Goal: Task Accomplishment & Management: Use online tool/utility

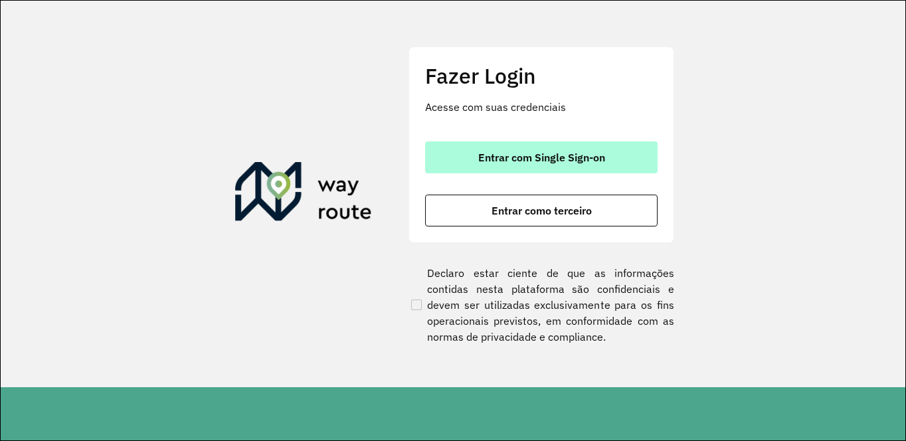
click at [594, 164] on button "Entrar com Single Sign-on" at bounding box center [541, 158] width 233 height 32
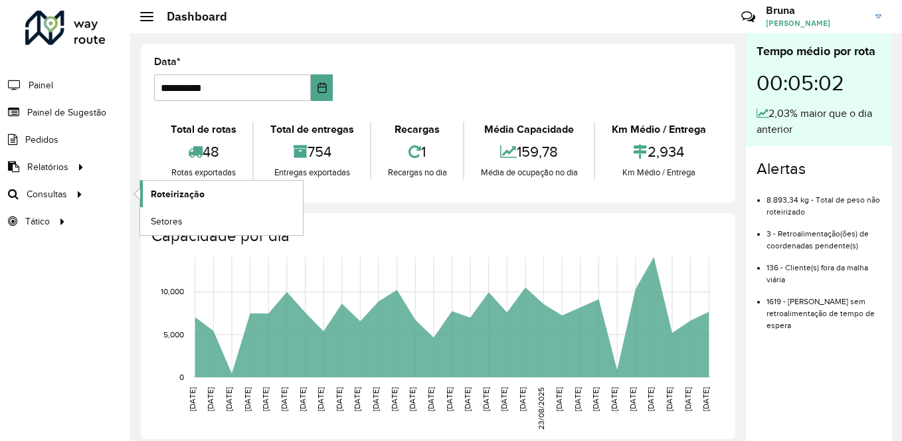
click at [186, 190] on span "Roteirização" at bounding box center [178, 194] width 54 height 14
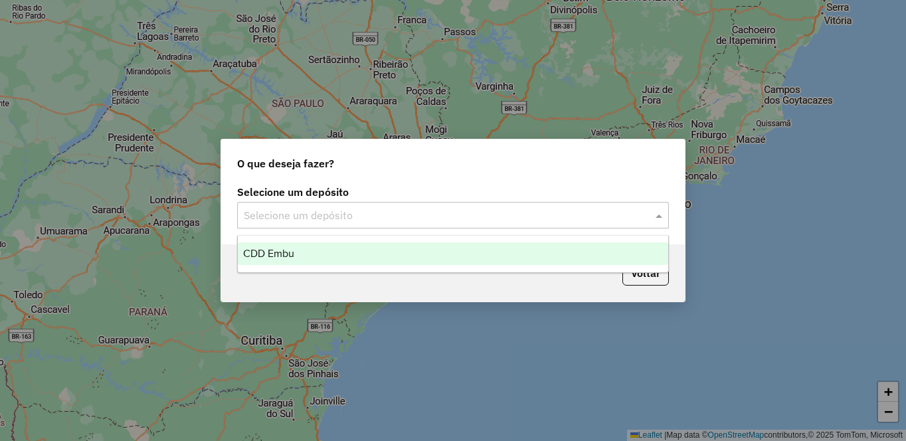
click at [356, 221] on input "text" at bounding box center [440, 216] width 392 height 16
click at [260, 257] on span "CDD Embu" at bounding box center [268, 253] width 51 height 11
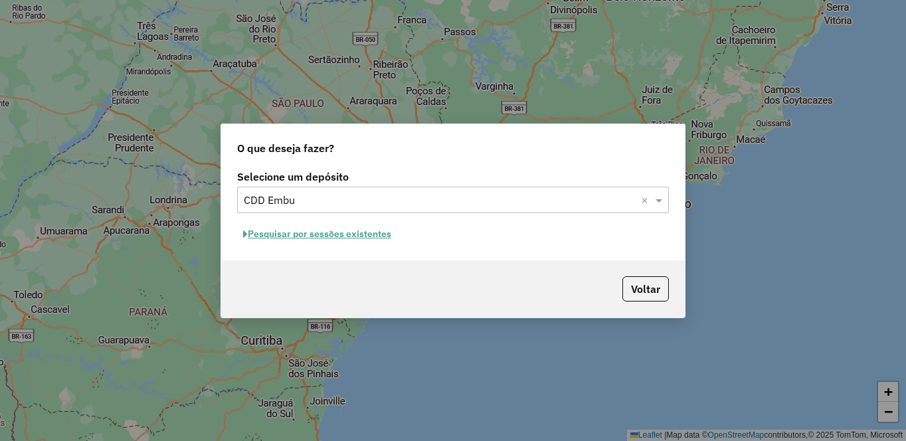
click at [284, 235] on button "Pesquisar por sessões existentes" at bounding box center [317, 234] width 160 height 21
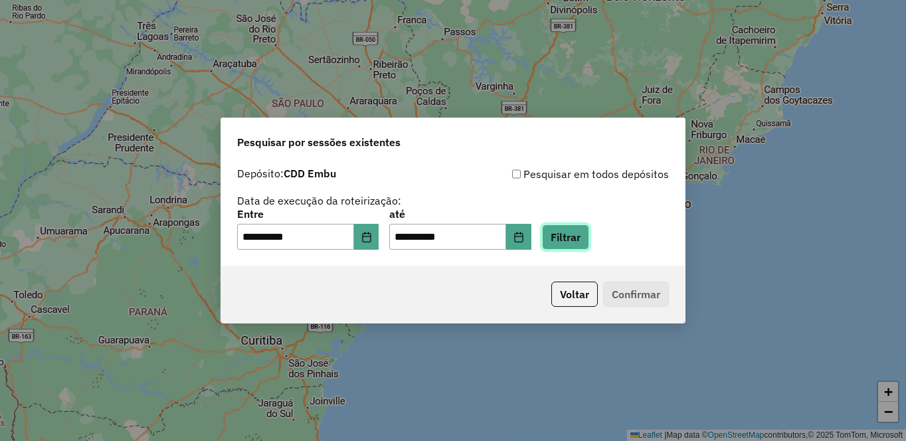
click at [589, 239] on button "Filtrar" at bounding box center [565, 237] width 47 height 25
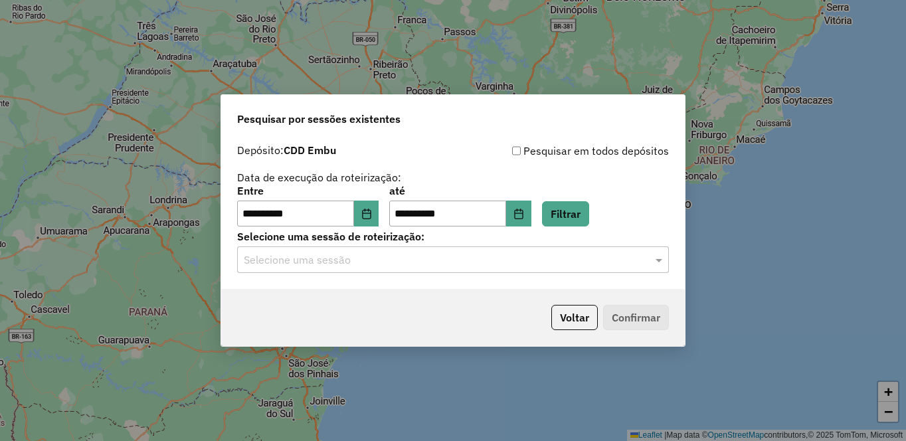
click at [296, 258] on input "text" at bounding box center [440, 260] width 392 height 16
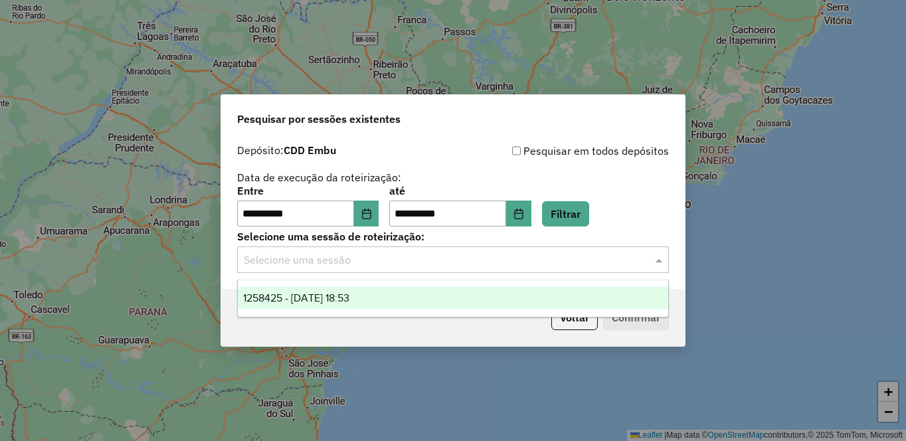
click at [349, 297] on span "1258425 - 03/09/2025 18:53" at bounding box center [296, 297] width 106 height 11
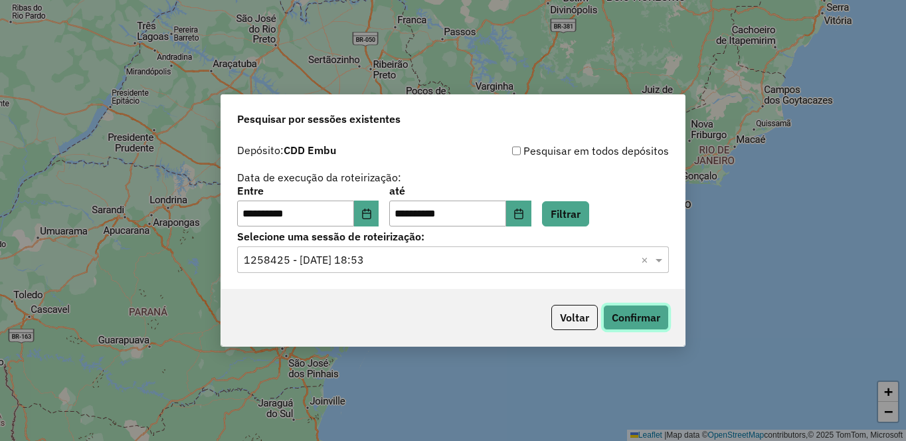
click at [623, 319] on button "Confirmar" at bounding box center [636, 317] width 66 height 25
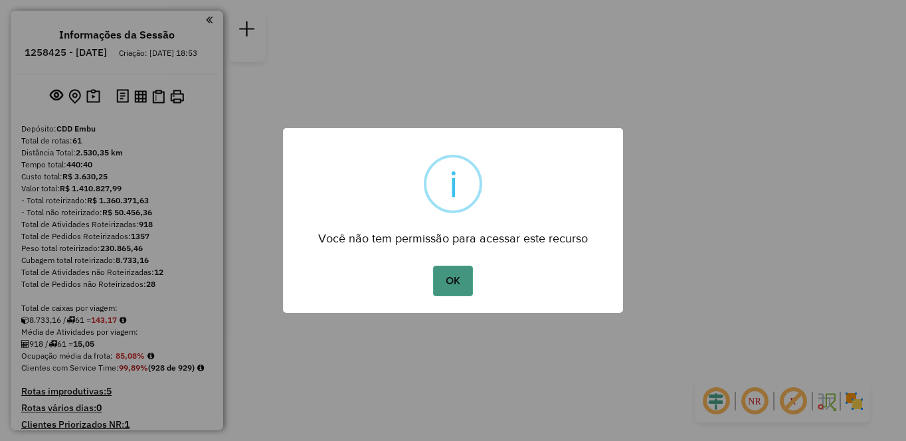
click at [460, 270] on button "OK" at bounding box center [452, 281] width 39 height 31
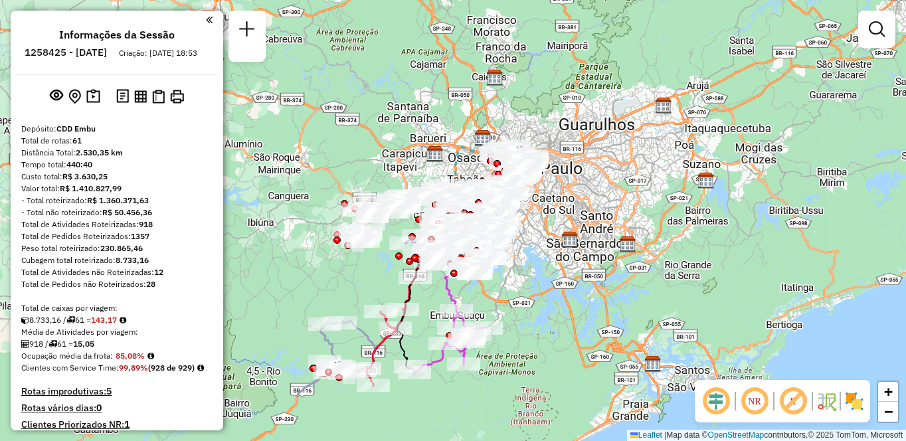
click at [752, 401] on em at bounding box center [755, 401] width 32 height 32
click at [787, 405] on em at bounding box center [793, 401] width 32 height 32
click at [859, 405] on img at bounding box center [854, 401] width 21 height 21
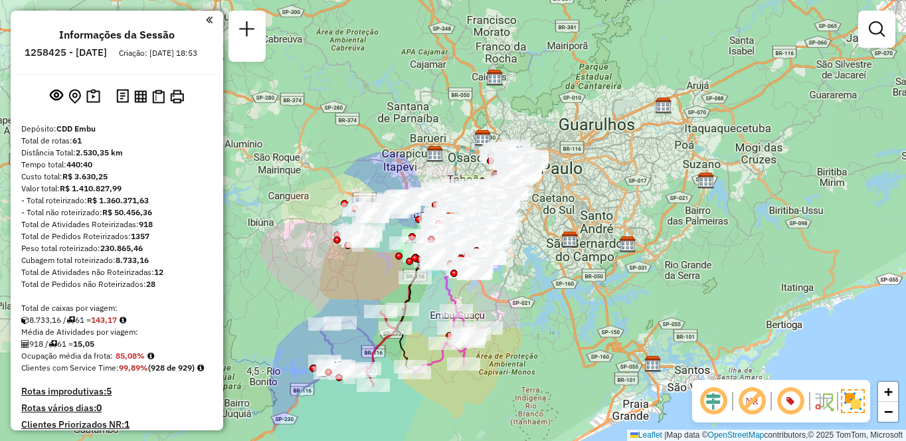
scroll to position [1944, 0]
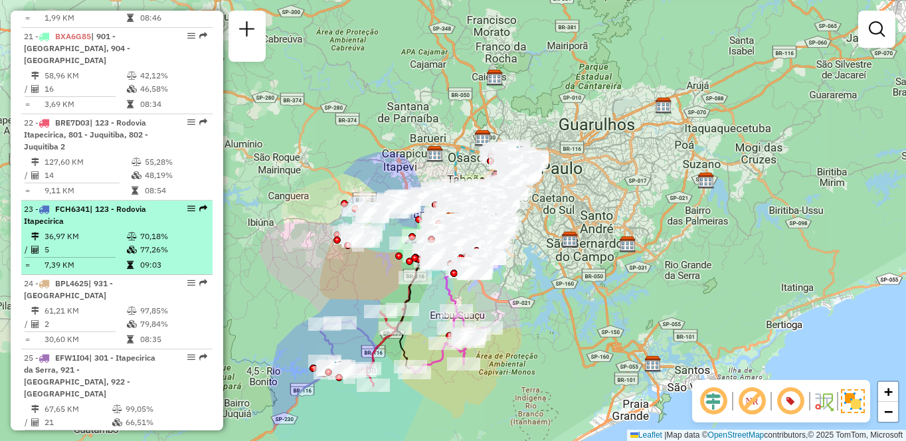
click at [80, 243] on td "36,97 KM" at bounding box center [85, 236] width 82 height 13
select select "**********"
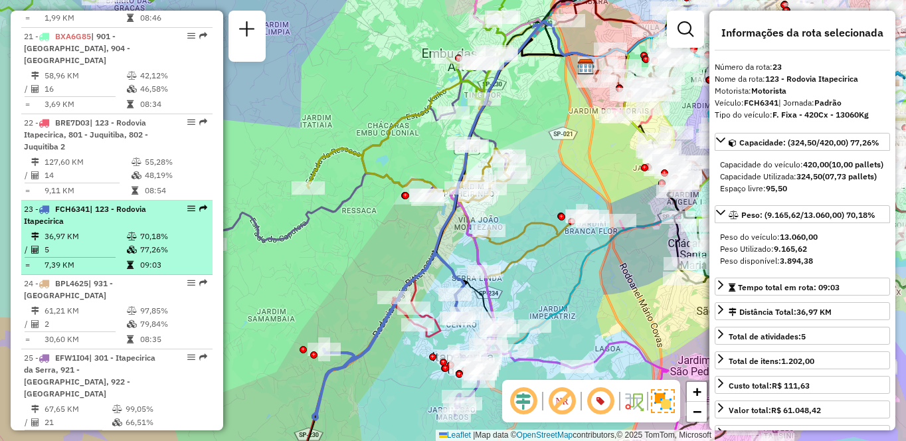
drag, startPoint x: 195, startPoint y: 219, endPoint x: 181, endPoint y: 221, distance: 14.1
drag, startPoint x: 181, startPoint y: 221, endPoint x: 159, endPoint y: 220, distance: 22.6
click at [159, 220] on div "23 - FCH6341 | 123 - Rodovia Itapecirica" at bounding box center [94, 215] width 141 height 24
click at [187, 213] on em at bounding box center [191, 209] width 8 height 8
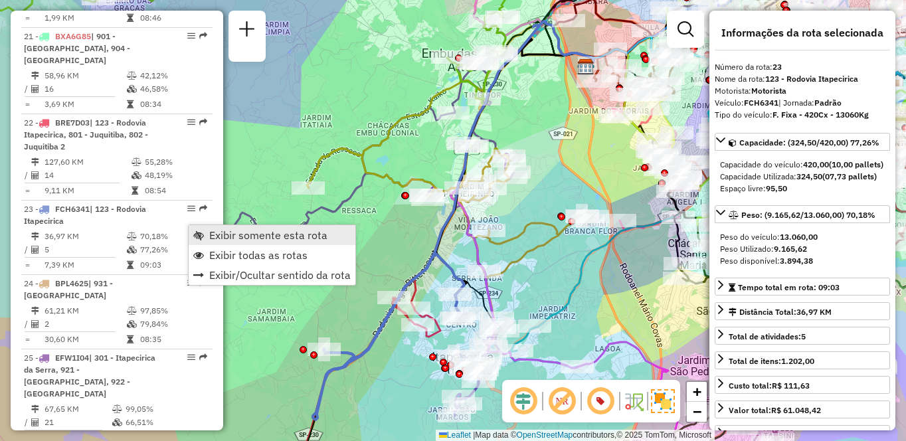
click at [217, 233] on span "Exibir somente esta rota" at bounding box center [268, 235] width 118 height 11
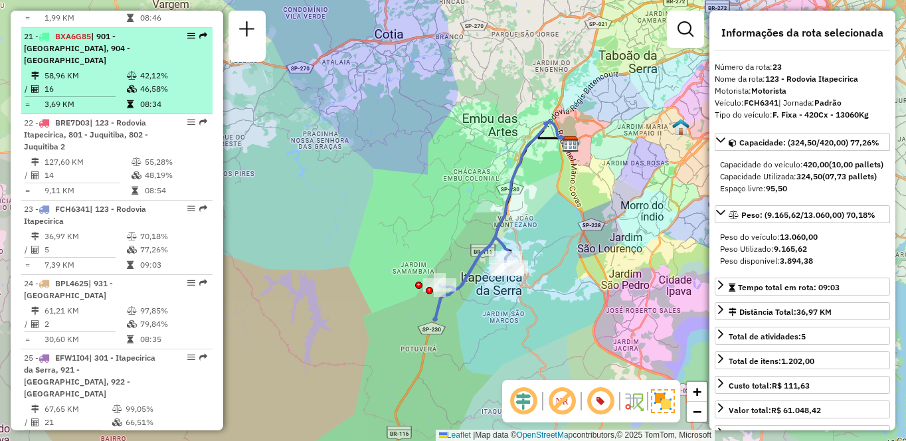
scroll to position [753, 0]
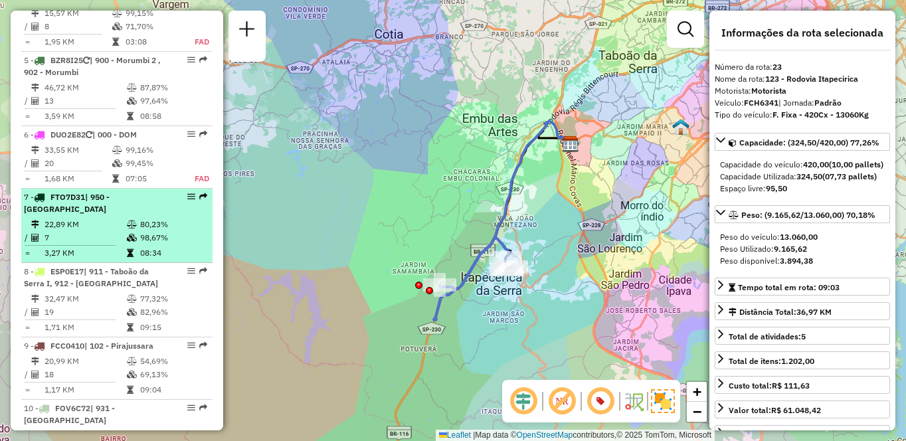
click at [89, 231] on td "22,89 KM" at bounding box center [85, 224] width 82 height 13
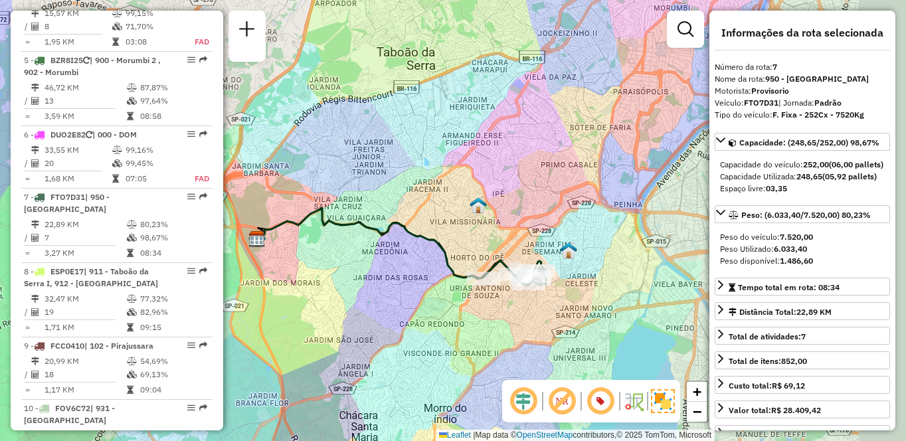
drag, startPoint x: 635, startPoint y: 328, endPoint x: 559, endPoint y: 323, distance: 76.5
click at [559, 323] on div "Janela de atendimento Grade de atendimento Capacidade Transportadoras Veículos …" at bounding box center [453, 220] width 906 height 441
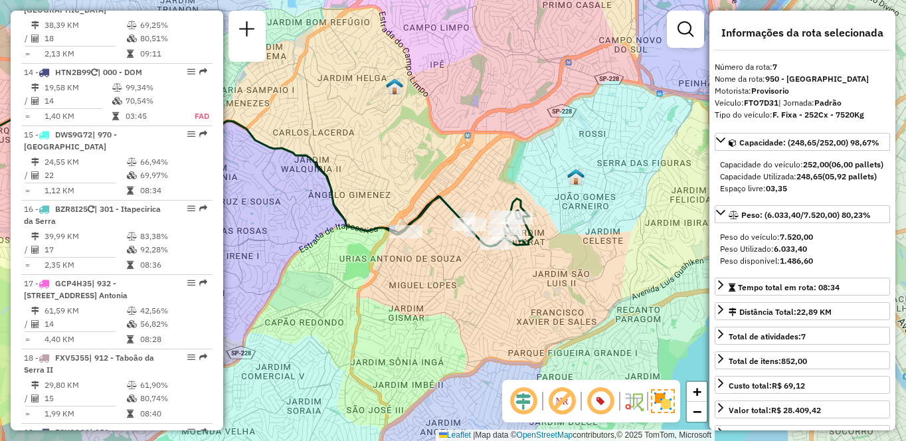
scroll to position [617, 0]
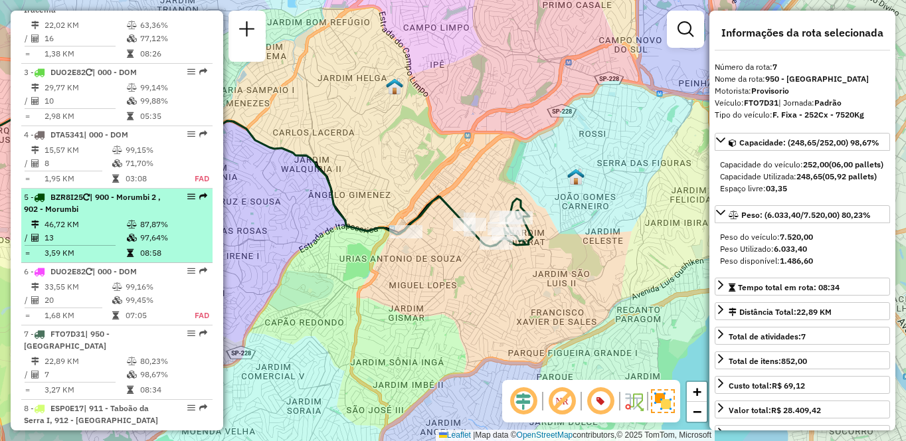
click at [118, 231] on td "46,72 KM" at bounding box center [85, 224] width 82 height 13
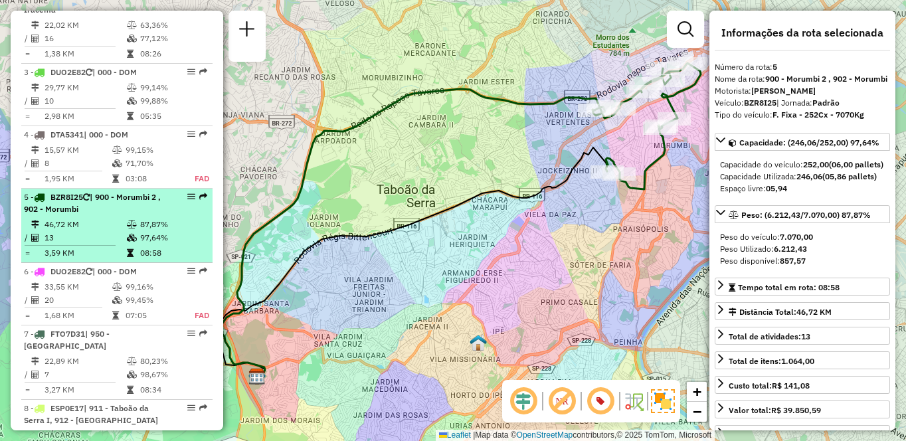
click at [88, 231] on td "46,72 KM" at bounding box center [85, 224] width 82 height 13
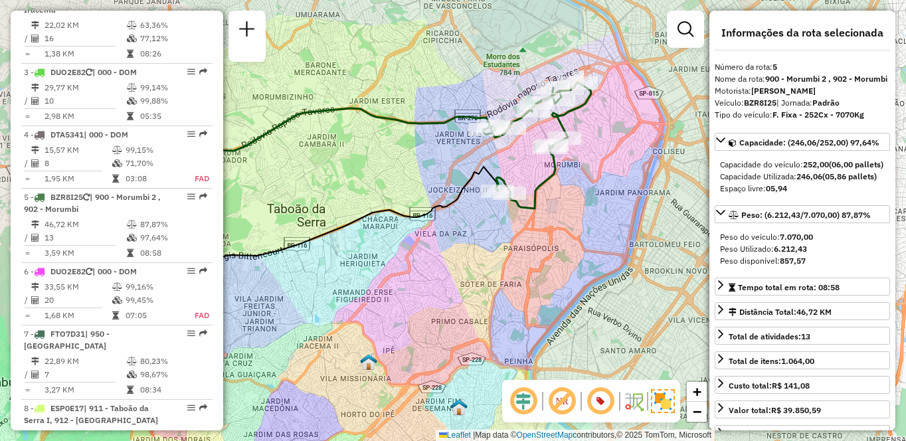
drag, startPoint x: 592, startPoint y: 249, endPoint x: 474, endPoint y: 271, distance: 119.6
click at [474, 271] on div "Janela de atendimento Grade de atendimento Capacidade Transportadoras Veículos …" at bounding box center [453, 220] width 906 height 441
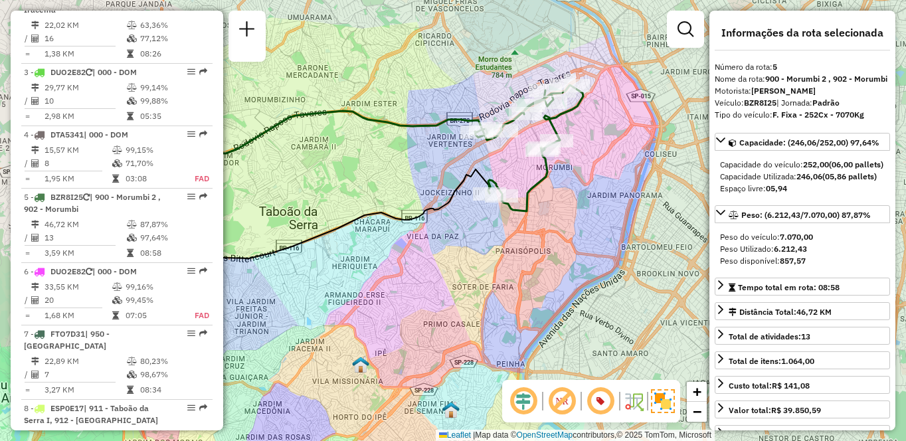
scroll to position [1474, 0]
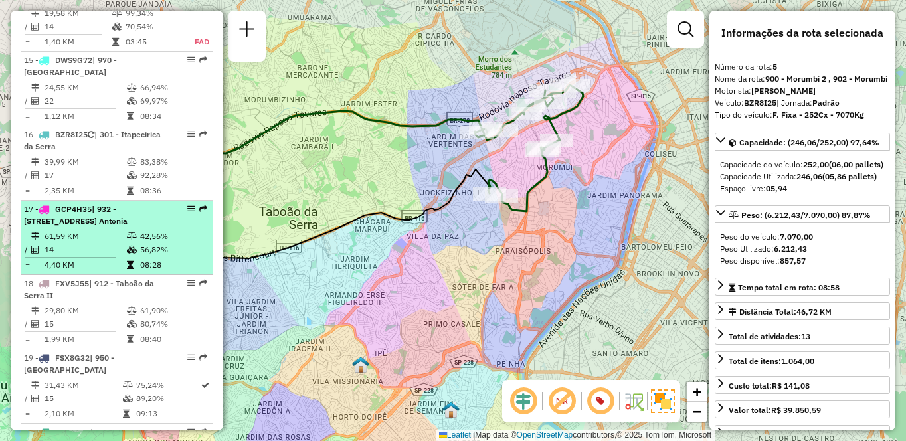
click at [163, 227] on div "17 - GCP4H35 | 932 - [STREET_ADDRESS] Antonia" at bounding box center [117, 215] width 186 height 24
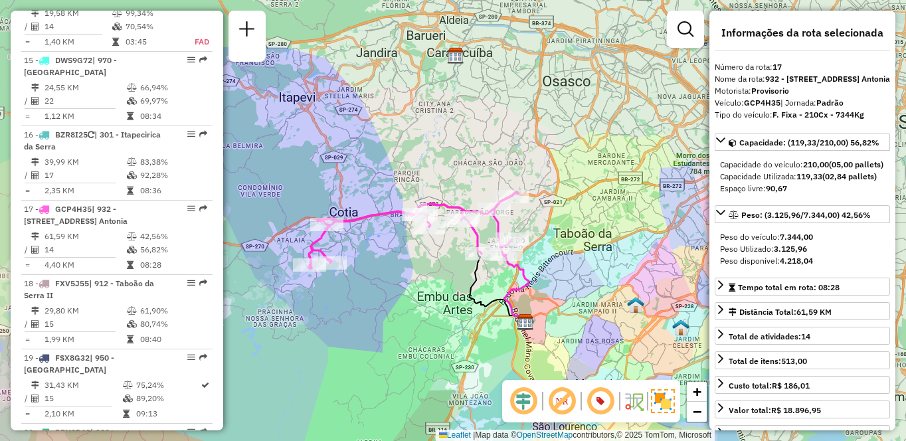
scroll to position [965, 0]
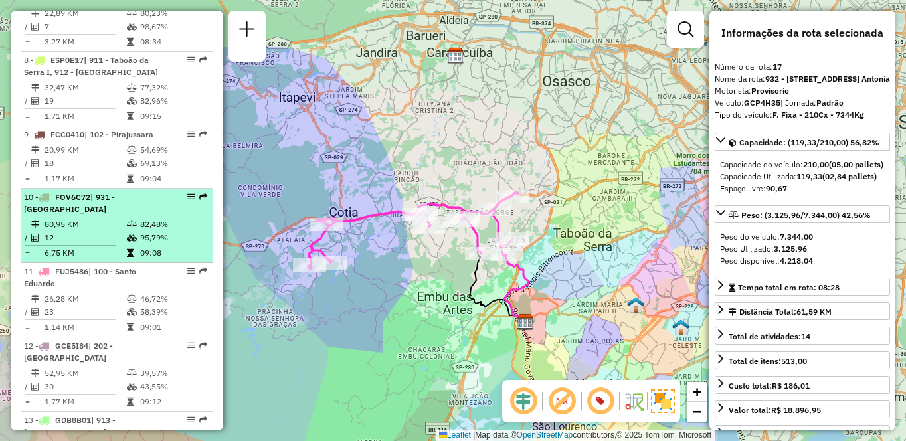
click at [135, 241] on li "10 - FOV6C72 | 931 - Centro de Cotia 80,95 KM 82,48% / 12 95,79% = 6,75 KM 09:08" at bounding box center [116, 226] width 191 height 74
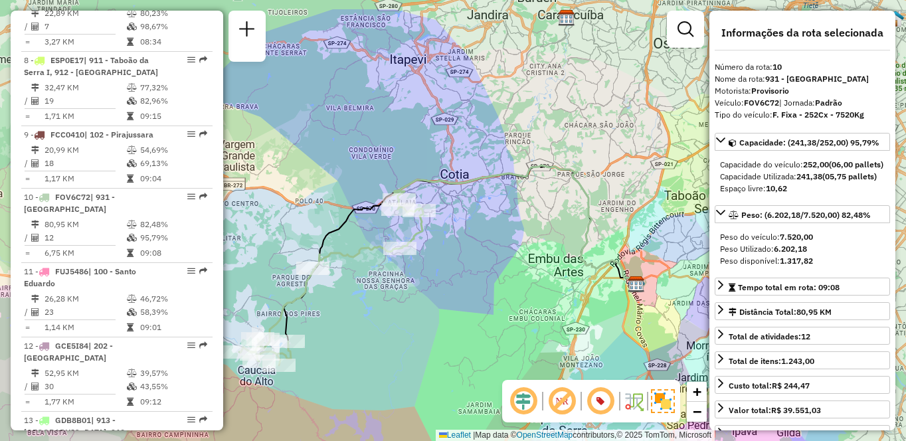
scroll to position [1560, 0]
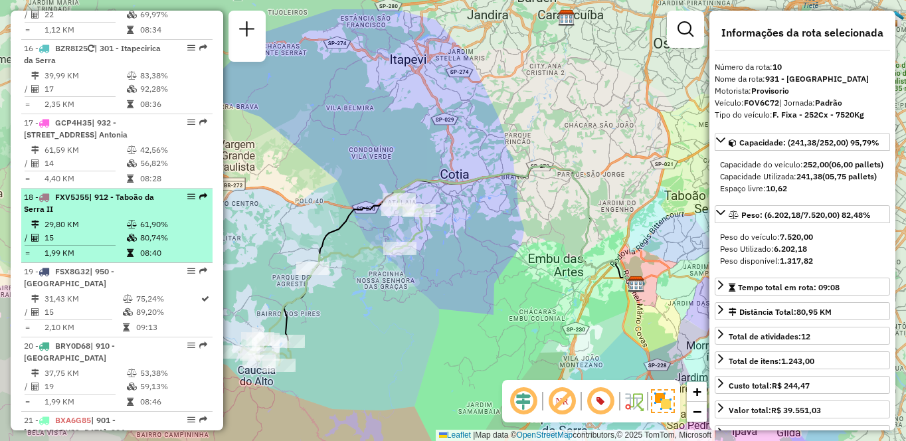
click at [116, 215] on div "18 - FXV5J55 | 912 - Taboão da Serra II" at bounding box center [94, 203] width 141 height 24
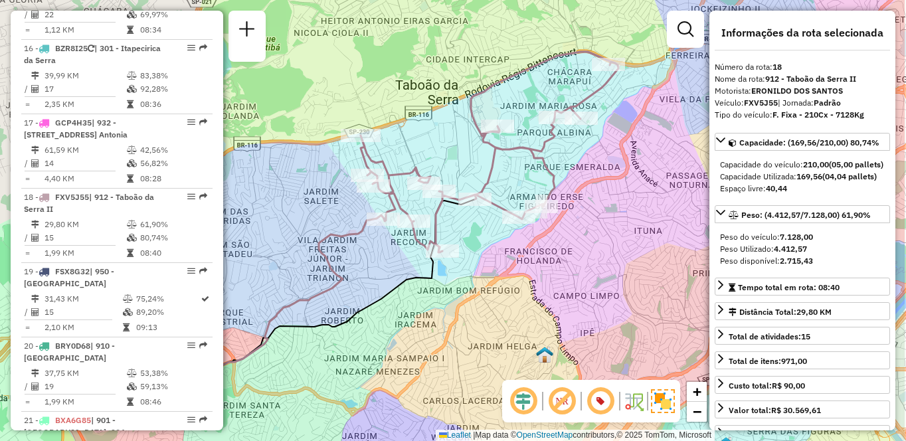
drag, startPoint x: 612, startPoint y: 273, endPoint x: 520, endPoint y: 291, distance: 94.1
click at [520, 291] on div "Janela de atendimento Grade de atendimento Capacidade Transportadoras Veículos …" at bounding box center [453, 220] width 906 height 441
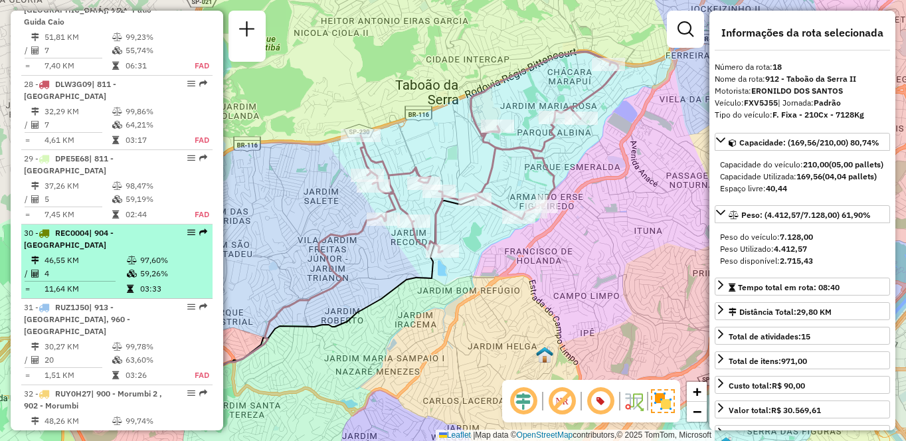
click at [104, 267] on td "4" at bounding box center [85, 273] width 82 height 13
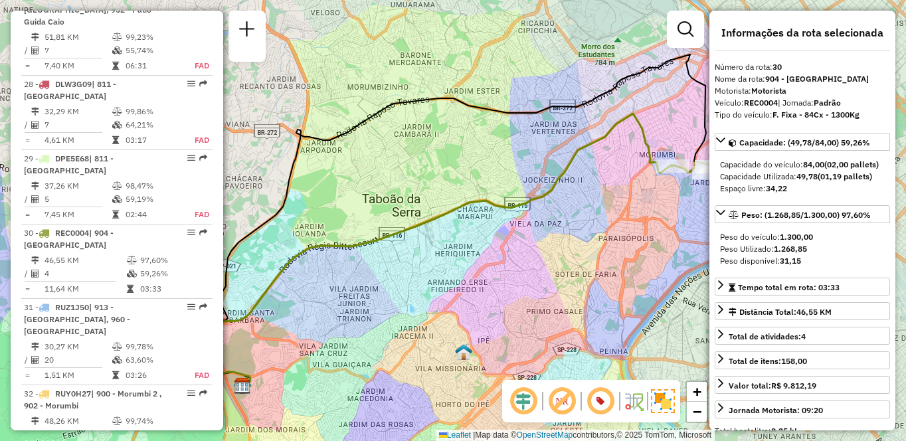
drag, startPoint x: 552, startPoint y: 237, endPoint x: 399, endPoint y: 230, distance: 153.6
click at [399, 230] on div "Janela de atendimento Grade de atendimento Capacidade Transportadoras Veículos …" at bounding box center [453, 220] width 906 height 441
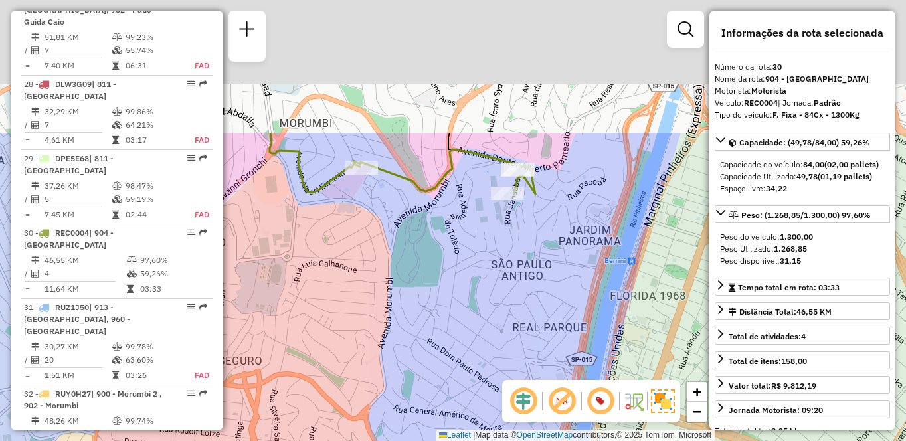
drag, startPoint x: 566, startPoint y: 163, endPoint x: 537, endPoint y: 322, distance: 161.3
click at [539, 342] on div "Janela de atendimento Grade de atendimento Capacidade Transportadoras Veículos …" at bounding box center [453, 220] width 906 height 441
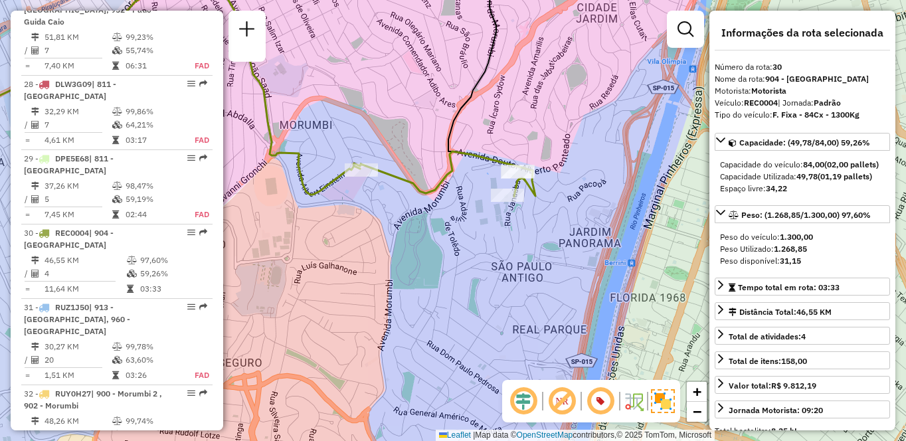
scroll to position [1325, 0]
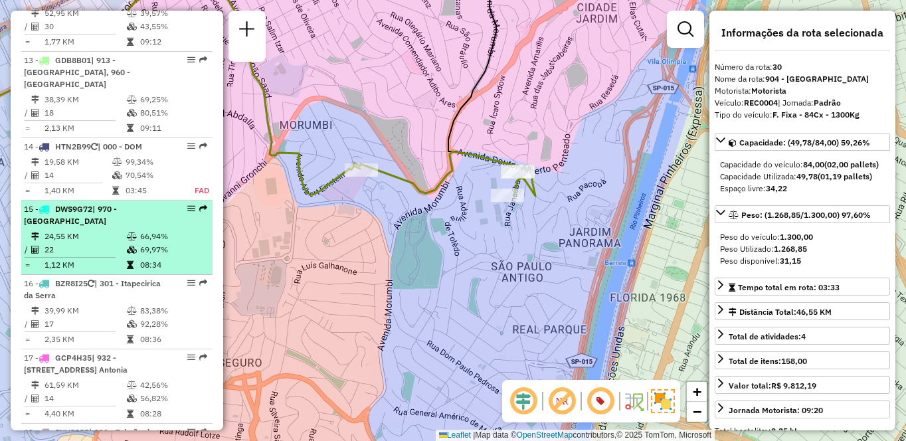
click at [62, 243] on td "24,55 KM" at bounding box center [85, 236] width 82 height 13
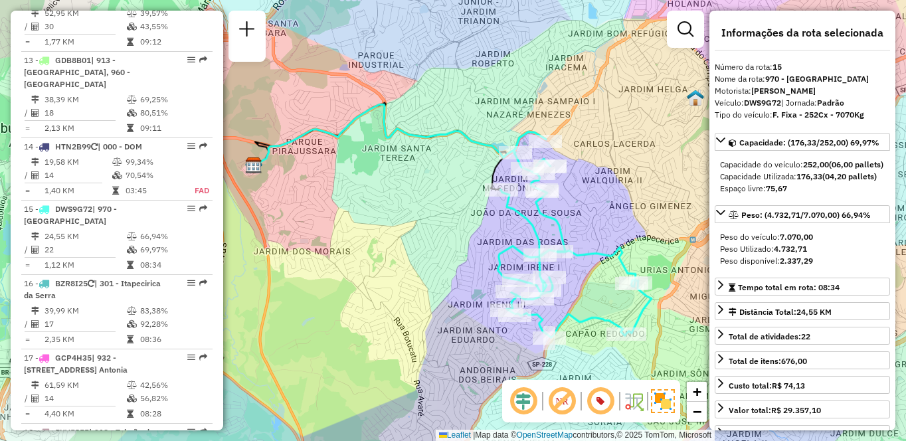
scroll to position [617, 0]
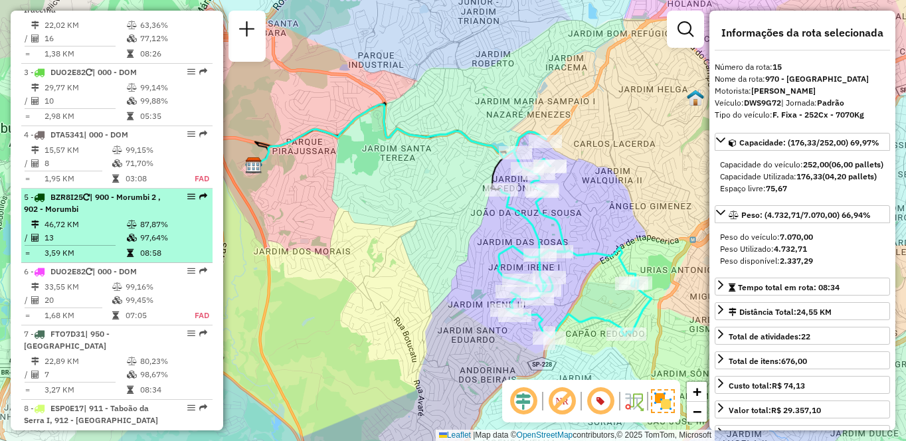
click at [128, 215] on div "5 - BZR8I25 | 900 - Morumbi 2 , 902 - Morumbi" at bounding box center [94, 203] width 141 height 24
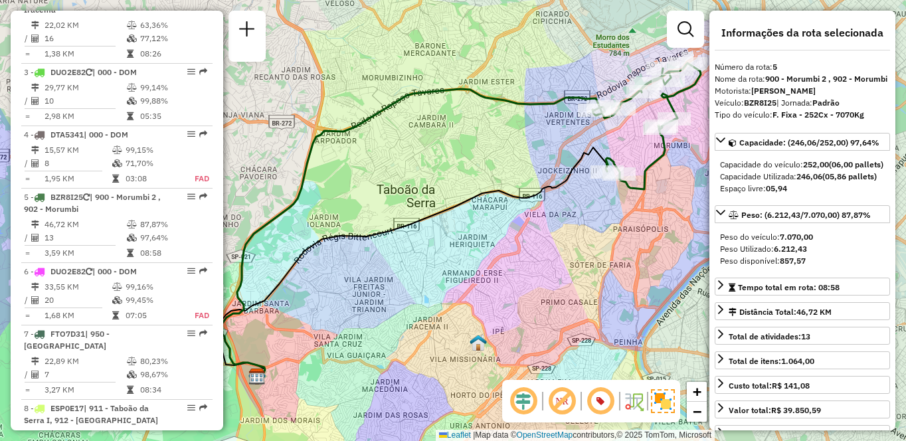
scroll to position [623, 0]
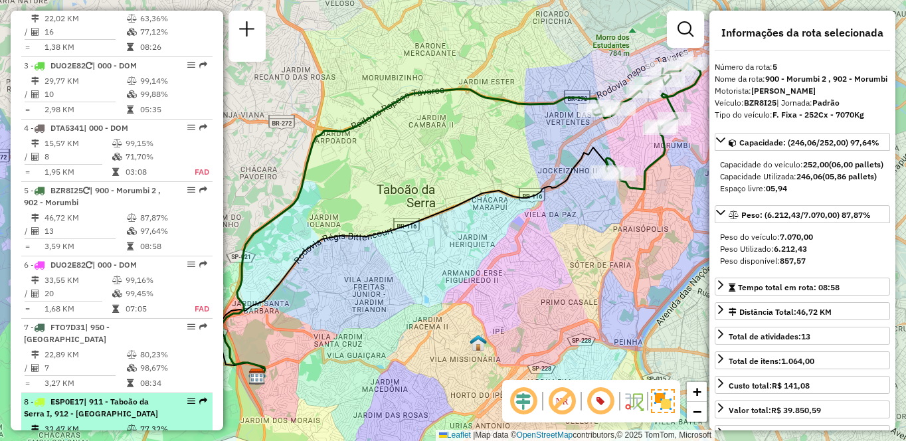
click at [80, 407] on span "ESP0E17" at bounding box center [66, 402] width 33 height 10
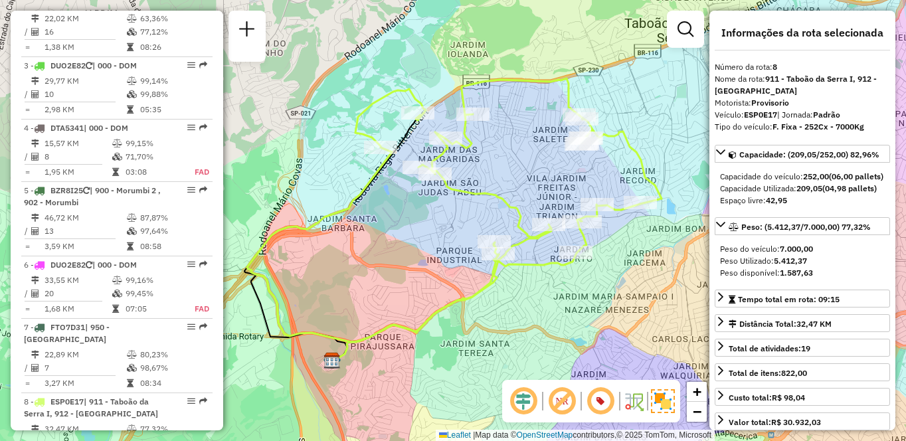
scroll to position [2289, 0]
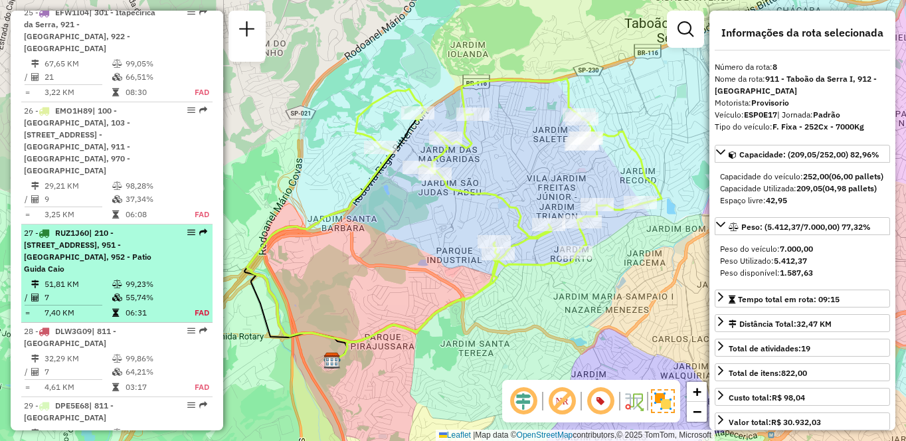
click at [159, 240] on div "27 - RUZ1J60 | 210 - [STREET_ADDRESS], 951 - [GEOGRAPHIC_DATA], 952 - Patio Gui…" at bounding box center [94, 251] width 141 height 48
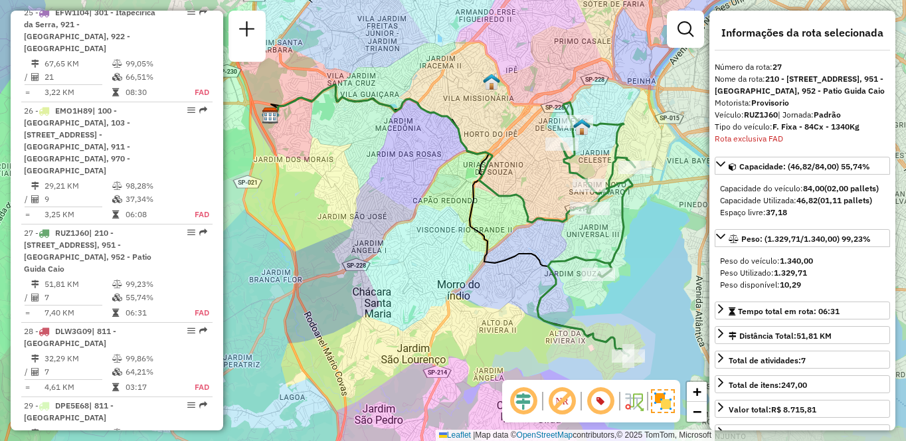
scroll to position [2491, 0]
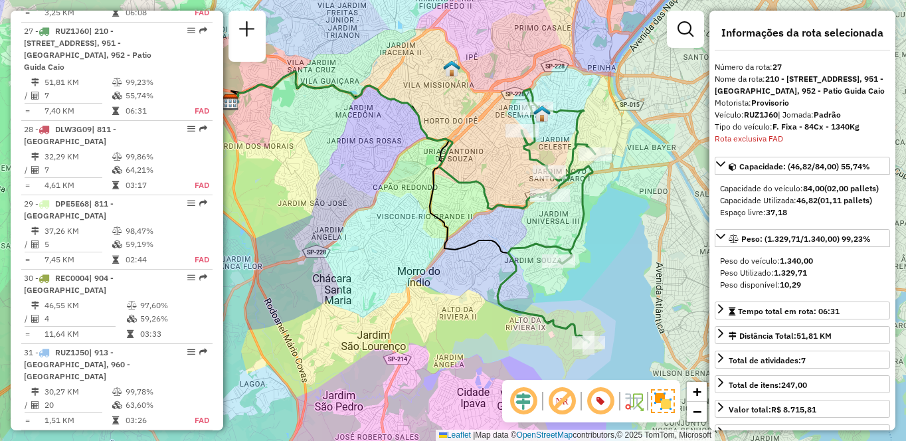
drag, startPoint x: 539, startPoint y: 311, endPoint x: 474, endPoint y: 290, distance: 68.3
click at [498, 290] on icon at bounding box center [547, 216] width 98 height 254
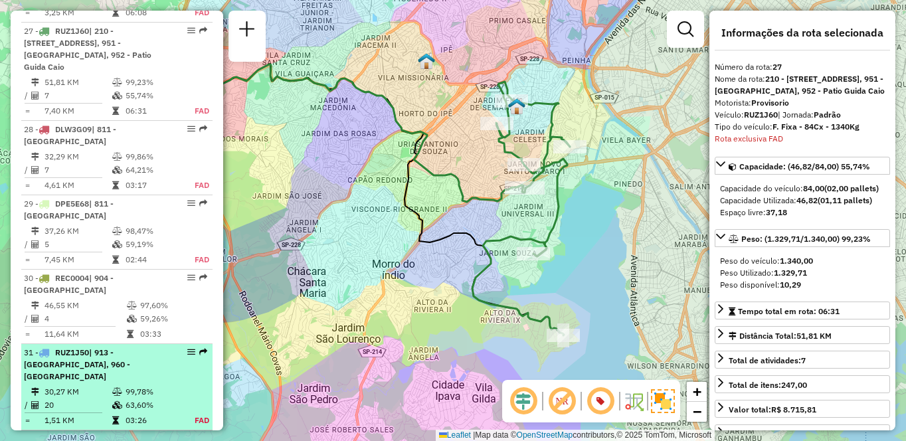
click at [123, 360] on li "31 - RUZ1J50 | 913 - [GEOGRAPHIC_DATA], 960 - [GEOGRAPHIC_DATA] 30,27 KM 99,78%…" at bounding box center [116, 387] width 191 height 86
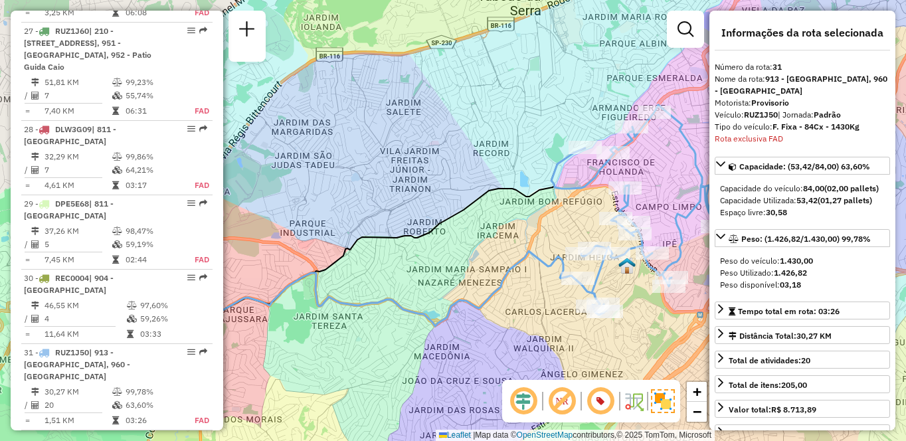
scroll to position [2813, 0]
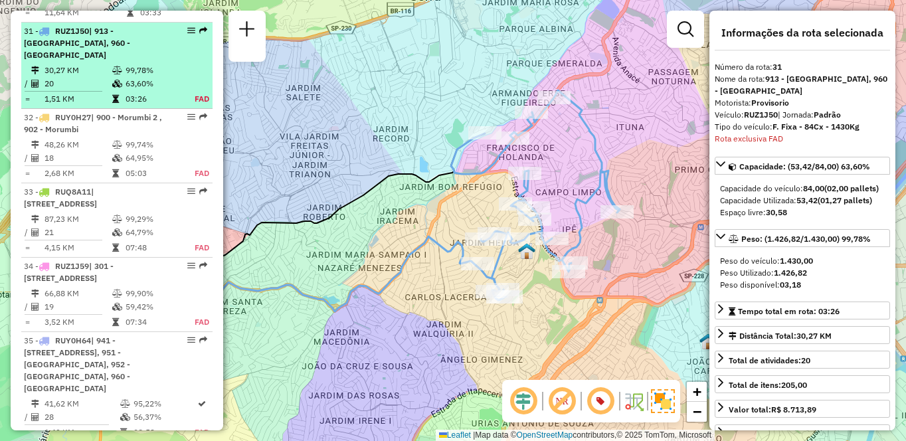
click at [92, 27] on span "| 913 - [GEOGRAPHIC_DATA], 960 - [GEOGRAPHIC_DATA]" at bounding box center [77, 43] width 106 height 34
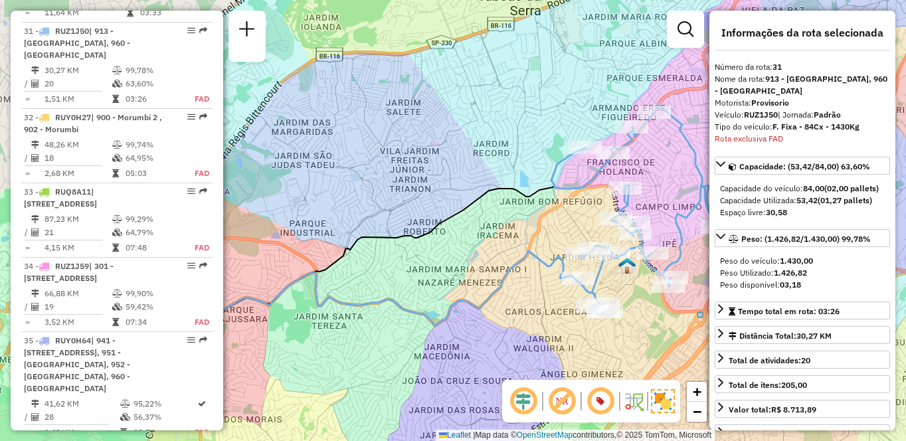
scroll to position [1783, 0]
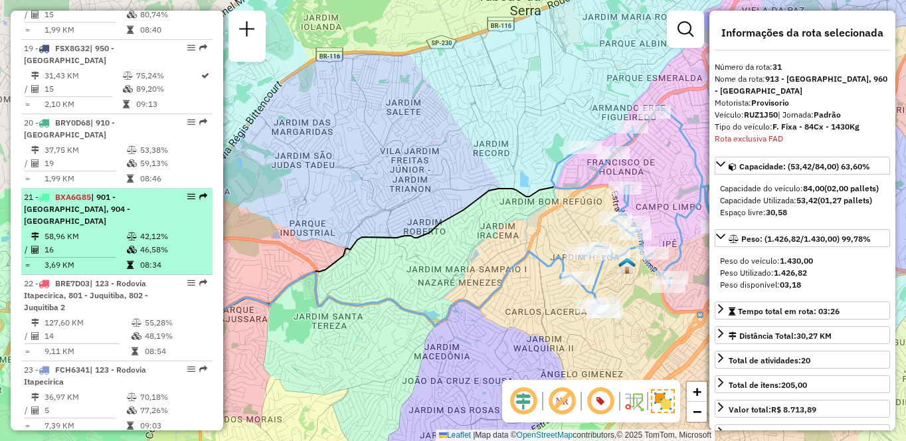
click at [110, 241] on li "21 - BXA6G85 | 901 - [GEOGRAPHIC_DATA], 904 - [GEOGRAPHIC_DATA] 58,96 KM 42,12%…" at bounding box center [116, 232] width 191 height 86
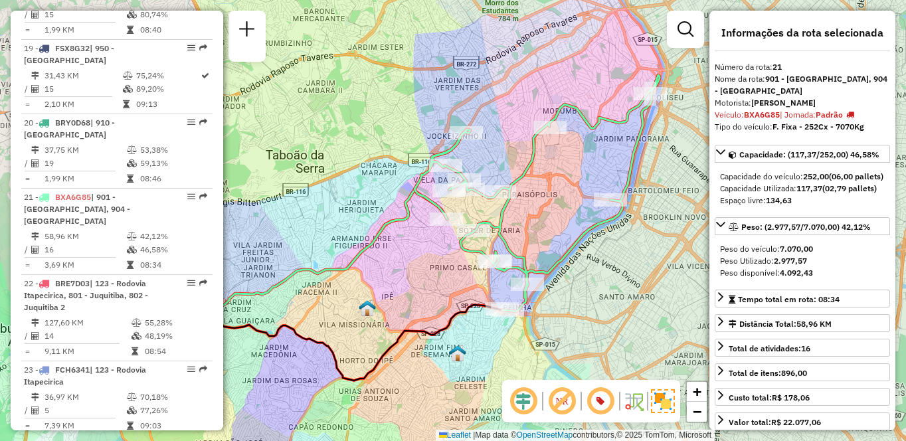
drag, startPoint x: 594, startPoint y: 311, endPoint x: 541, endPoint y: 320, distance: 53.8
click at [541, 320] on div "Janela de atendimento Grade de atendimento Capacidade Transportadoras Veículos …" at bounding box center [453, 220] width 906 height 441
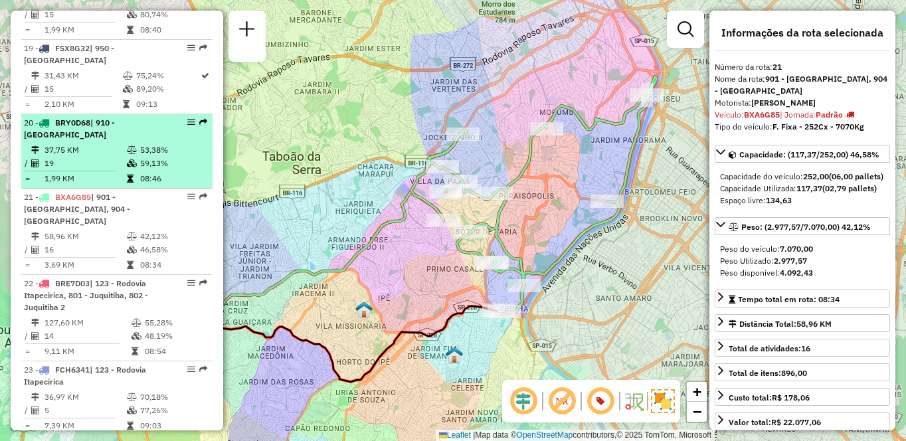
click at [86, 157] on td "37,75 KM" at bounding box center [85, 150] width 82 height 13
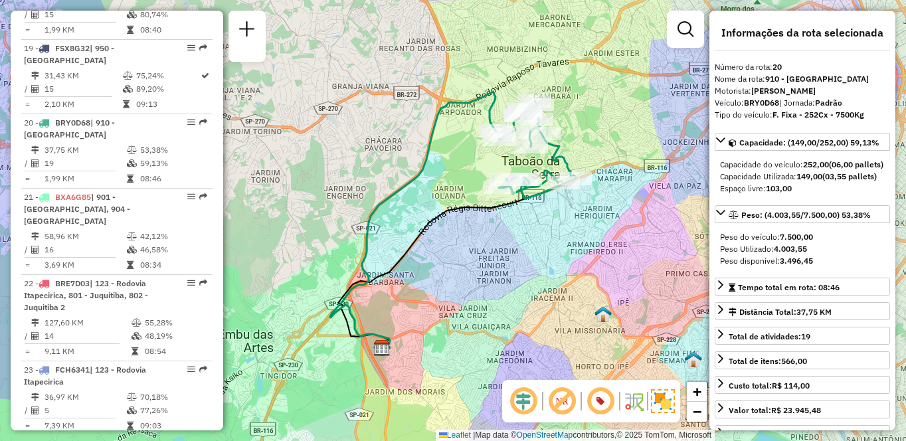
scroll to position [2685, 0]
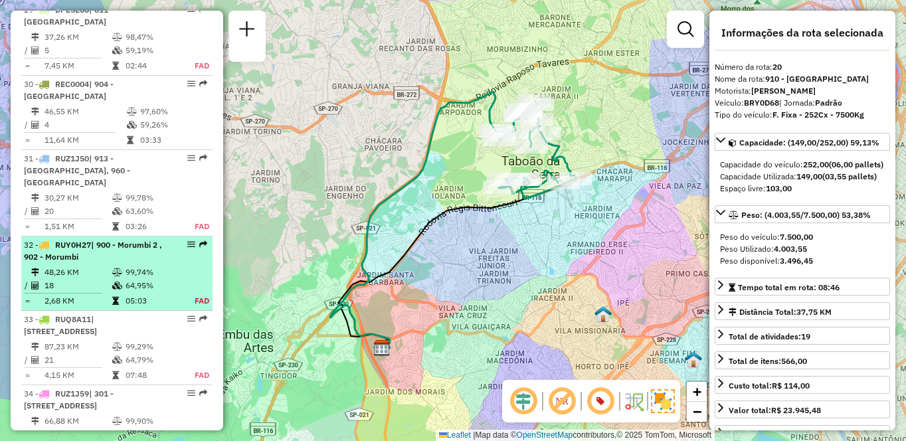
click at [104, 266] on td "48,26 KM" at bounding box center [78, 272] width 68 height 13
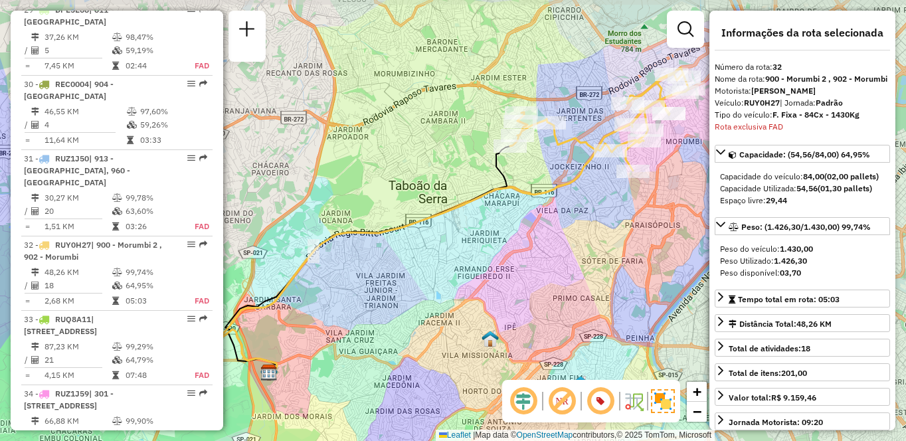
scroll to position [2887, 0]
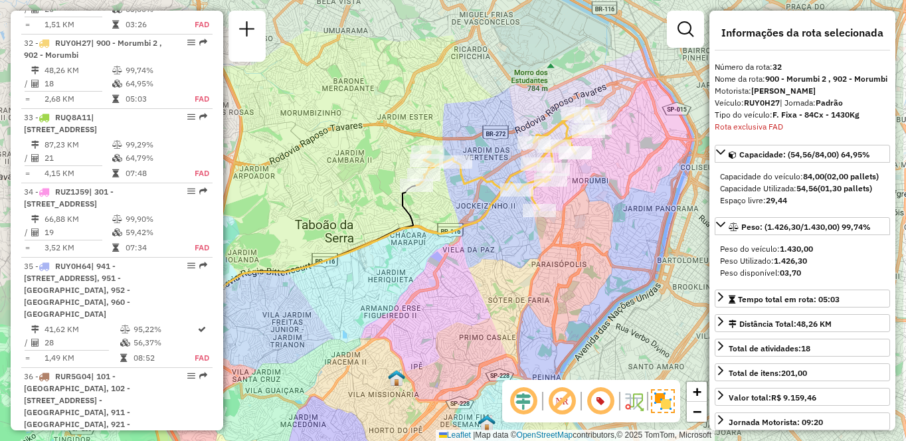
drag, startPoint x: 593, startPoint y: 250, endPoint x: 499, endPoint y: 290, distance: 101.5
click at [499, 290] on div "Janela de atendimento Grade de atendimento Capacidade Transportadoras Veículos …" at bounding box center [453, 220] width 906 height 441
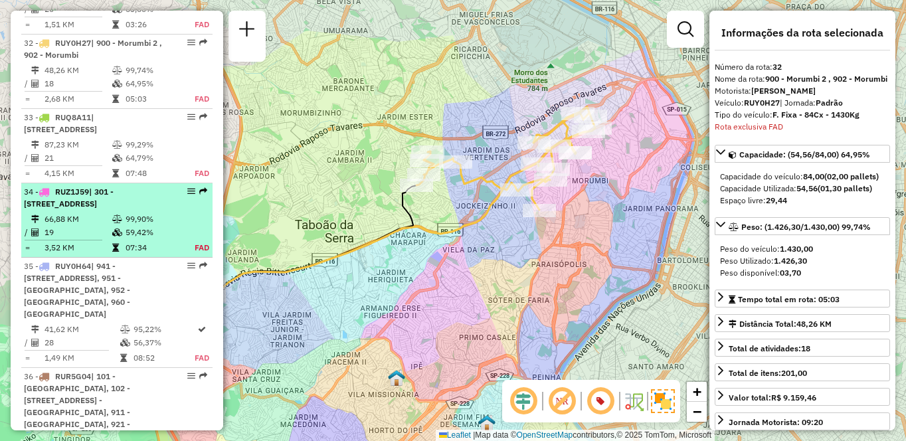
click at [69, 198] on li "34 - RUZ1J59 | 301 - [GEOGRAPHIC_DATA], 932 - [GEOGRAPHIC_DATA], 933 - [GEOGRAP…" at bounding box center [116, 220] width 191 height 74
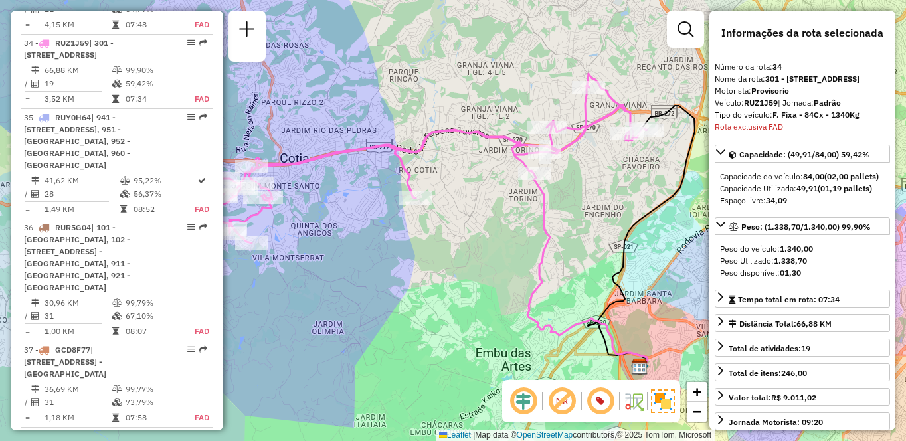
scroll to position [2760, 0]
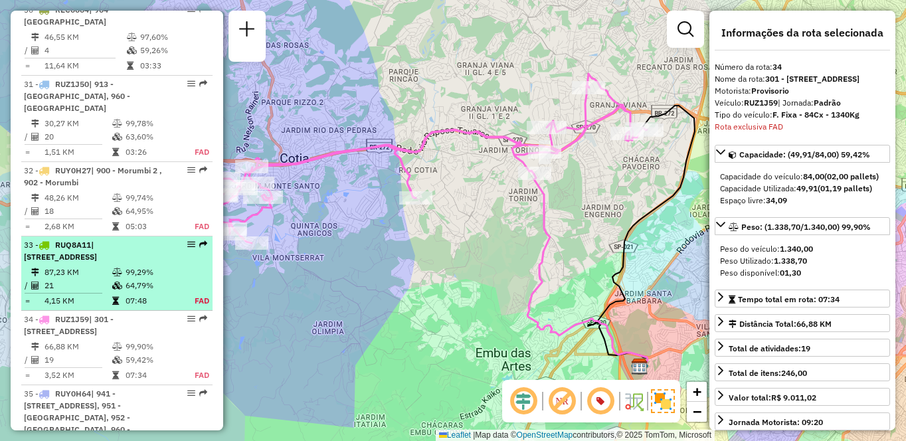
click at [121, 266] on td at bounding box center [118, 272] width 13 height 13
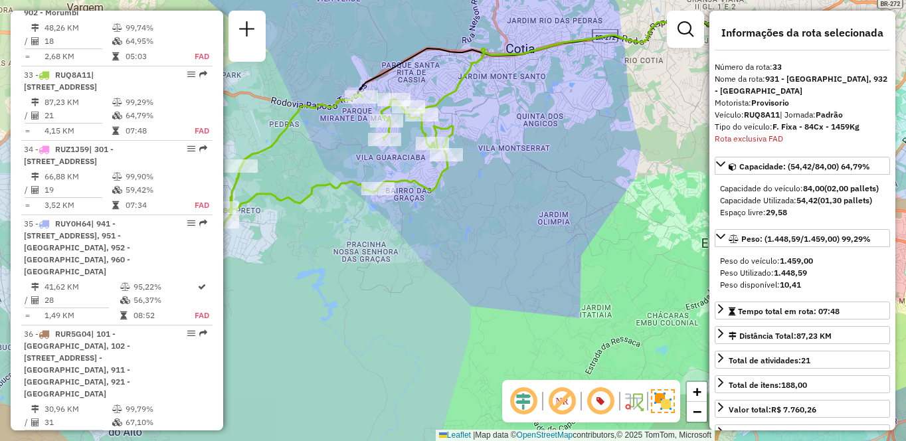
scroll to position [2962, 0]
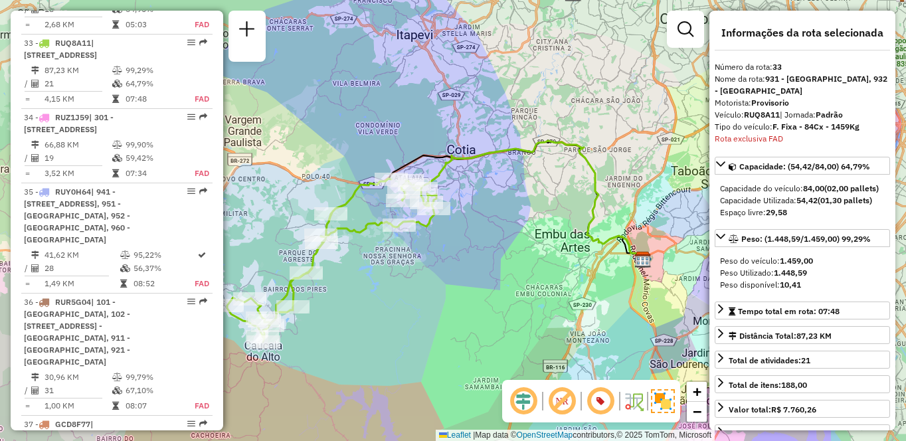
drag, startPoint x: 391, startPoint y: 300, endPoint x: 437, endPoint y: 241, distance: 75.2
click at [401, 278] on div "Janela de atendimento Grade de atendimento Capacidade Transportadoras Veículos …" at bounding box center [453, 220] width 906 height 441
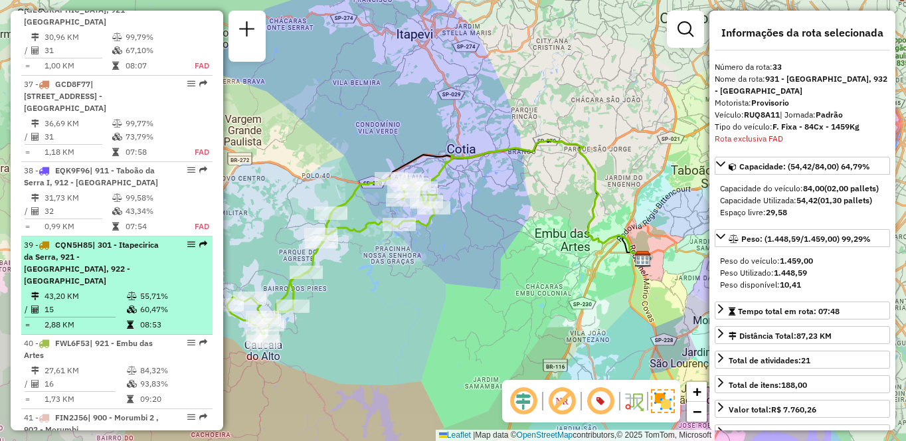
click at [169, 239] on div "39 - CQN5H85 | 301 - [GEOGRAPHIC_DATA], 921 - [GEOGRAPHIC_DATA], 922 - [GEOGRAP…" at bounding box center [117, 263] width 186 height 48
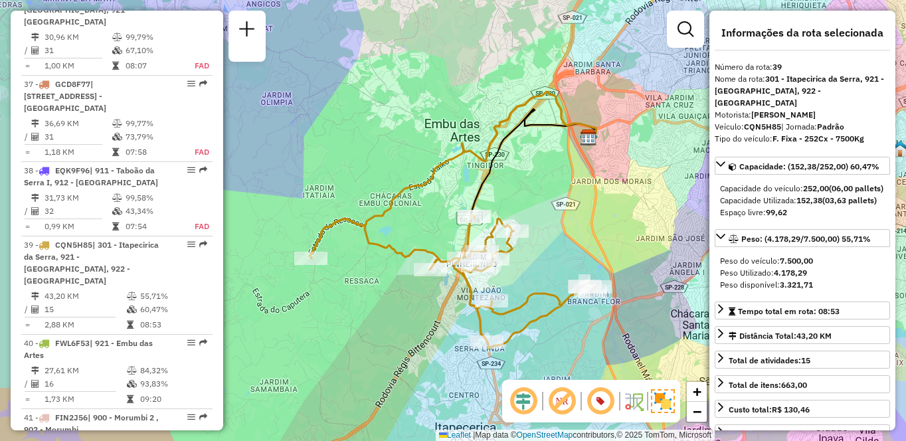
scroll to position [1113, 0]
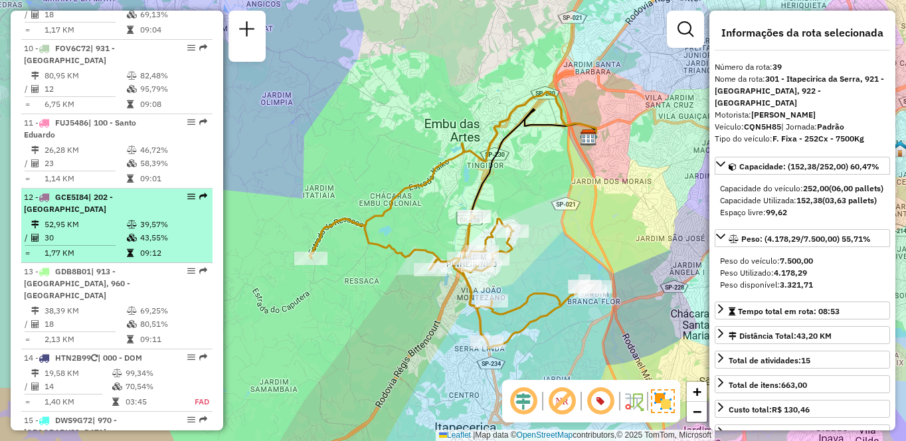
click at [93, 244] on td "30" at bounding box center [85, 237] width 82 height 13
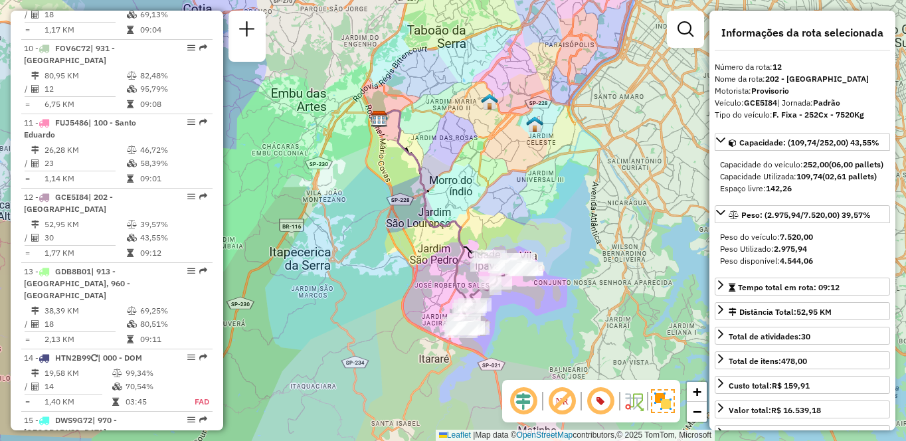
scroll to position [1634, 0]
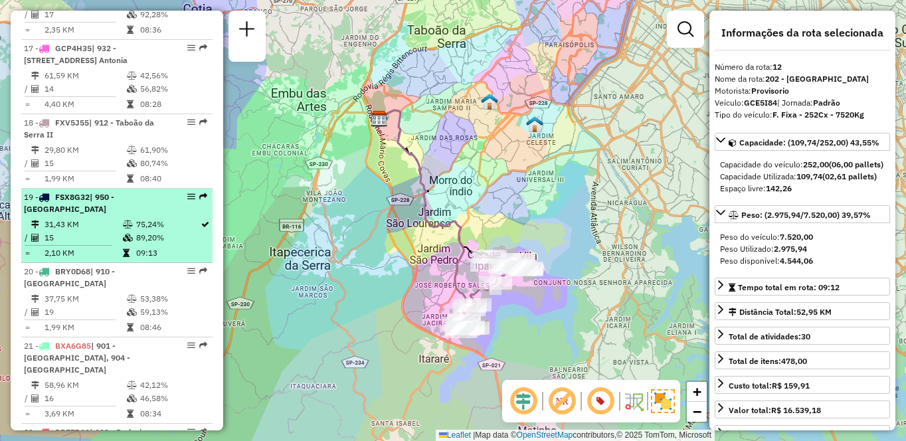
click at [98, 231] on td "31,43 KM" at bounding box center [83, 224] width 78 height 13
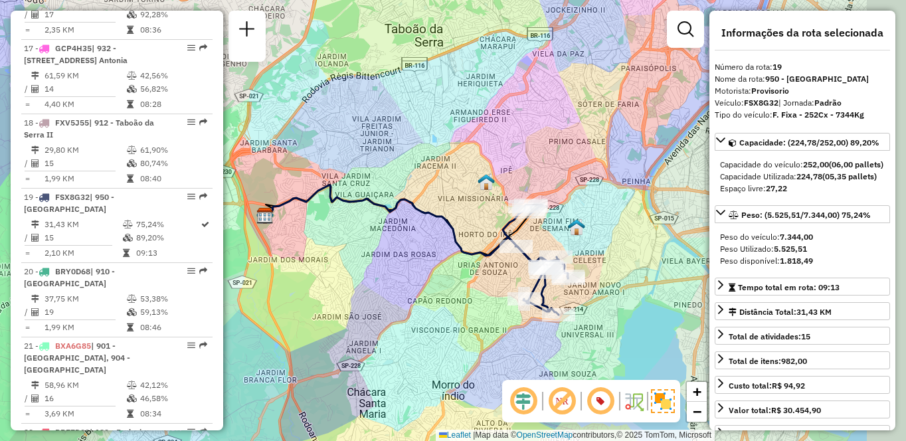
drag, startPoint x: 620, startPoint y: 290, endPoint x: 547, endPoint y: 283, distance: 73.4
click at [547, 283] on div "Rota 19 - Placa FSX8G32 97053944 - B. M. MERCEARIA E MERCADINHO LTDA Janela de …" at bounding box center [453, 220] width 906 height 441
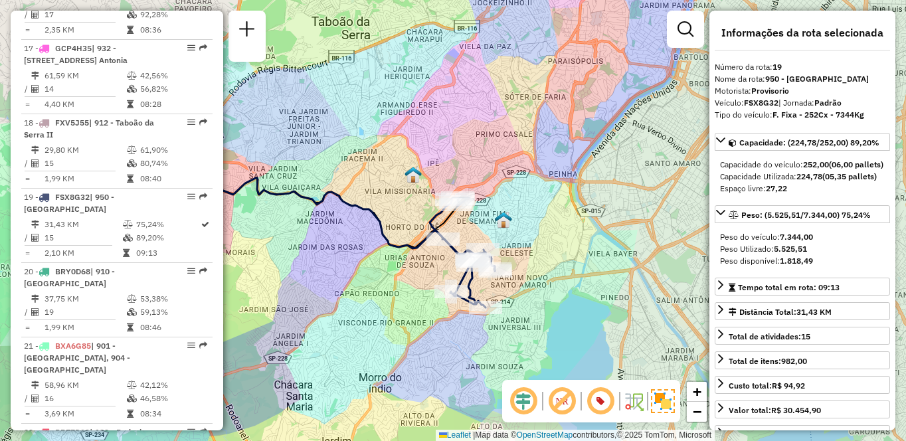
scroll to position [3463, 0]
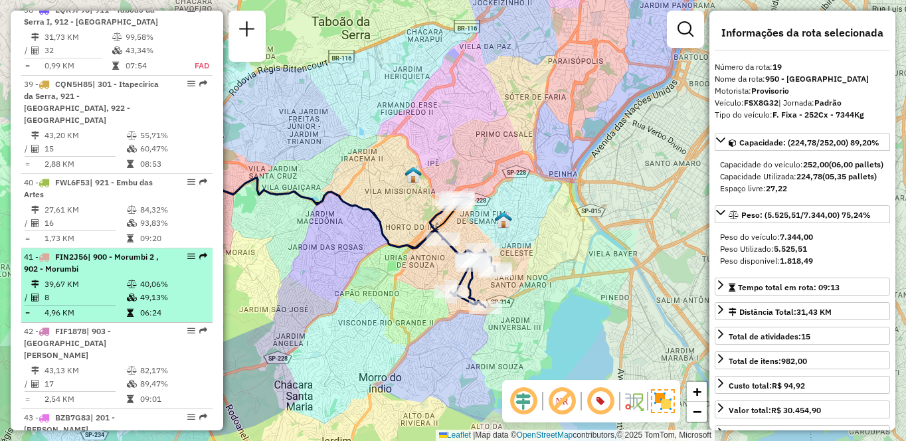
click at [144, 278] on td "40,06%" at bounding box center [173, 284] width 67 height 13
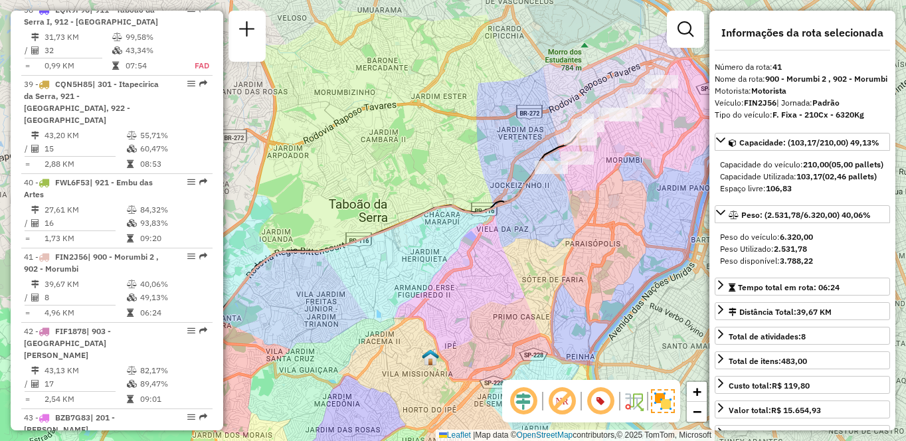
drag, startPoint x: 599, startPoint y: 235, endPoint x: 507, endPoint y: 270, distance: 99.1
click at [507, 270] on div "Janela de atendimento Grade de atendimento Capacidade Transportadoras Veículos …" at bounding box center [453, 220] width 906 height 441
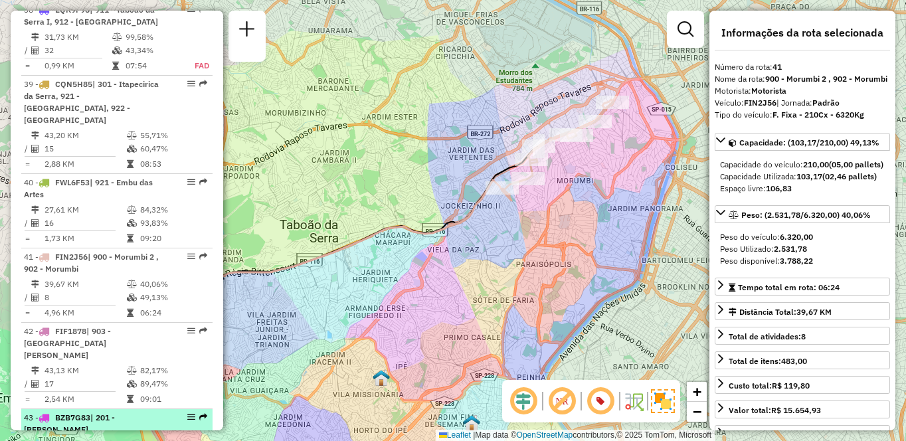
click at [62, 413] on span "BZB7G83" at bounding box center [72, 418] width 35 height 10
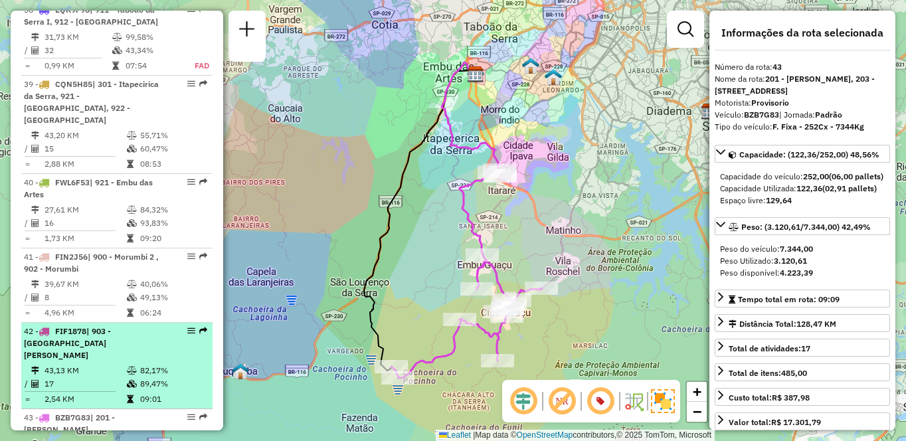
click at [134, 364] on td at bounding box center [132, 370] width 13 height 13
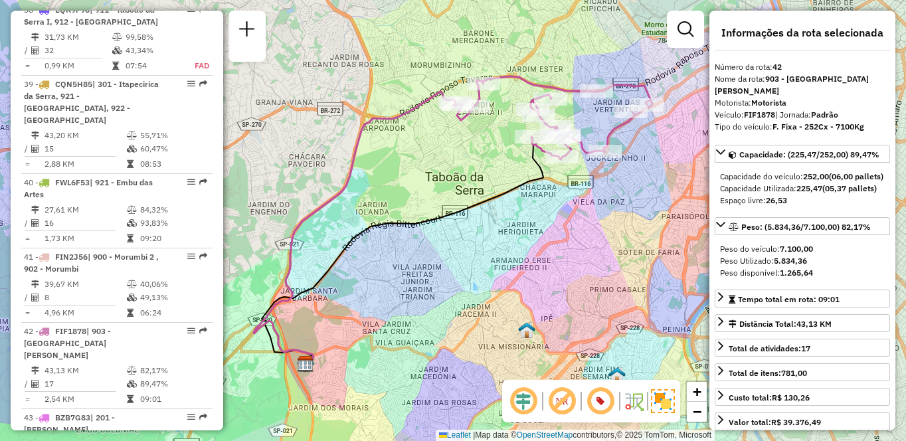
scroll to position [2921, 0]
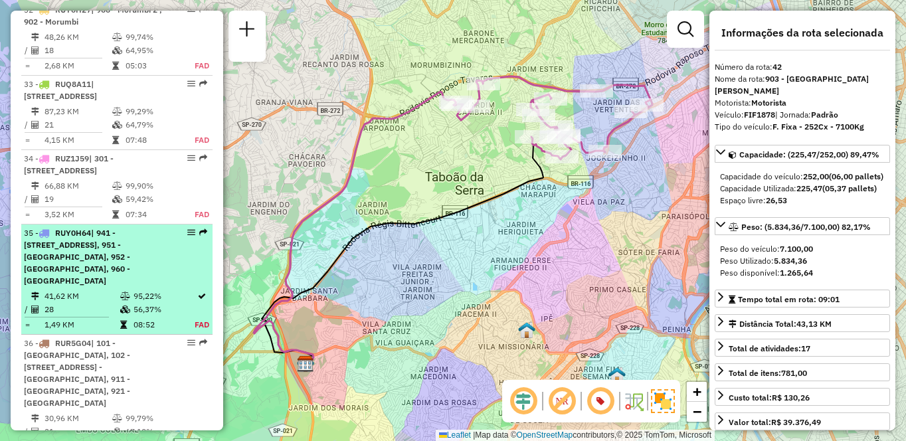
click at [126, 256] on span "| 941 - [STREET_ADDRESS], 951 - [GEOGRAPHIC_DATA], 952 - [GEOGRAPHIC_DATA], 960…" at bounding box center [77, 257] width 106 height 58
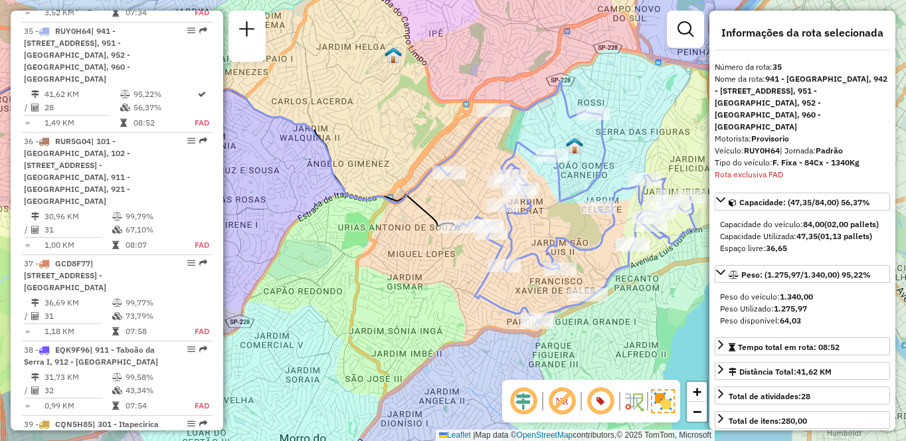
scroll to position [3871, 0]
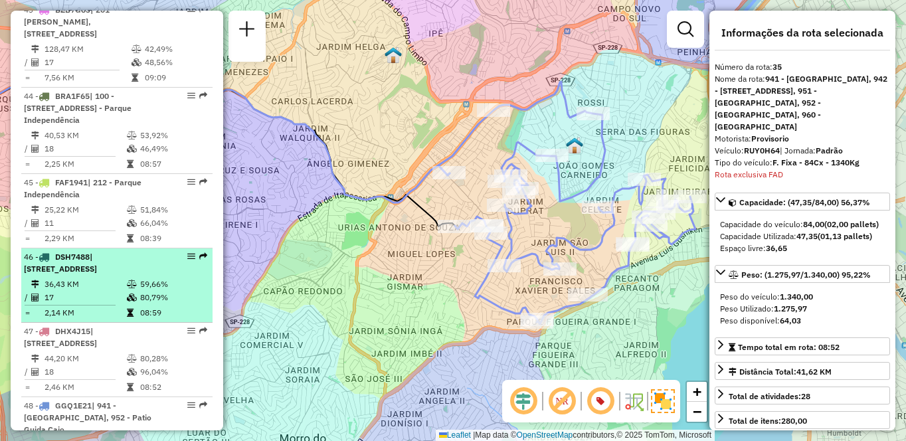
click at [97, 252] on span "| [STREET_ADDRESS]" at bounding box center [60, 263] width 73 height 22
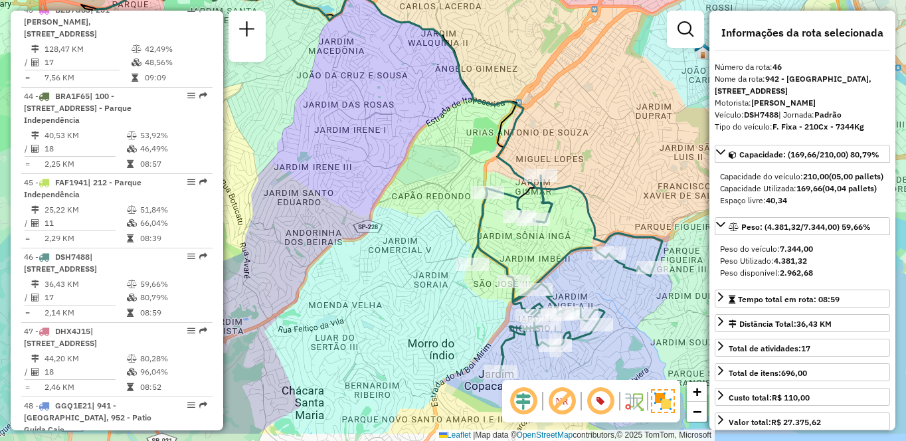
drag, startPoint x: 654, startPoint y: 314, endPoint x: 530, endPoint y: 223, distance: 154.0
click at [530, 223] on div "Rota 46 - Placa DSH7488 97040265 - [PERSON_NAME] de atendimento Grade de atendi…" at bounding box center [453, 220] width 906 height 441
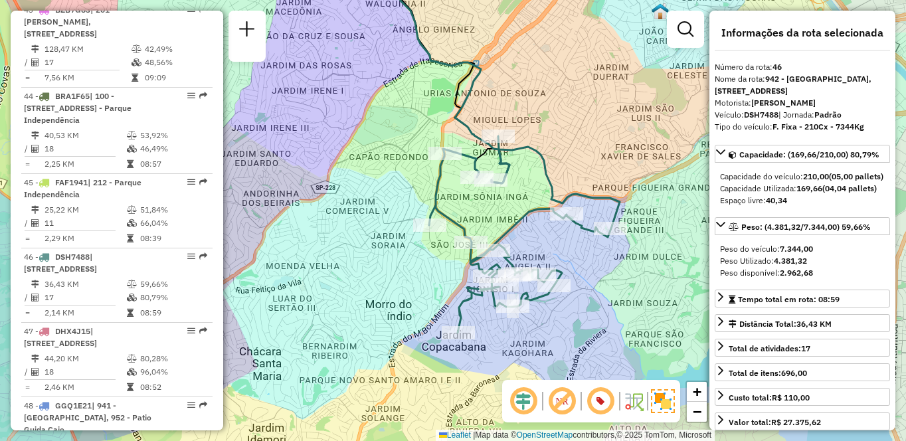
scroll to position [3031, 0]
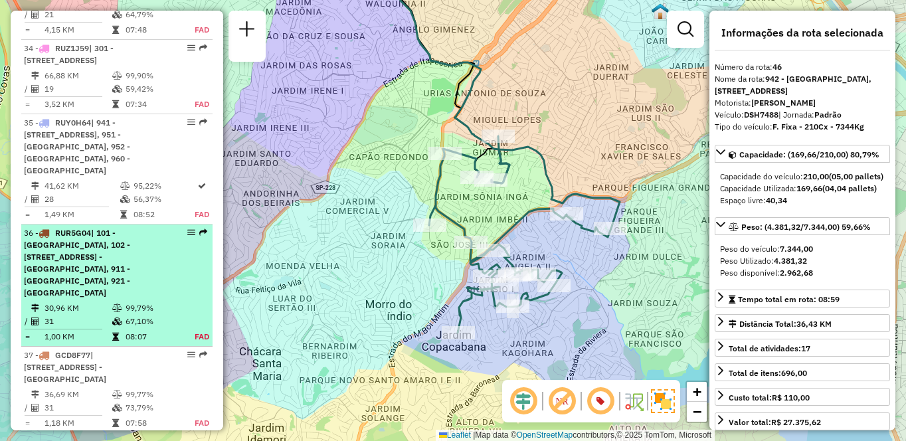
click at [54, 240] on span "| 101 - [GEOGRAPHIC_DATA], 102 - [STREET_ADDRESS] - [GEOGRAPHIC_DATA], 911 - [G…" at bounding box center [77, 263] width 106 height 70
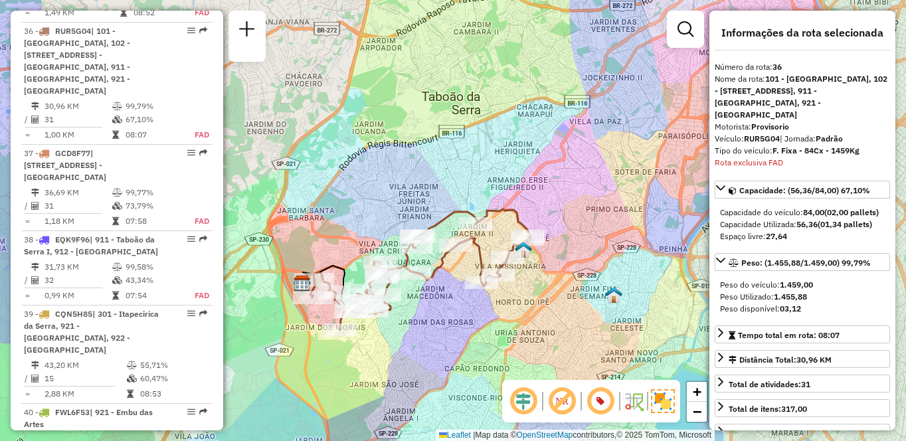
scroll to position [3796, 0]
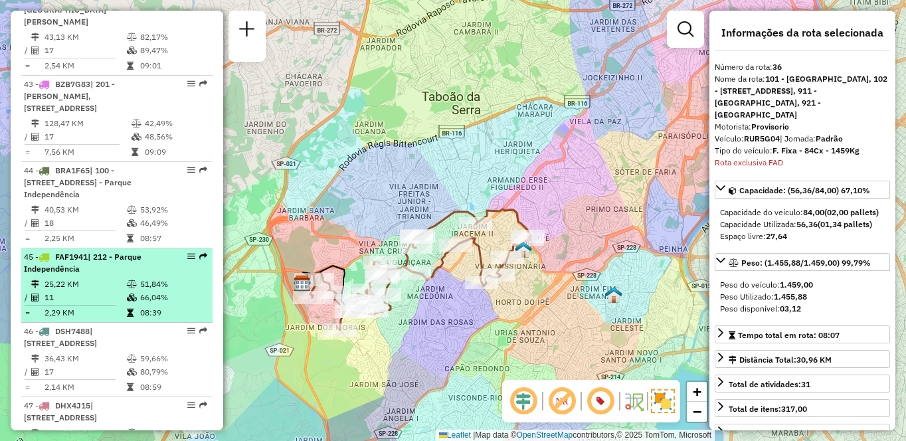
click at [123, 291] on tr "/ 11 66,04%" at bounding box center [117, 297] width 186 height 13
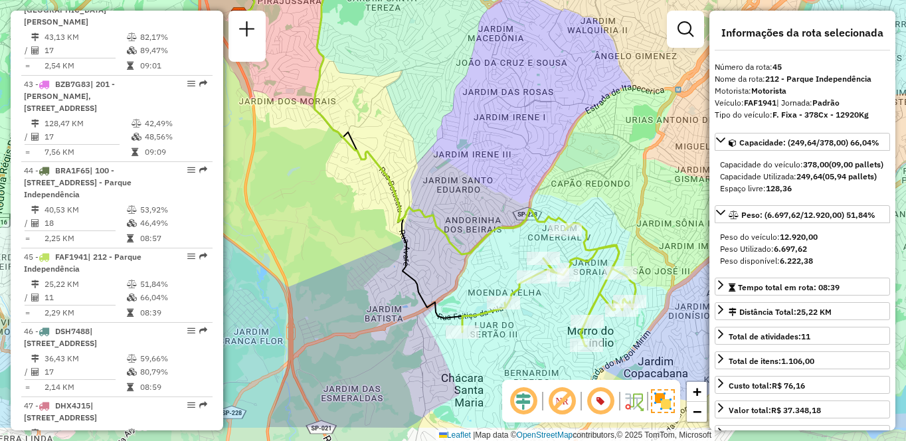
drag, startPoint x: 583, startPoint y: 312, endPoint x: 571, endPoint y: 256, distance: 57.7
click at [571, 256] on icon at bounding box center [548, 284] width 173 height 123
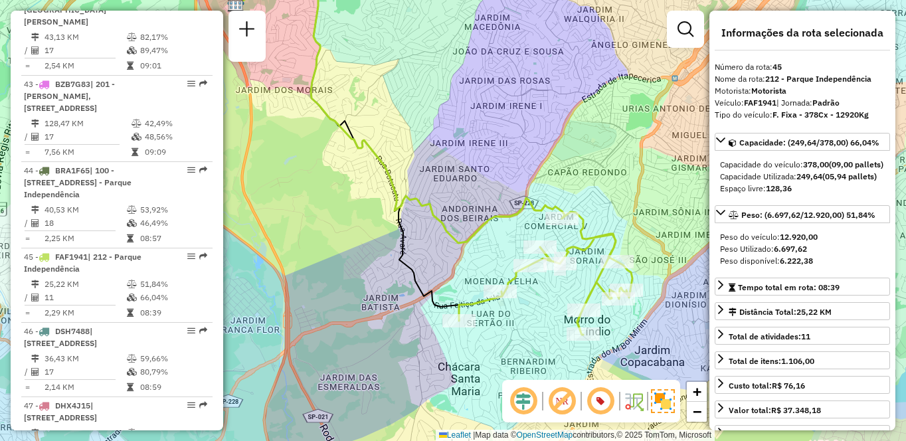
scroll to position [3388, 0]
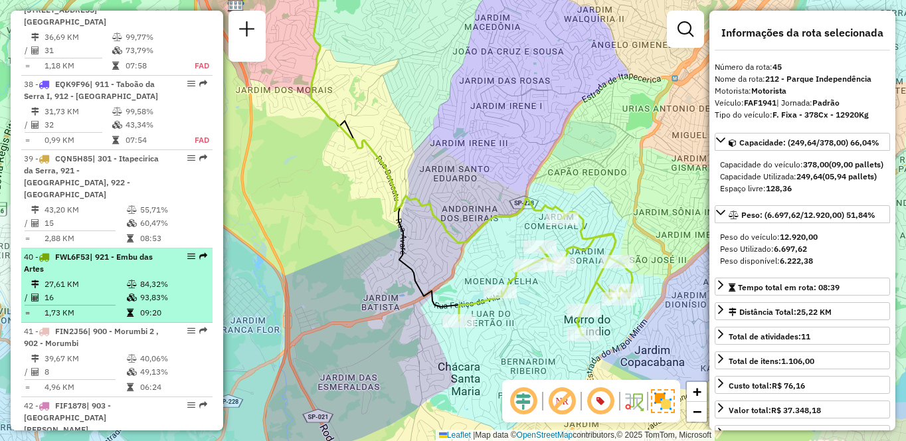
click at [72, 278] on td "27,61 KM" at bounding box center [85, 284] width 82 height 13
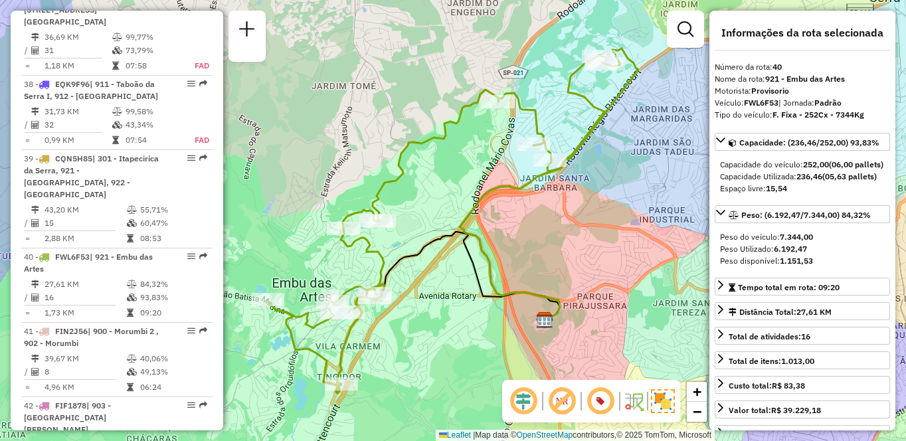
scroll to position [3957, 0]
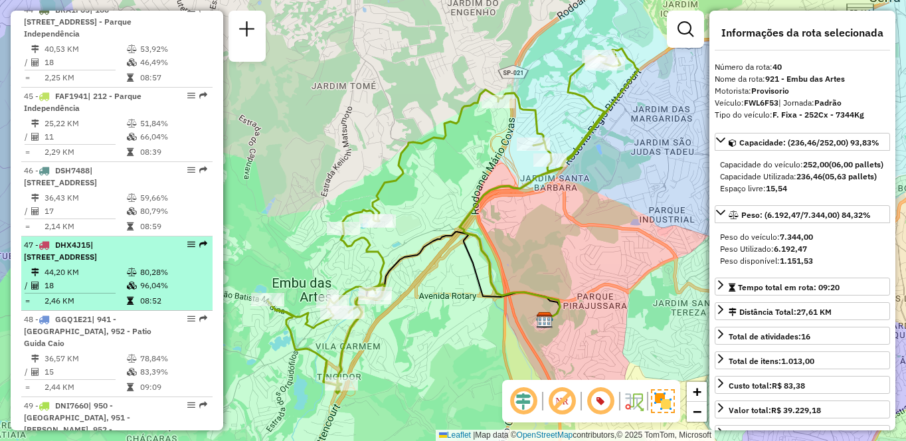
click at [117, 266] on td "44,20 KM" at bounding box center [85, 272] width 82 height 13
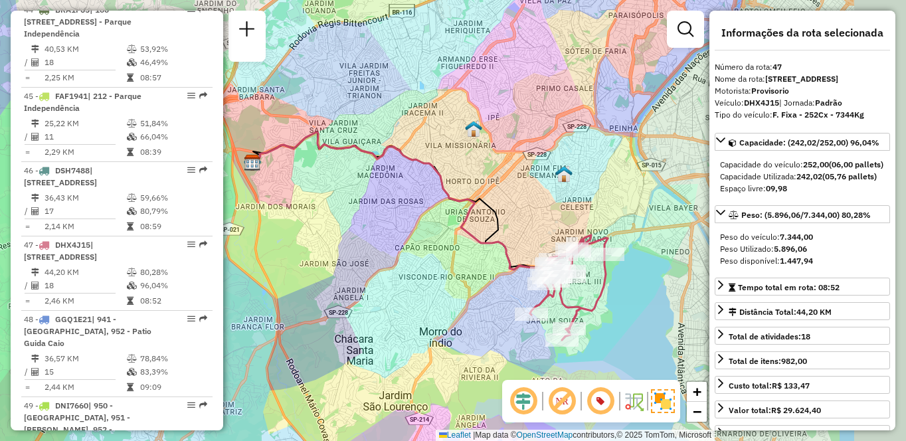
drag, startPoint x: 648, startPoint y: 324, endPoint x: 562, endPoint y: 295, distance: 90.6
click at [562, 295] on icon at bounding box center [569, 287] width 78 height 105
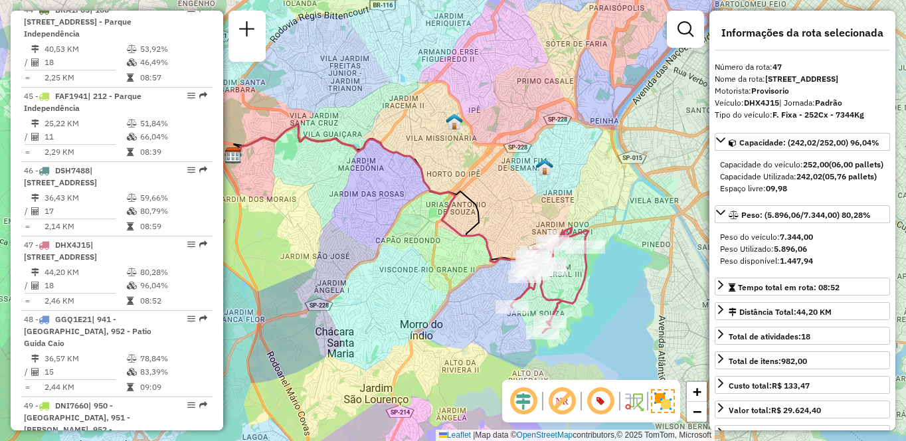
scroll to position [4353, 0]
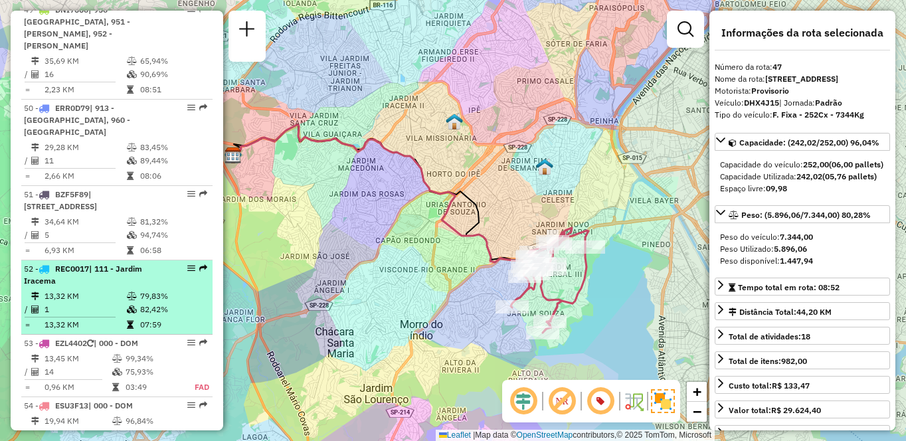
click at [65, 303] on td "1" at bounding box center [85, 309] width 82 height 13
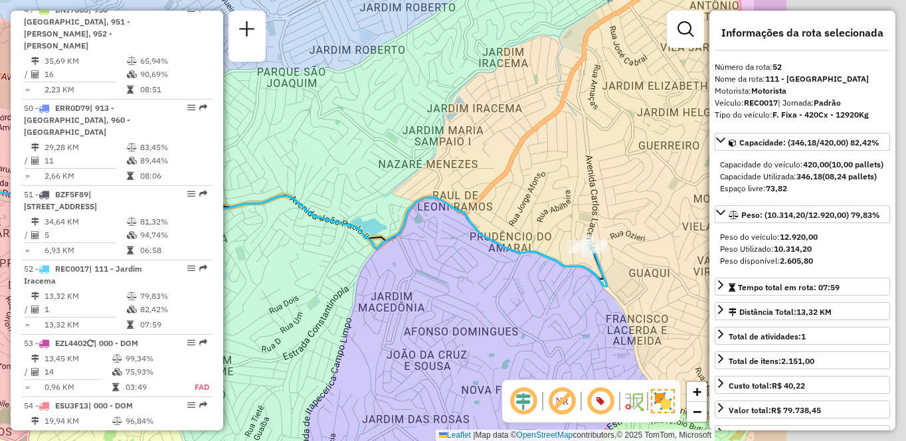
drag, startPoint x: 615, startPoint y: 294, endPoint x: 404, endPoint y: 286, distance: 210.8
click at [404, 286] on div "Janela de atendimento Grade de atendimento Capacidade Transportadoras Veículos …" at bounding box center [453, 220] width 906 height 441
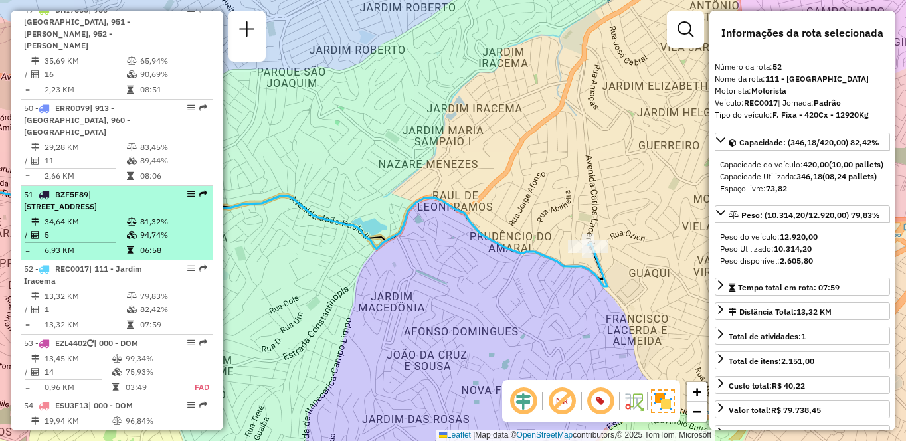
click at [130, 189] on div "51 - BZF5F89 | 103 - [GEOGRAPHIC_DATA], 910 - [GEOGRAPHIC_DATA] , 912 - [GEOGRA…" at bounding box center [94, 201] width 141 height 24
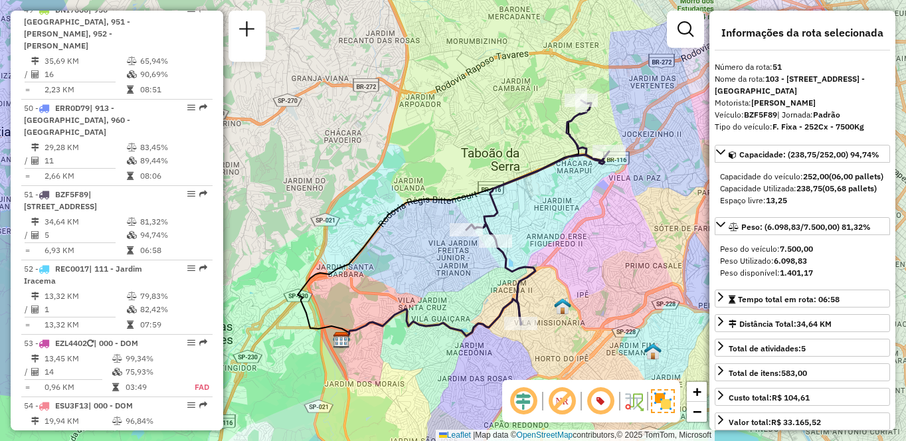
scroll to position [1634, 0]
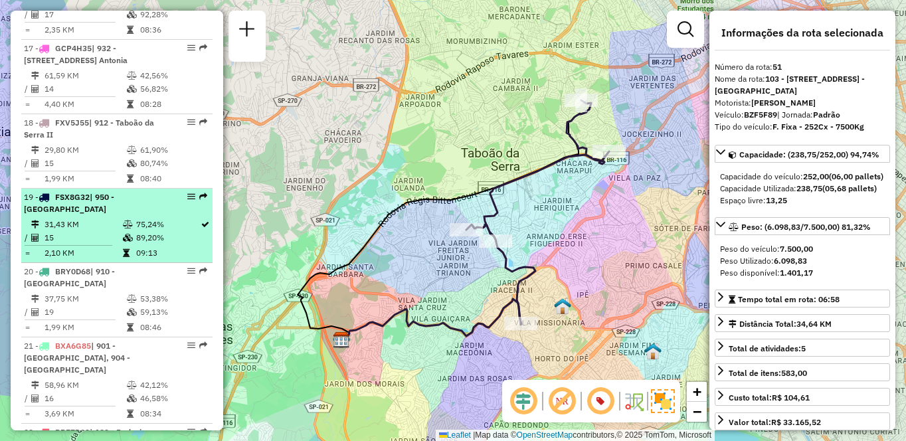
click at [97, 244] on td "15" at bounding box center [83, 237] width 78 height 13
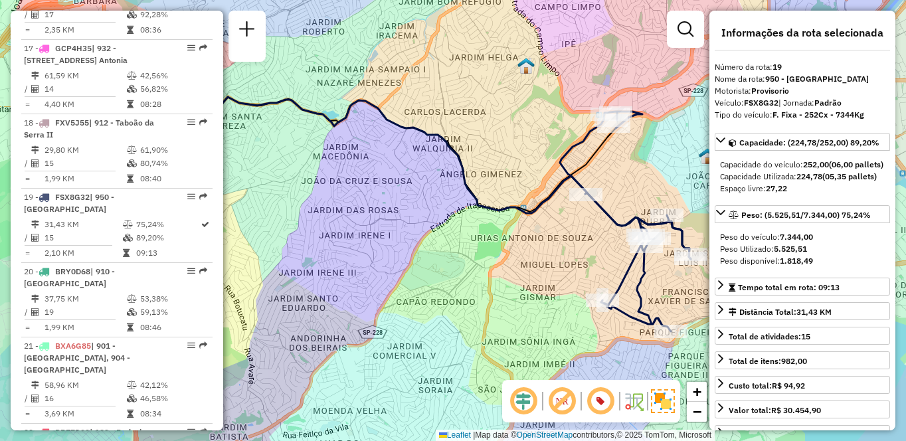
drag, startPoint x: 595, startPoint y: 308, endPoint x: 473, endPoint y: 269, distance: 128.2
click at [473, 269] on div "Janela de atendimento Grade de atendimento Capacidade Transportadoras Veículos …" at bounding box center [453, 220] width 906 height 441
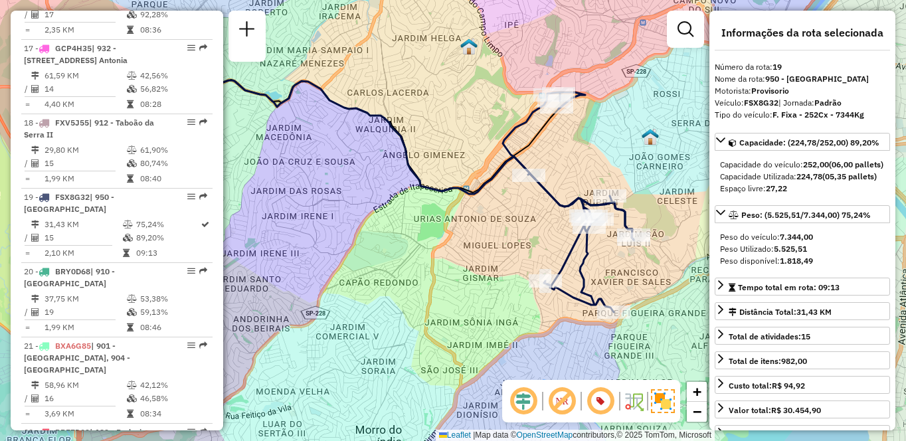
scroll to position [4192, 0]
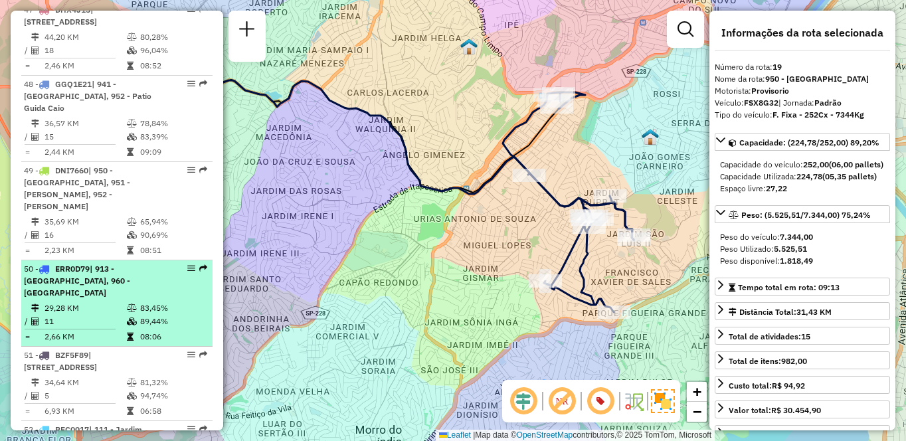
click at [120, 330] on td "2,66 KM" at bounding box center [85, 336] width 82 height 13
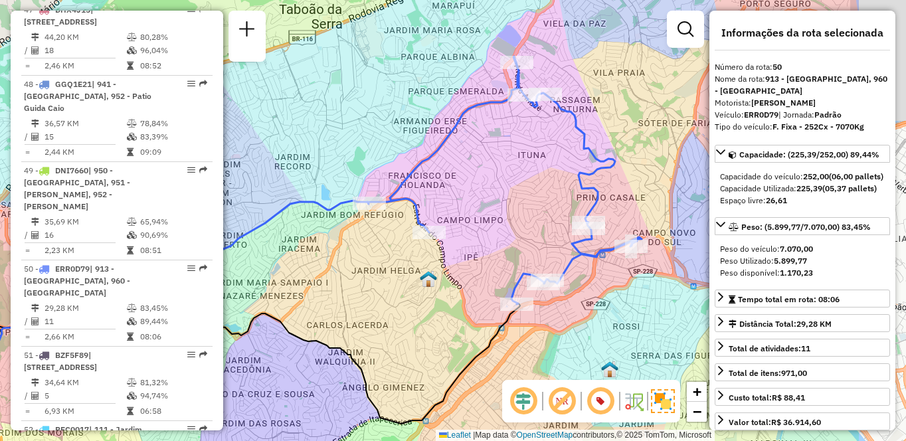
drag, startPoint x: 587, startPoint y: 309, endPoint x: 445, endPoint y: 329, distance: 142.9
click at [445, 329] on div "Janela de atendimento Grade de atendimento Capacidade Transportadoras Veículos …" at bounding box center [453, 220] width 906 height 441
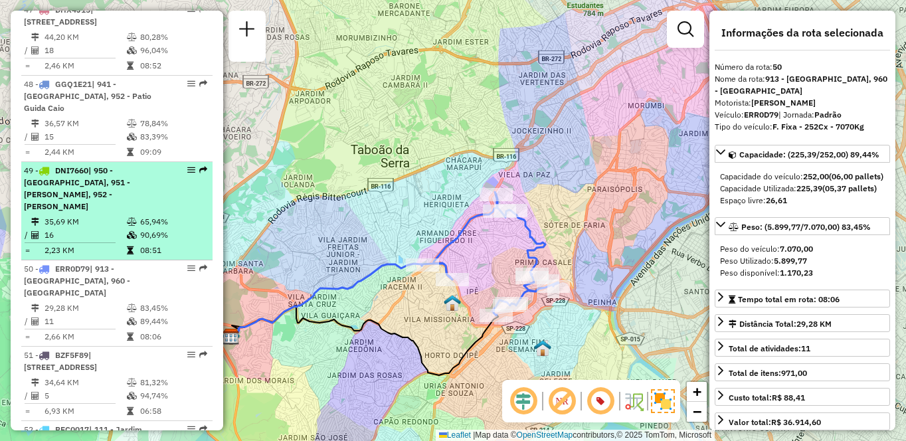
click at [65, 165] on span "| 950 - [GEOGRAPHIC_DATA], 951 - [PERSON_NAME], 952 - [PERSON_NAME]" at bounding box center [77, 188] width 106 height 46
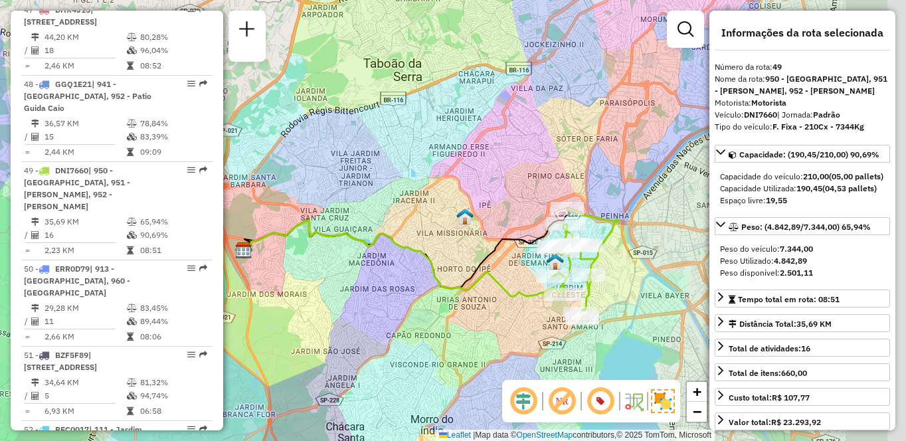
drag, startPoint x: 652, startPoint y: 320, endPoint x: 530, endPoint y: 306, distance: 123.0
click at [530, 306] on div "Janela de atendimento Grade de atendimento Capacidade Transportadoras Veículos …" at bounding box center [453, 220] width 906 height 441
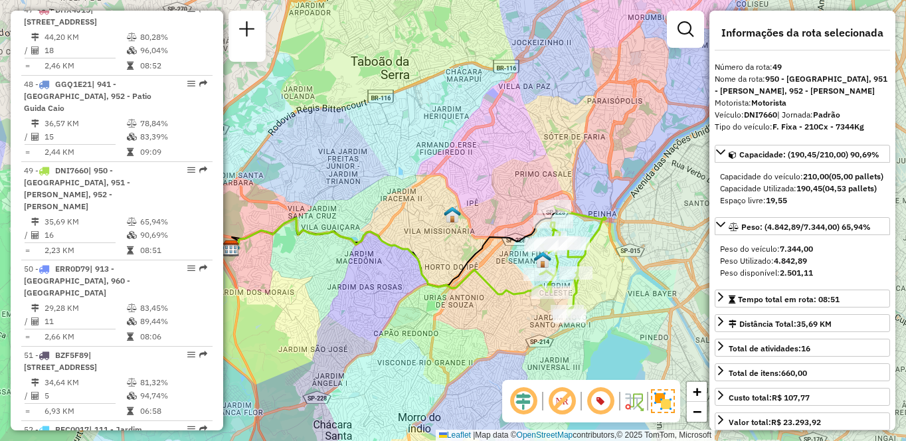
scroll to position [1188, 0]
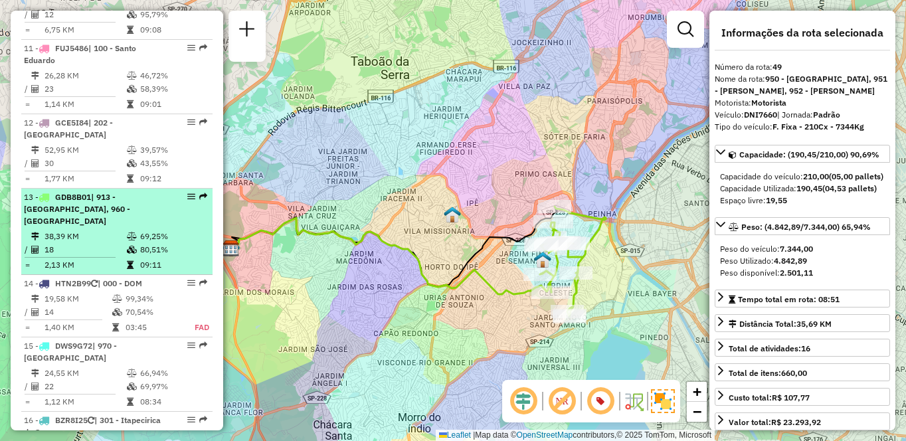
click at [67, 256] on td "18" at bounding box center [85, 249] width 82 height 13
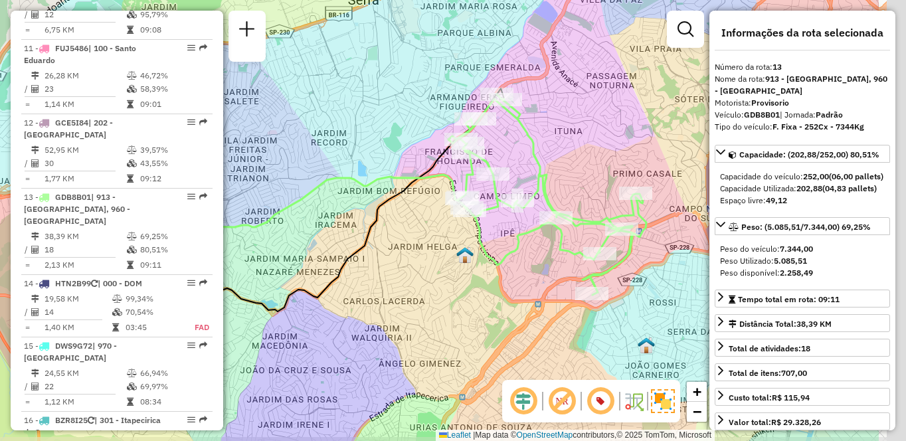
drag, startPoint x: 611, startPoint y: 286, endPoint x: 504, endPoint y: 278, distance: 106.6
click at [504, 278] on div "Janela de atendimento Grade de atendimento Capacidade Transportadoras Veículos …" at bounding box center [453, 220] width 906 height 441
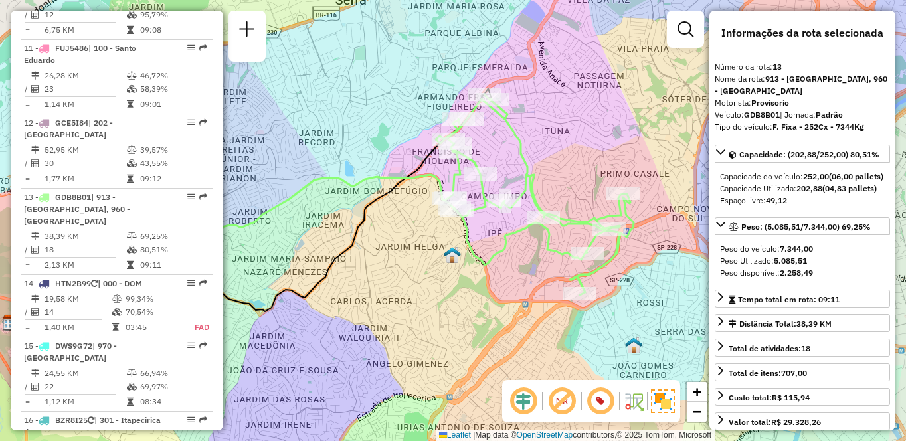
scroll to position [902, 0]
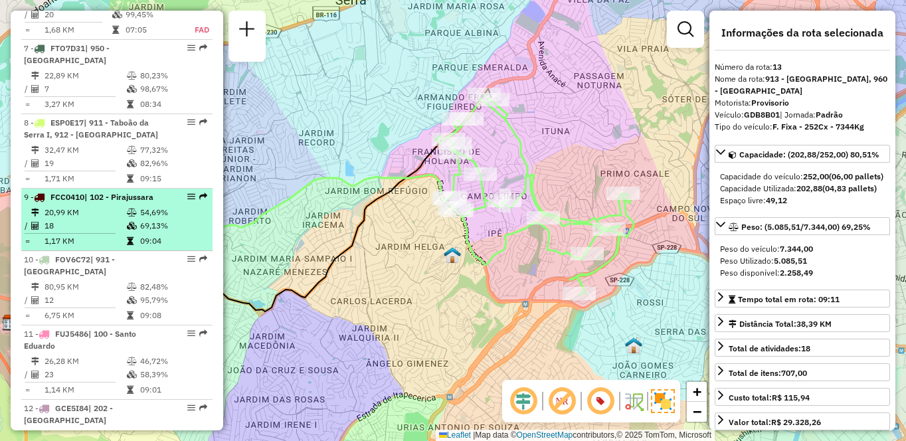
click at [148, 219] on td "54,69%" at bounding box center [173, 212] width 67 height 13
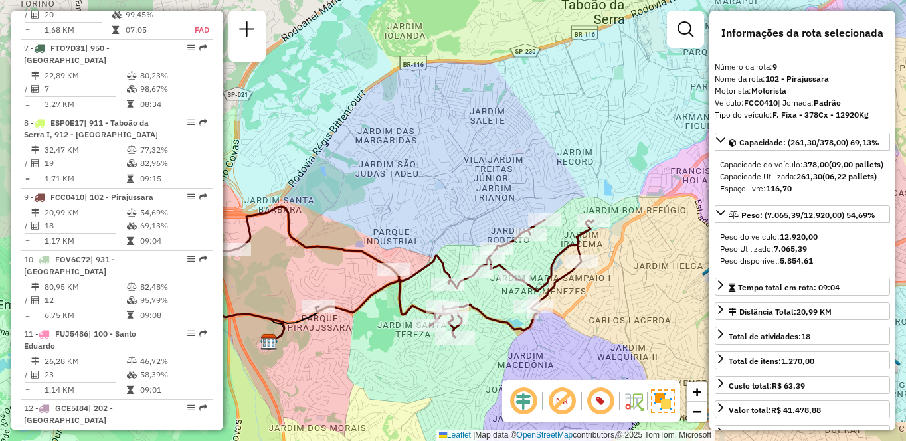
drag, startPoint x: 674, startPoint y: 319, endPoint x: 589, endPoint y: 326, distance: 86.0
click at [589, 326] on div "Janela de atendimento Grade de atendimento Capacidade Transportadoras Veículos …" at bounding box center [453, 220] width 906 height 441
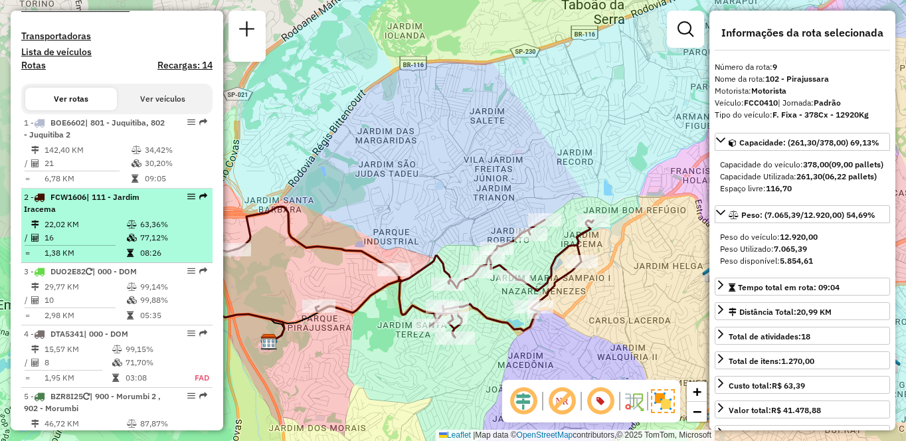
click at [122, 244] on td "16" at bounding box center [85, 237] width 82 height 13
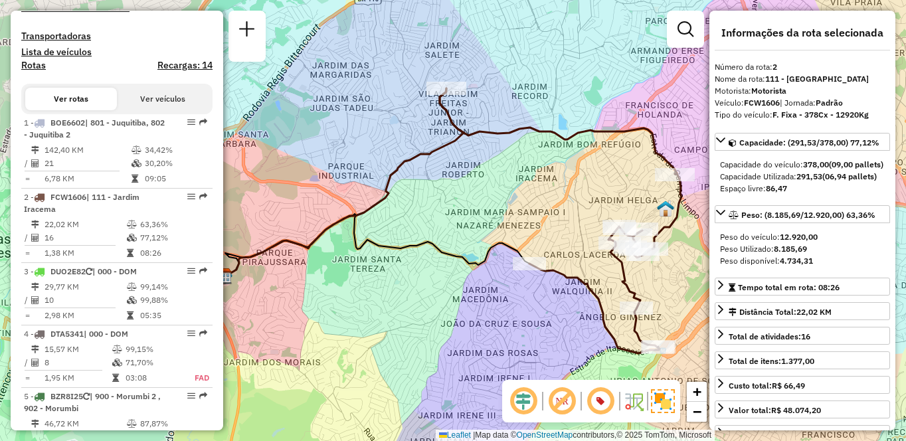
scroll to position [4031, 0]
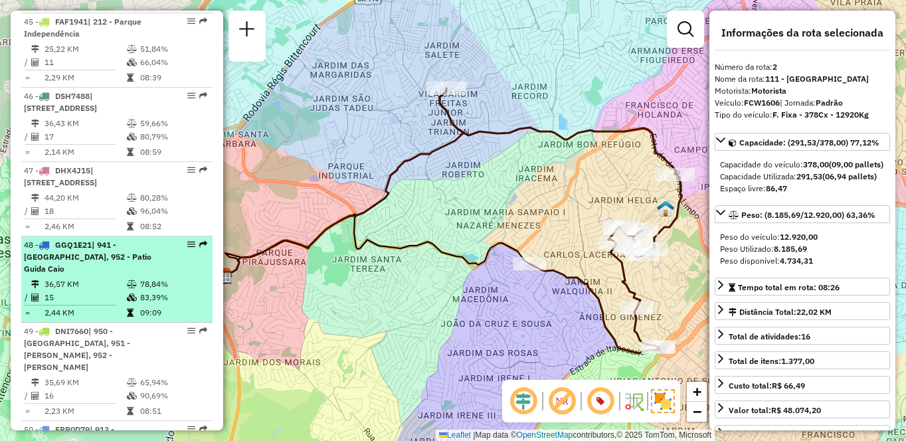
click at [114, 278] on td "36,57 KM" at bounding box center [85, 284] width 82 height 13
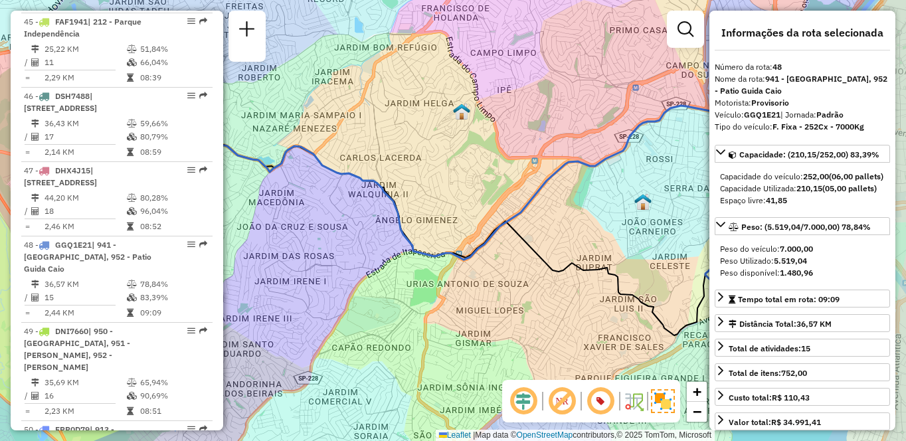
drag, startPoint x: 549, startPoint y: 291, endPoint x: 392, endPoint y: 276, distance: 157.5
click at [392, 276] on div "Janela de atendimento Grade de atendimento Capacidade Transportadoras Veículos …" at bounding box center [453, 220] width 906 height 441
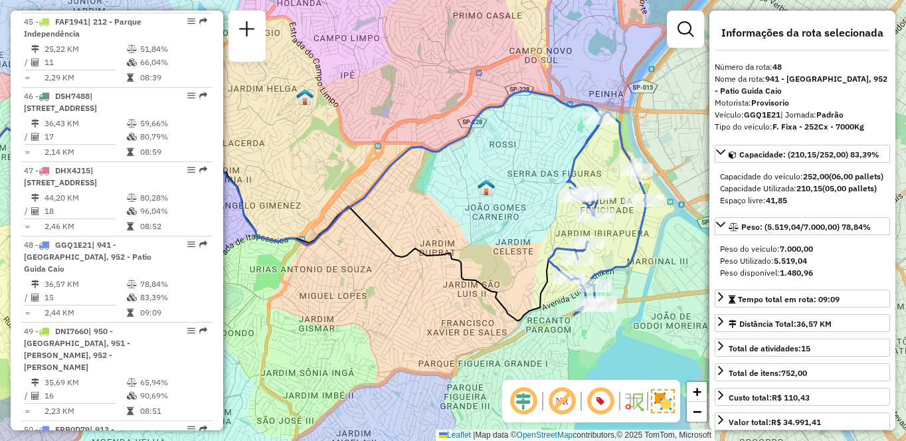
scroll to position [1039, 0]
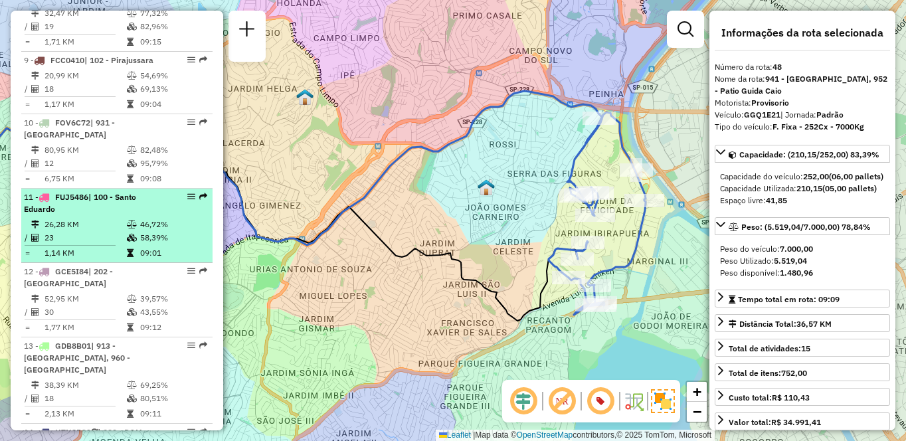
click at [120, 215] on div "11 - FUJ5486 | 100 - Santo Eduardo" at bounding box center [94, 203] width 141 height 24
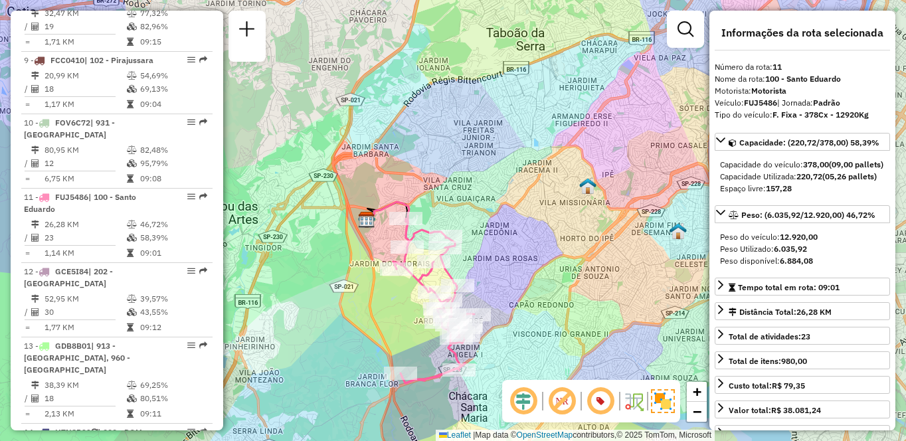
scroll to position [753, 0]
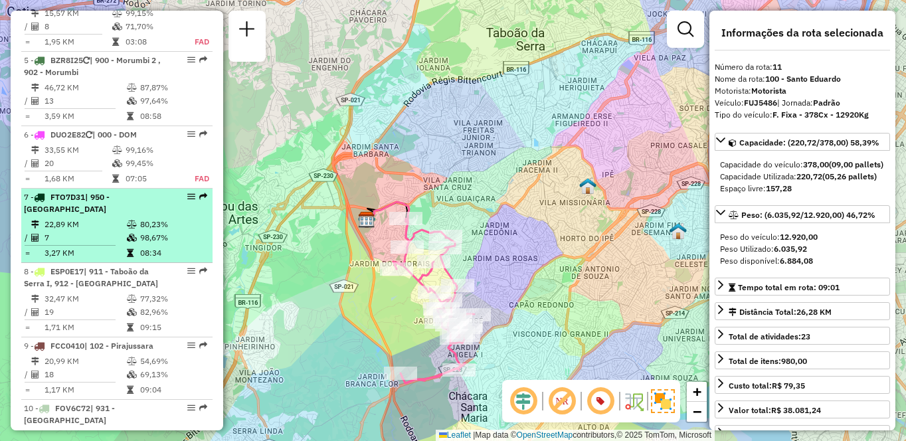
click at [111, 231] on td "22,89 KM" at bounding box center [85, 224] width 82 height 13
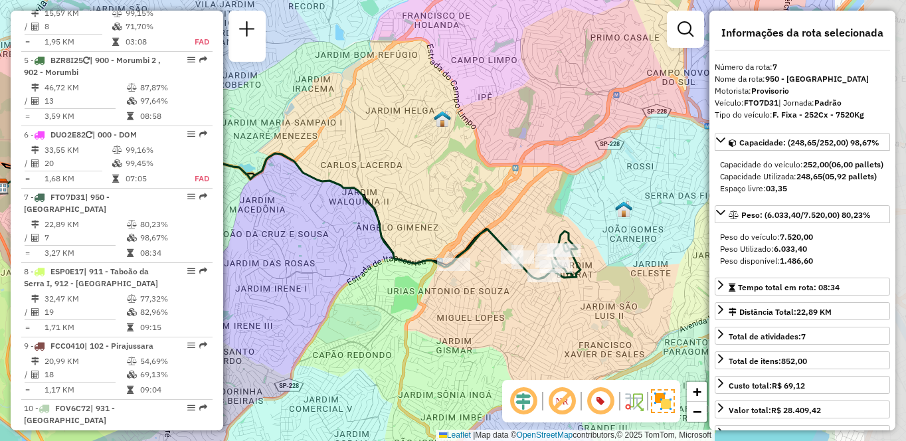
drag, startPoint x: 621, startPoint y: 325, endPoint x: 453, endPoint y: 304, distance: 168.7
click at [453, 304] on div "Janela de atendimento Grade de atendimento Capacidade Transportadoras Veículos …" at bounding box center [453, 220] width 906 height 441
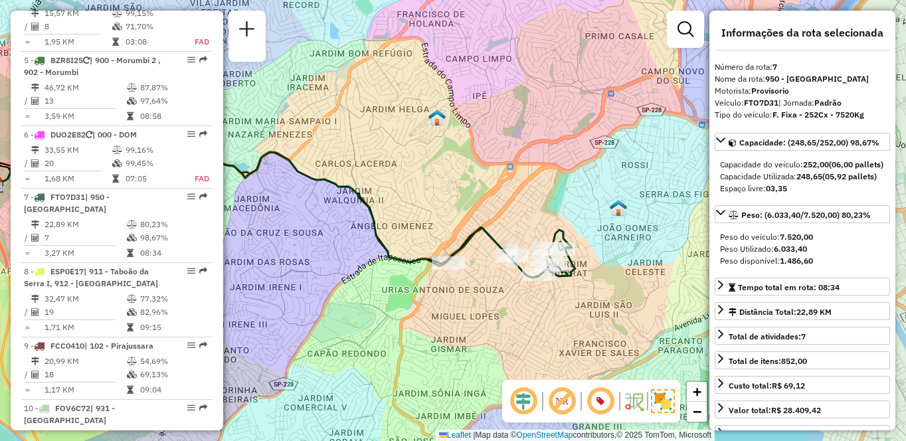
scroll to position [4267, 0]
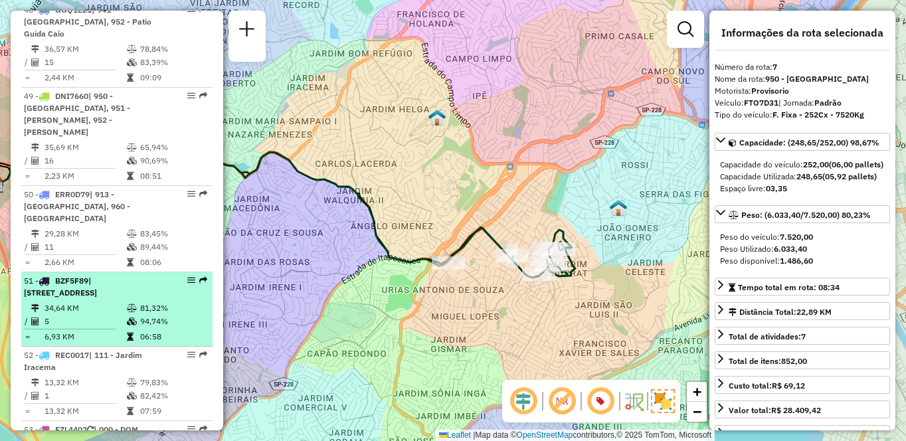
click at [88, 302] on td "34,64 KM" at bounding box center [85, 308] width 82 height 13
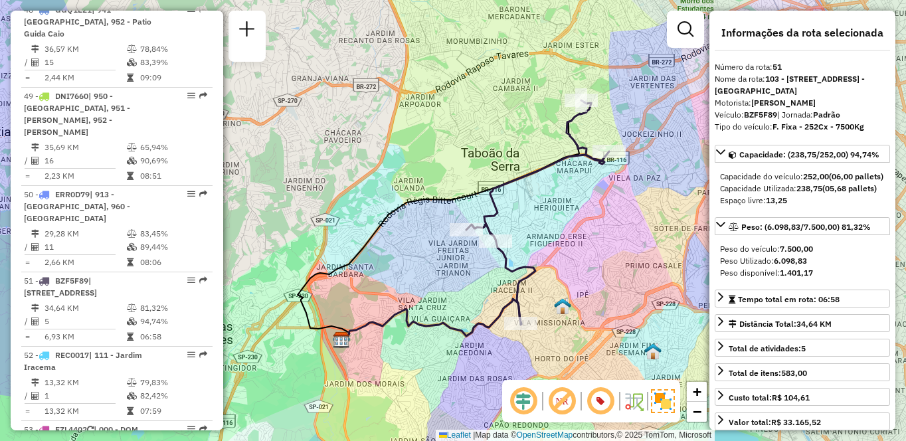
scroll to position [1634, 0]
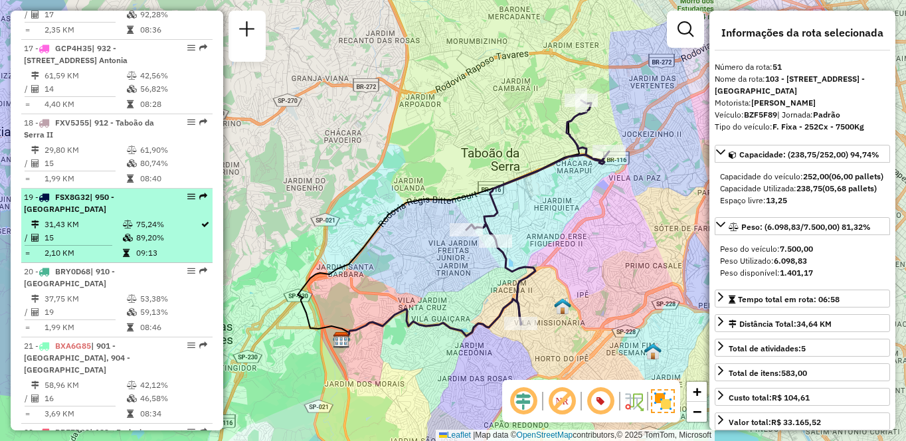
click at [36, 231] on td at bounding box center [37, 224] width 13 height 13
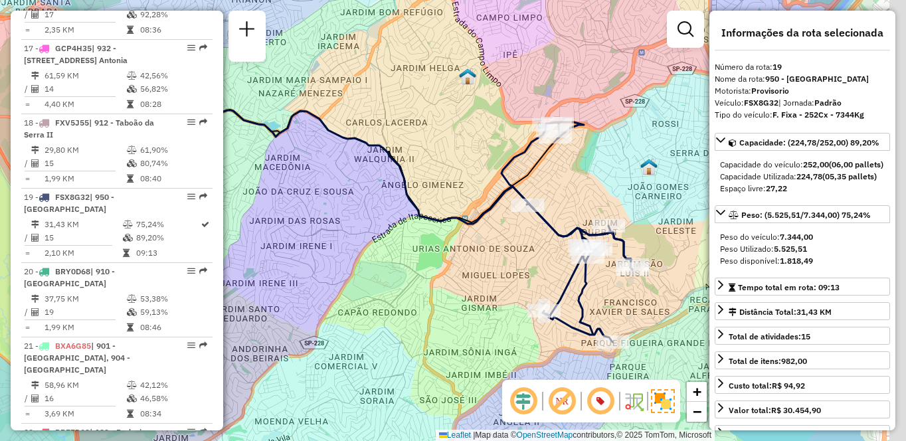
drag, startPoint x: 655, startPoint y: 312, endPoint x: 526, endPoint y: 303, distance: 129.2
click at [526, 303] on div "Janela de atendimento Grade de atendimento Capacidade Transportadoras Veículos …" at bounding box center [453, 220] width 906 height 441
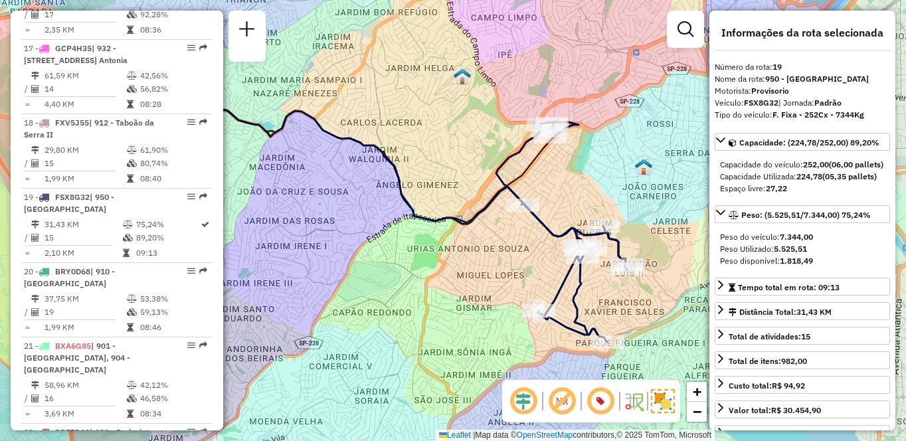
scroll to position [3463, 0]
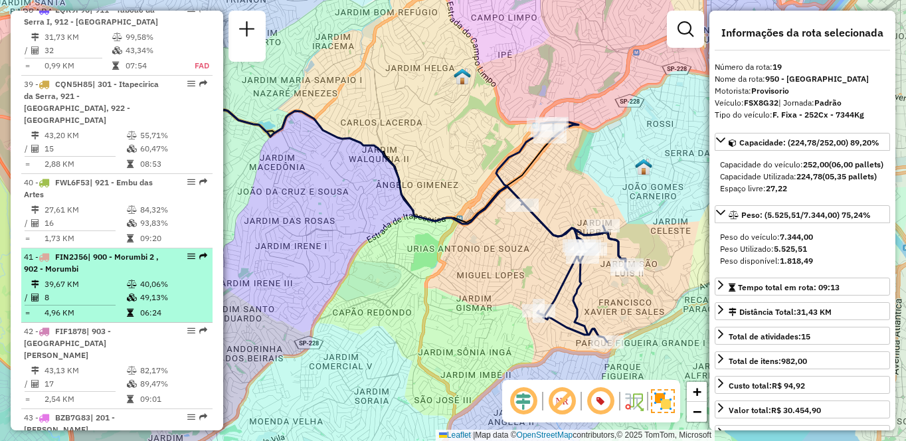
click at [108, 278] on td "39,67 KM" at bounding box center [85, 284] width 82 height 13
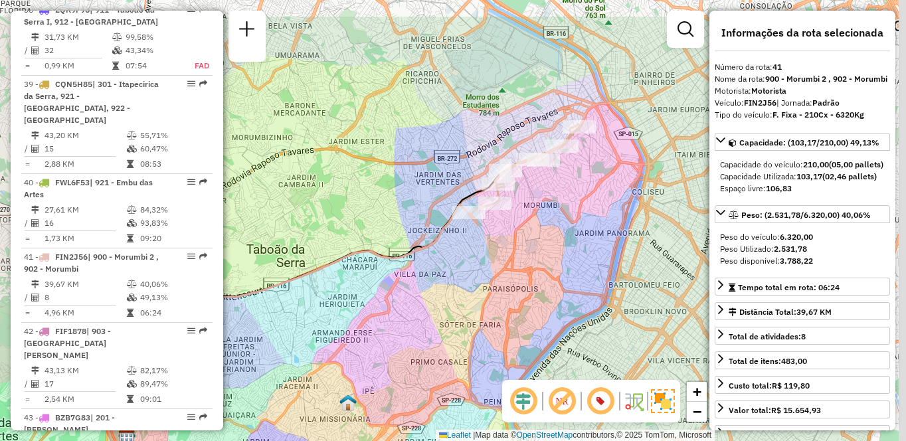
drag, startPoint x: 593, startPoint y: 228, endPoint x: 466, endPoint y: 290, distance: 142.0
click at [466, 290] on div "Janela de atendimento Grade de atendimento Capacidade Transportadoras Veículos …" at bounding box center [453, 220] width 906 height 441
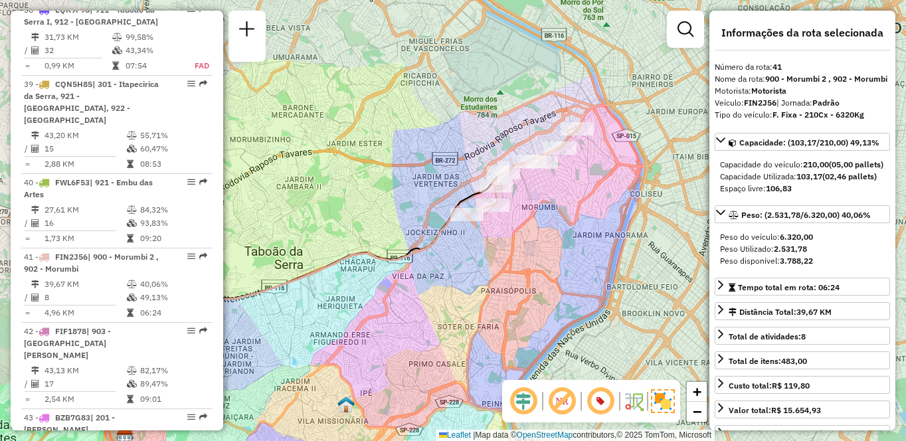
scroll to position [4267, 0]
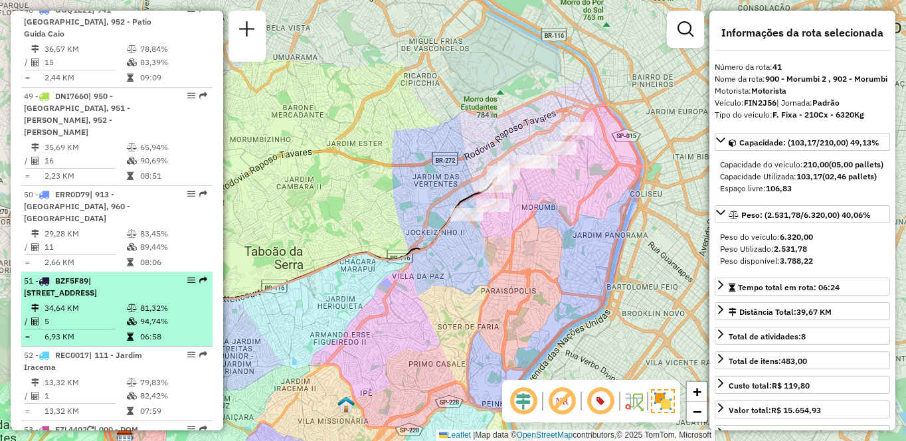
click at [136, 302] on td at bounding box center [132, 308] width 13 height 13
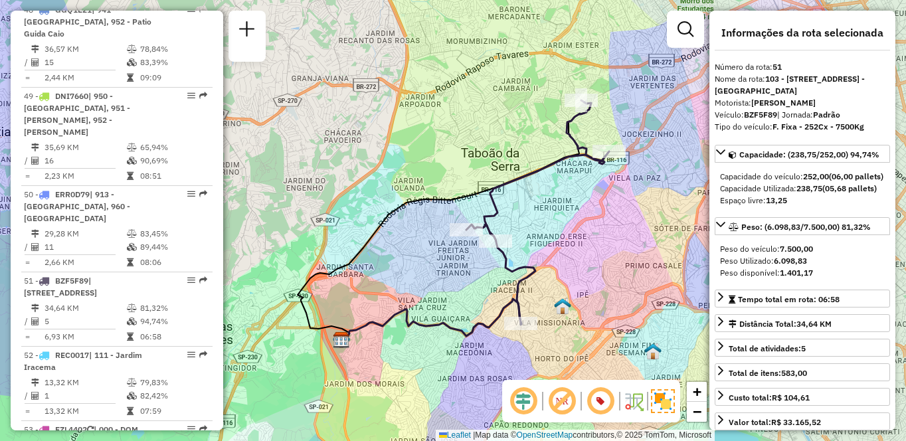
scroll to position [1634, 0]
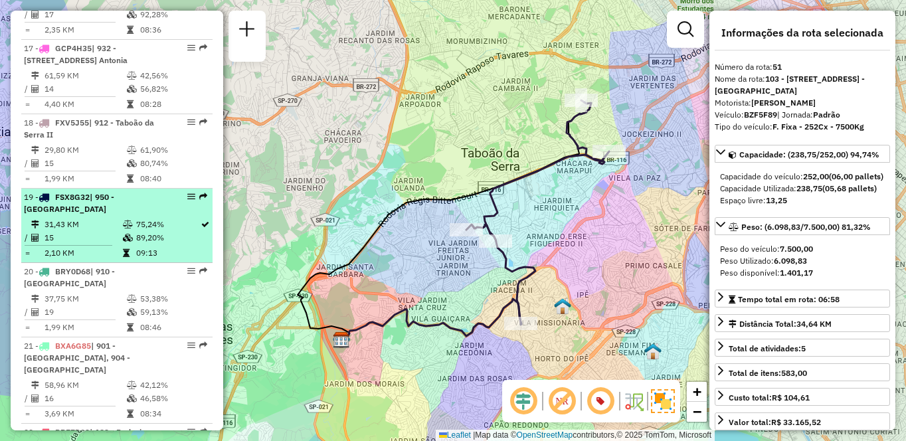
click at [74, 244] on td "15" at bounding box center [83, 237] width 78 height 13
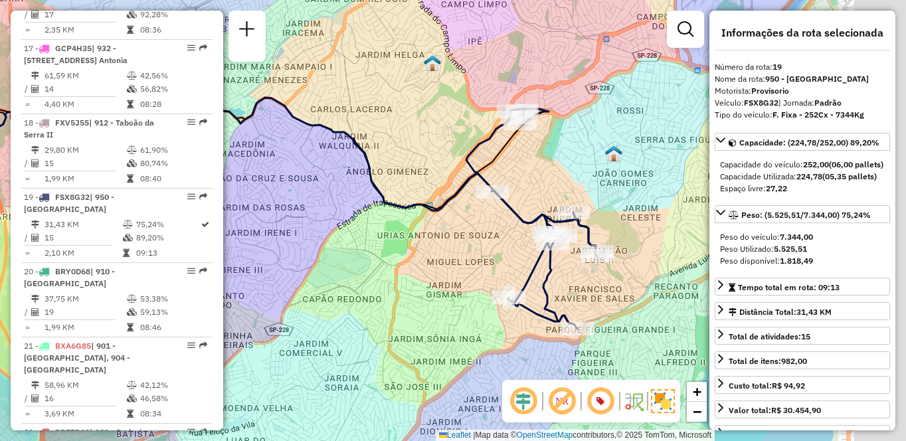
drag, startPoint x: 640, startPoint y: 284, endPoint x: 464, endPoint y: 260, distance: 178.3
click at [464, 260] on div "Janela de atendimento Grade de atendimento Capacidade Transportadoras Veículos …" at bounding box center [453, 220] width 906 height 441
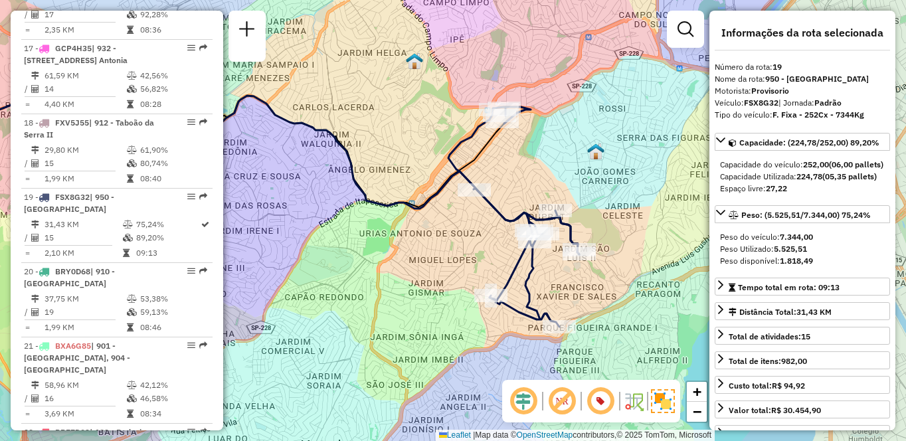
scroll to position [3463, 0]
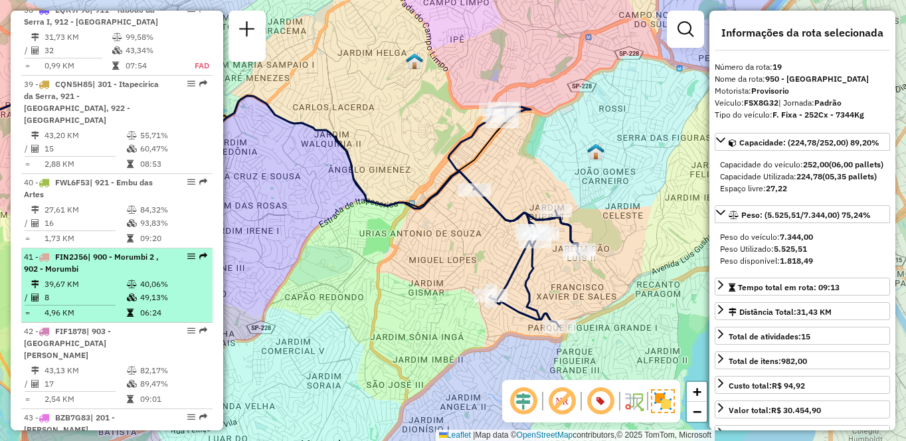
click at [72, 291] on td "8" at bounding box center [85, 297] width 82 height 13
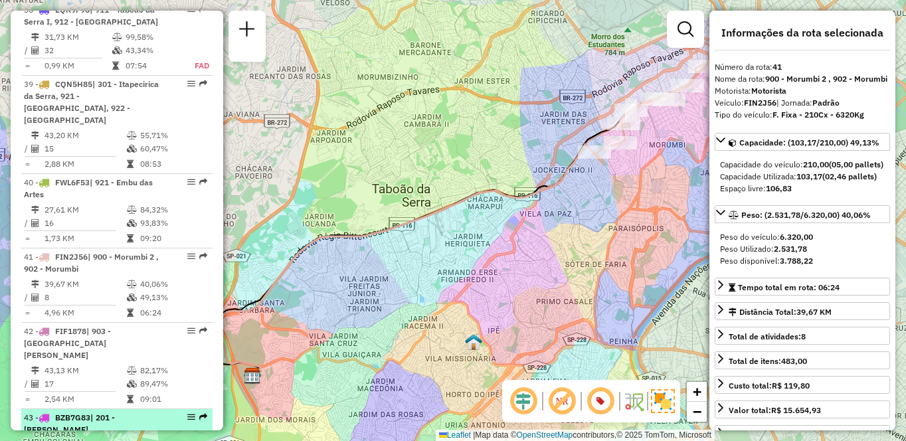
click at [98, 413] on span "| 201 - [PERSON_NAME], [STREET_ADDRESS]" at bounding box center [69, 430] width 91 height 34
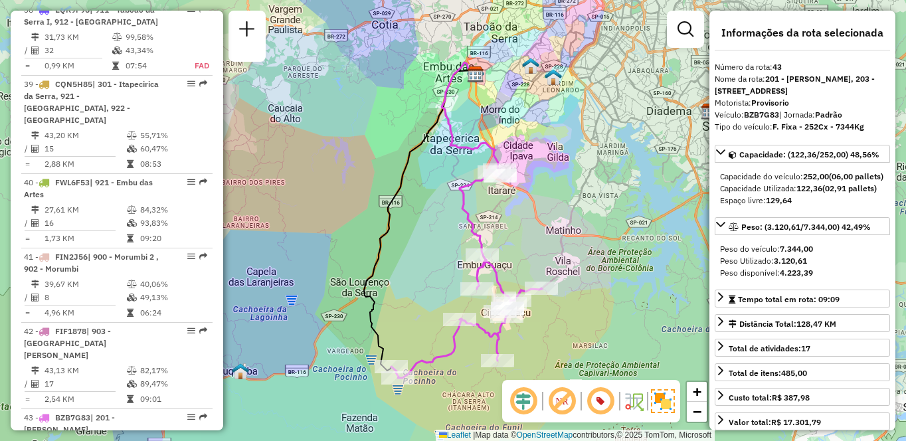
scroll to position [2289, 0]
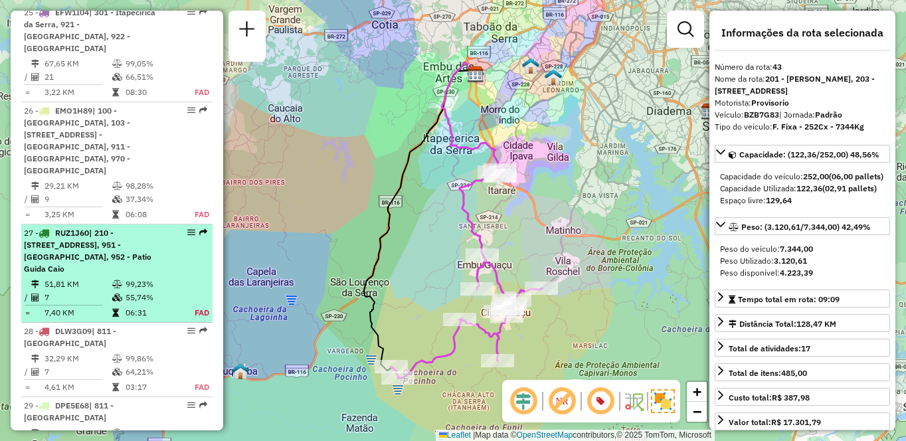
click at [114, 234] on span "| 210 - [STREET_ADDRESS], 951 - [GEOGRAPHIC_DATA], 952 - Patio Guida Caio" at bounding box center [88, 251] width 128 height 46
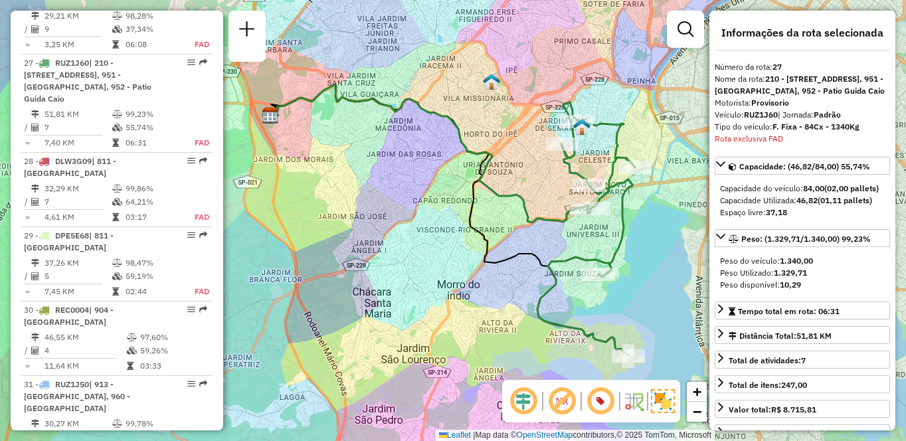
scroll to position [2491, 0]
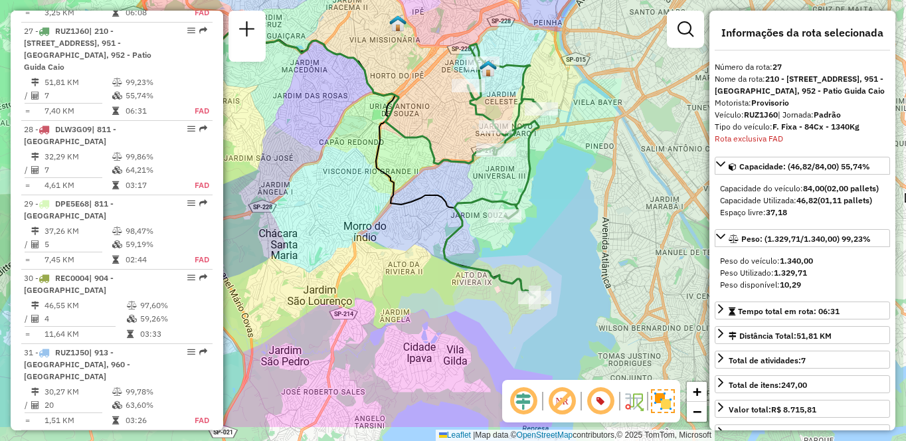
drag, startPoint x: 670, startPoint y: 316, endPoint x: 565, endPoint y: 249, distance: 124.2
click at [565, 249] on div "Janela de atendimento Grade de atendimento Capacidade Transportadoras Veículos …" at bounding box center [453, 220] width 906 height 441
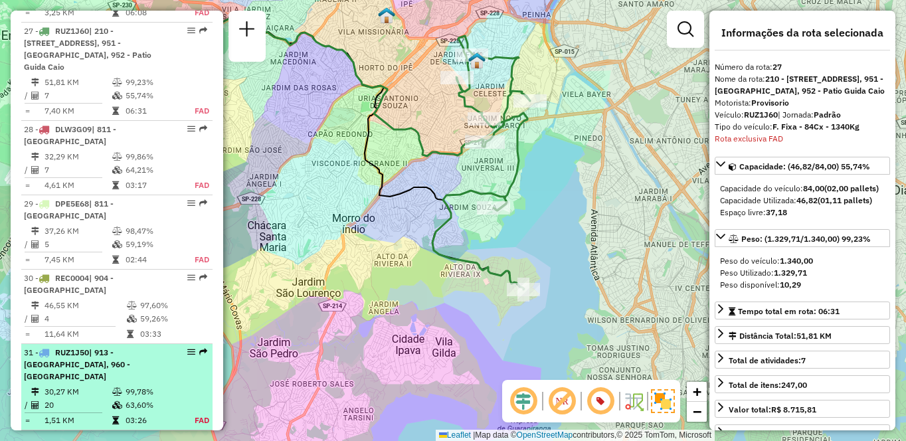
click at [144, 356] on div "31 - RUZ1J50 | 913 - [GEOGRAPHIC_DATA], 960 - [GEOGRAPHIC_DATA]" at bounding box center [94, 365] width 141 height 36
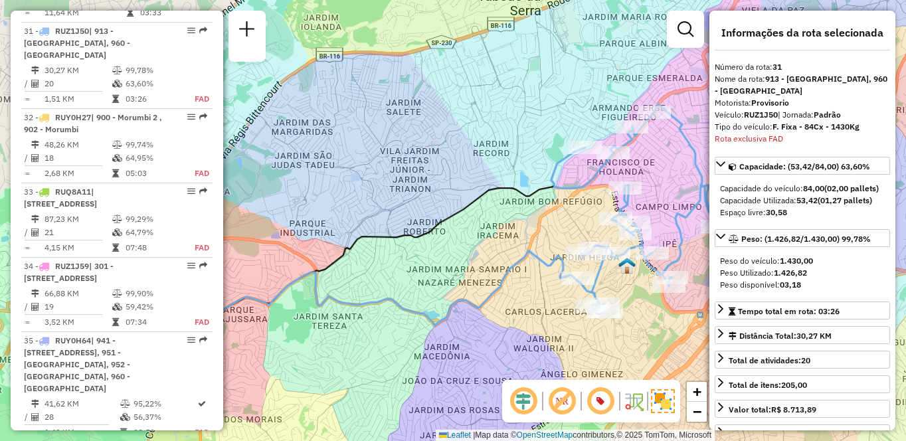
scroll to position [3537, 0]
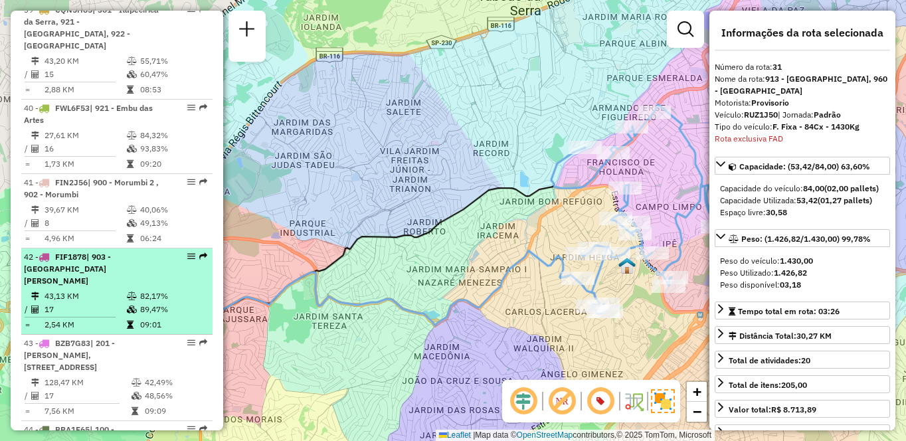
click at [116, 290] on td "43,13 KM" at bounding box center [85, 296] width 82 height 13
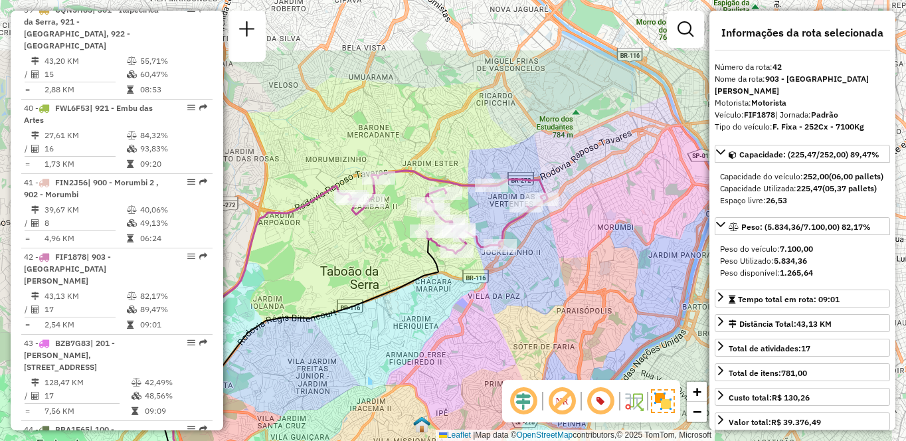
drag, startPoint x: 570, startPoint y: 252, endPoint x: 508, endPoint y: 318, distance: 91.2
click at [508, 318] on div "Janela de atendimento Grade de atendimento Capacidade Transportadoras Veículos …" at bounding box center [453, 220] width 906 height 441
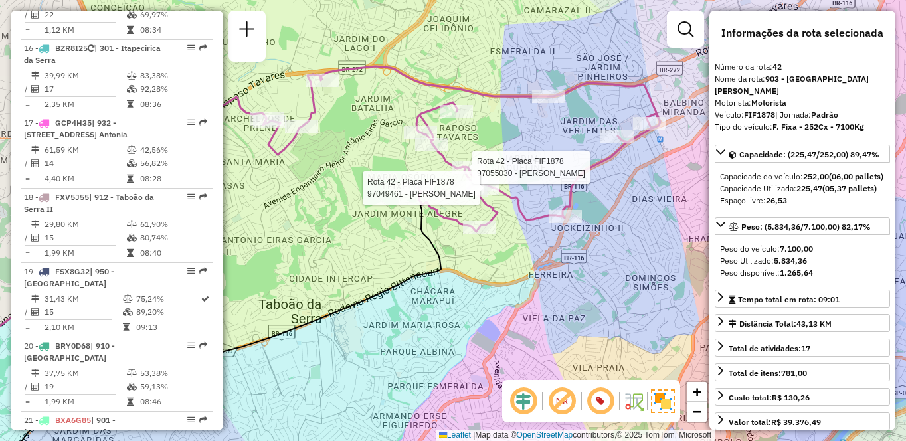
scroll to position [828, 0]
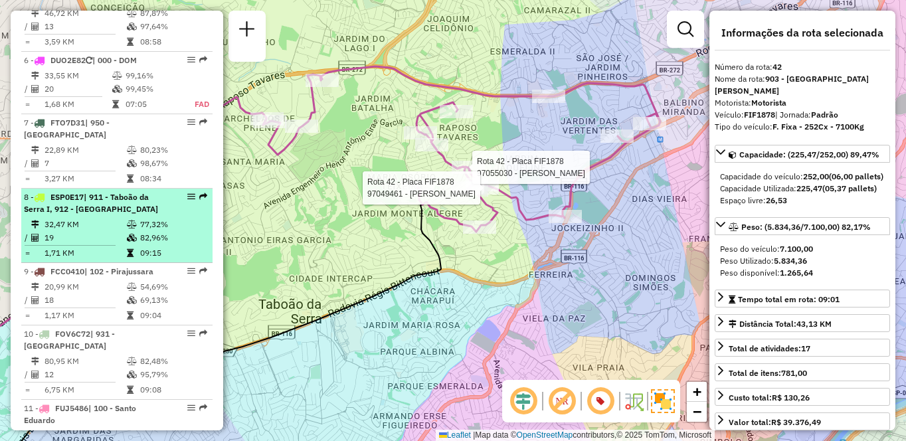
click at [86, 215] on div "8 - ESP0E17 | 911 - [GEOGRAPHIC_DATA], 912 - [GEOGRAPHIC_DATA]" at bounding box center [94, 203] width 141 height 24
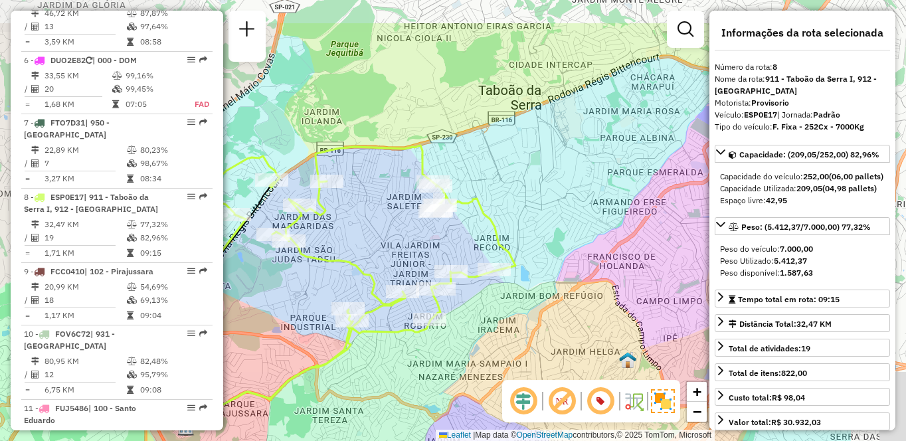
drag, startPoint x: 648, startPoint y: 237, endPoint x: 502, endPoint y: 304, distance: 160.8
click at [502, 304] on div "Janela de atendimento Grade de atendimento Capacidade Transportadoras Veículos …" at bounding box center [453, 220] width 906 height 441
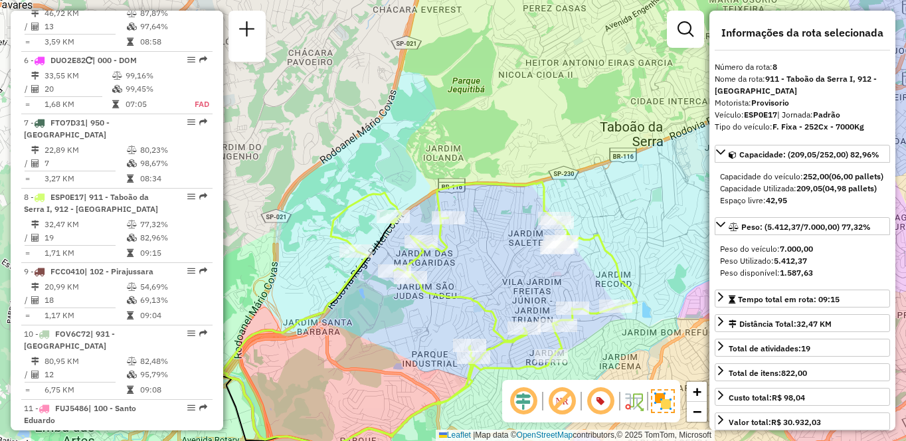
drag, startPoint x: 397, startPoint y: 179, endPoint x: 534, endPoint y: 219, distance: 142.7
click at [534, 219] on div "Janela de atendimento Grade de atendimento Capacidade Transportadoras Veículos …" at bounding box center [453, 220] width 906 height 441
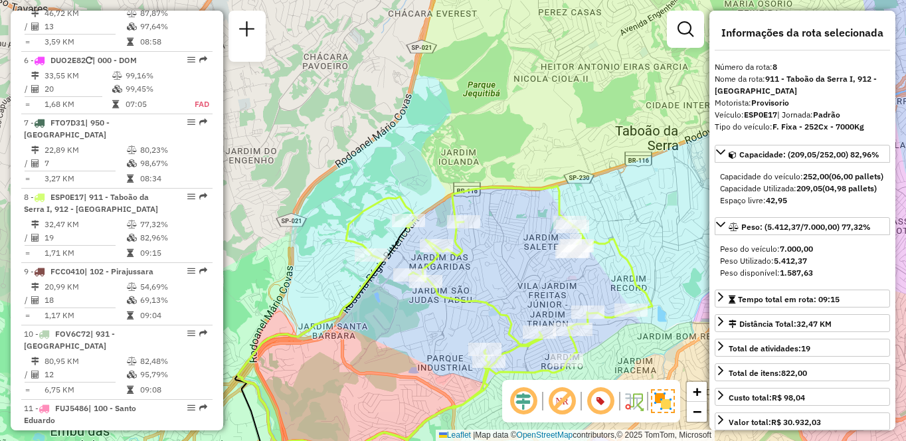
scroll to position [1188, 0]
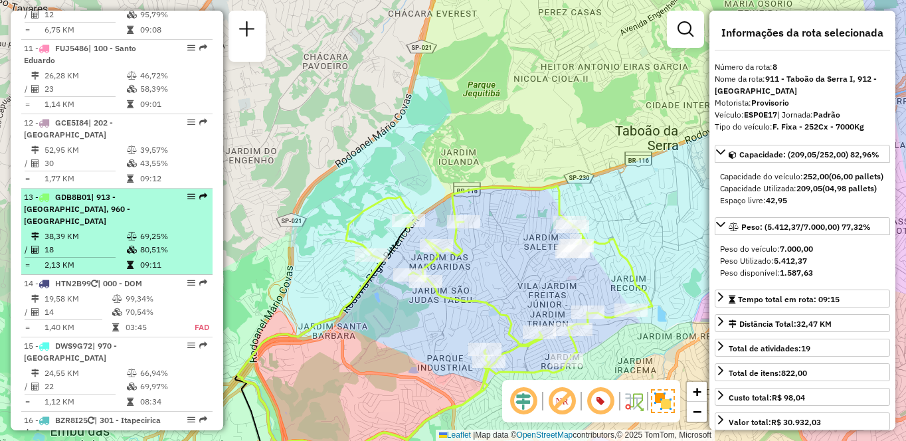
click at [82, 243] on td "38,39 KM" at bounding box center [85, 236] width 82 height 13
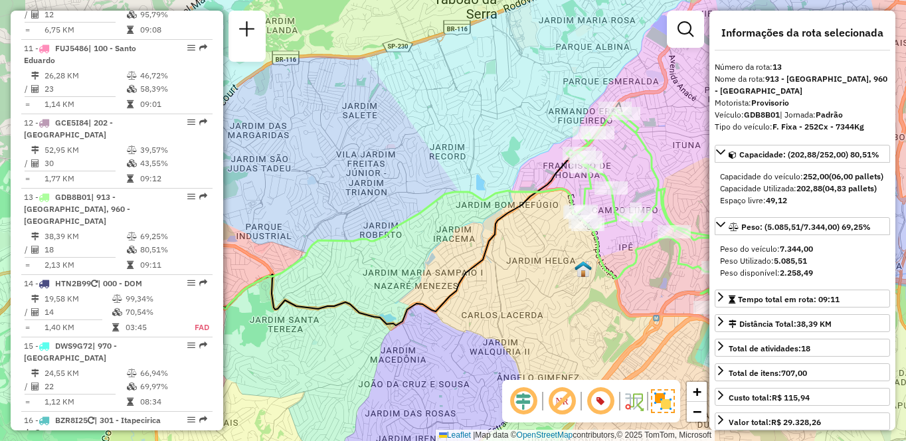
scroll to position [3537, 0]
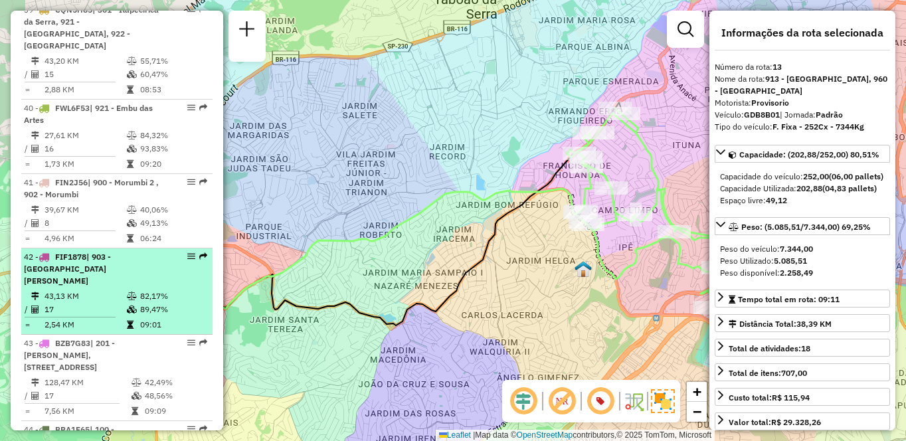
click at [141, 248] on li "42 - FIF1878 | 903 - [GEOGRAPHIC_DATA][PERSON_NAME] 43,13 KM 82,17% / 17 89,47%…" at bounding box center [116, 291] width 191 height 86
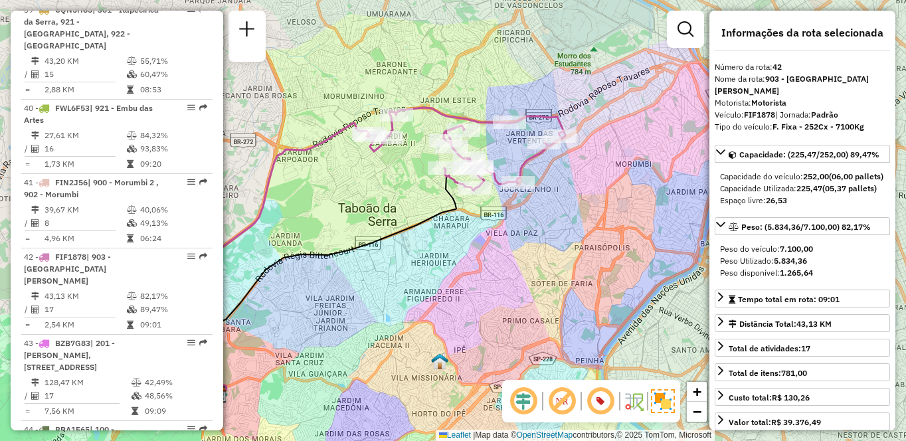
drag, startPoint x: 631, startPoint y: 286, endPoint x: 544, endPoint y: 317, distance: 92.5
click at [544, 317] on div "Janela de atendimento Grade de atendimento Capacidade Transportadoras Veículos …" at bounding box center [453, 220] width 906 height 441
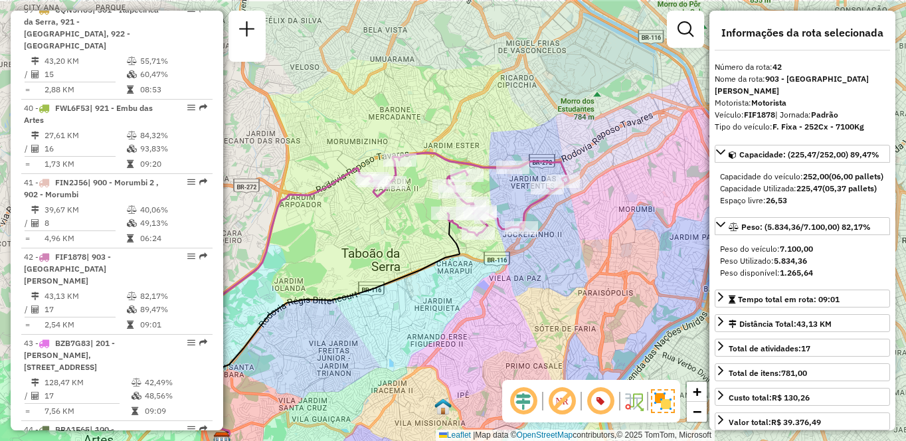
drag, startPoint x: 512, startPoint y: 224, endPoint x: 514, endPoint y: 261, distance: 37.3
click at [514, 261] on div "Janela de atendimento Grade de atendimento Capacidade Transportadoras Veículos …" at bounding box center [453, 220] width 906 height 441
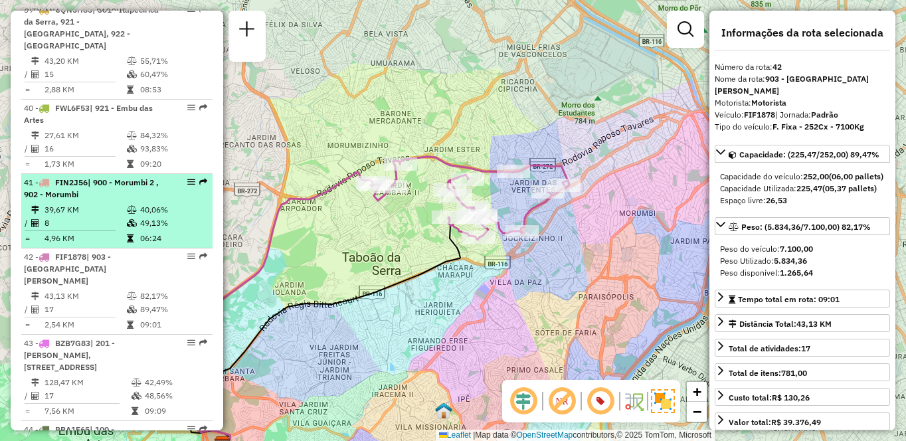
click at [130, 174] on li "41 - FIN2J56 | 900 - Morumbi 2 , 902 - Morumbi 39,67 KM 40,06% / 8 49,13% = 4,9…" at bounding box center [116, 211] width 191 height 74
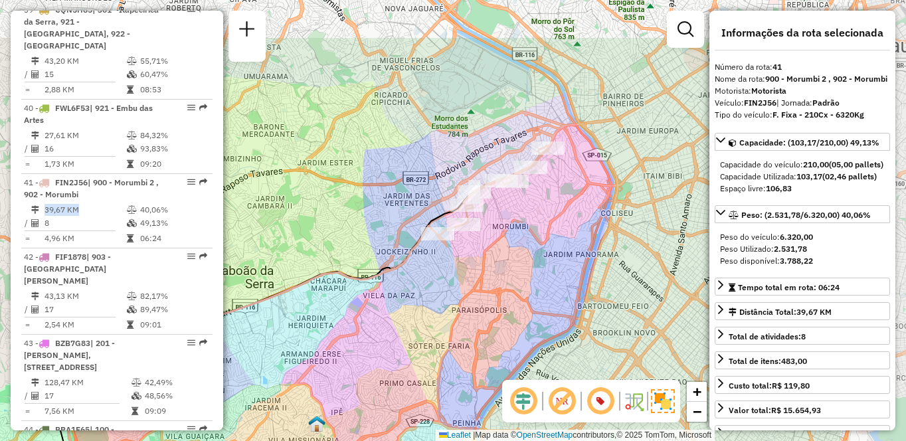
drag, startPoint x: 623, startPoint y: 227, endPoint x: 462, endPoint y: 311, distance: 180.7
click at [462, 311] on div "Janela de atendimento Grade de atendimento Capacidade Transportadoras Veículos …" at bounding box center [453, 220] width 906 height 441
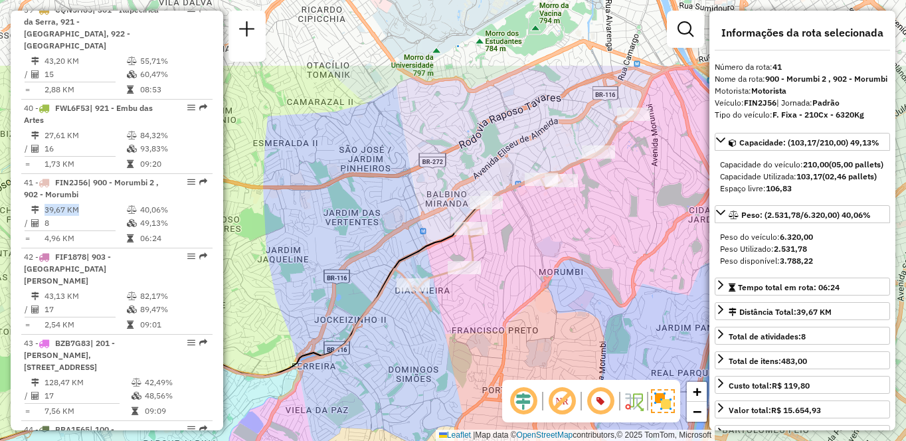
drag, startPoint x: 487, startPoint y: 203, endPoint x: 490, endPoint y: 320, distance: 117.0
click at [490, 320] on div "Janela de atendimento Grade de atendimento Capacidade Transportadoras Veículos …" at bounding box center [453, 220] width 906 height 441
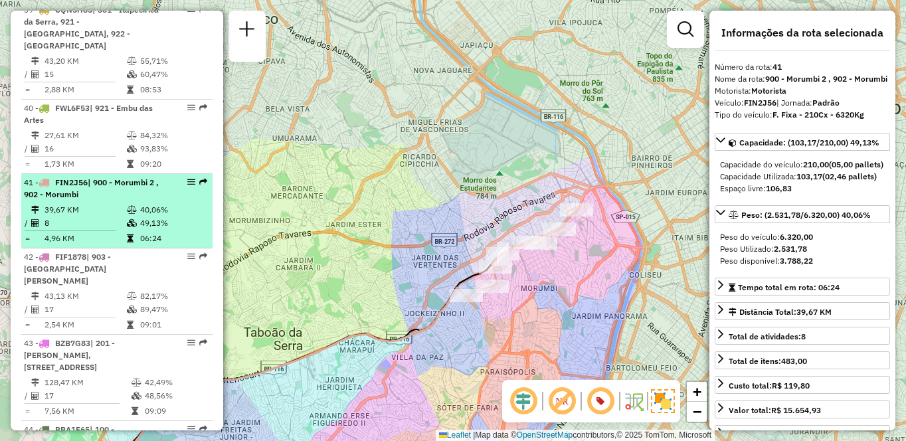
click at [189, 178] on em at bounding box center [191, 182] width 8 height 8
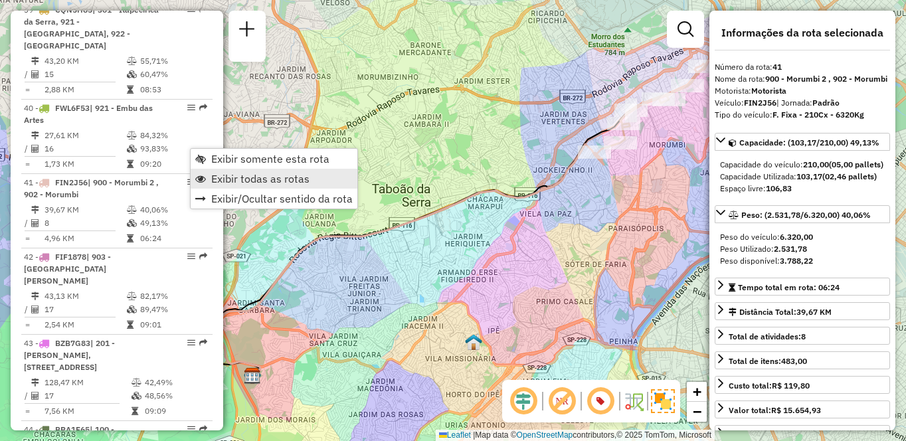
click at [237, 183] on span "Exibir todas as rotas" at bounding box center [260, 178] width 98 height 11
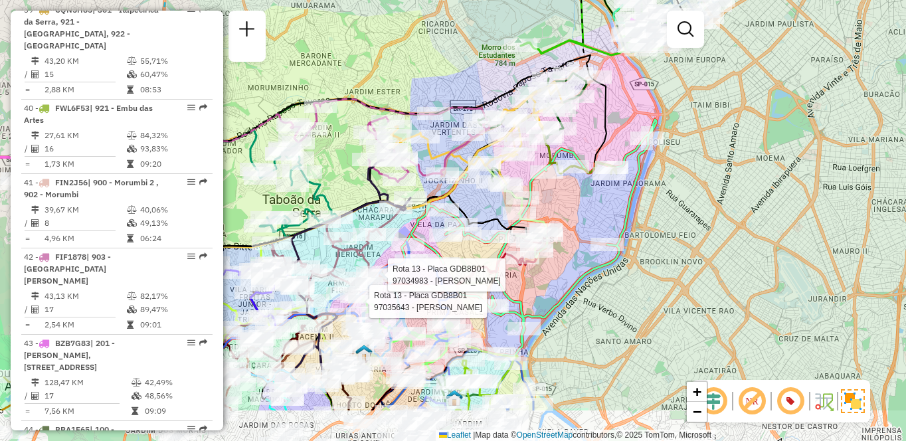
drag, startPoint x: 696, startPoint y: 223, endPoint x: 638, endPoint y: 147, distance: 96.2
click at [638, 147] on icon at bounding box center [533, 238] width 245 height 237
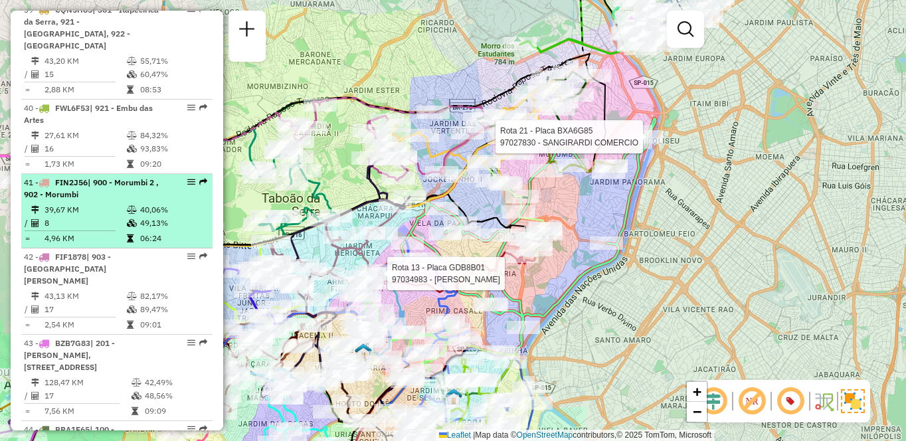
click at [187, 178] on em at bounding box center [191, 182] width 8 height 8
select select "**********"
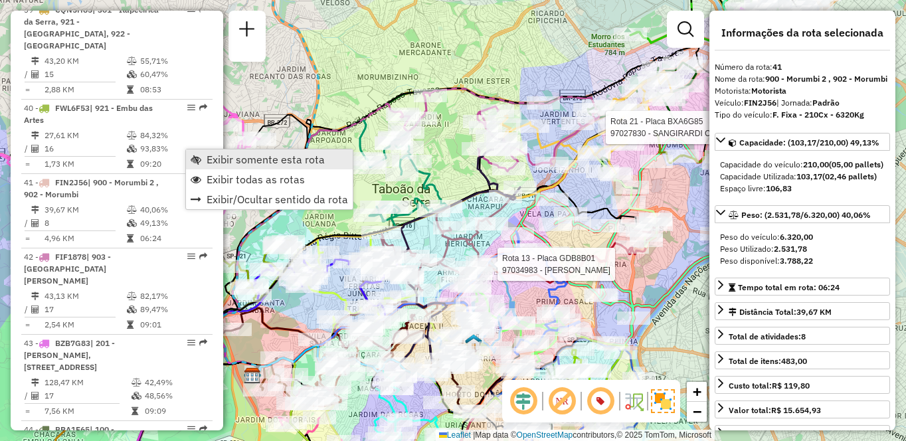
click at [235, 159] on span "Exibir somente esta rota" at bounding box center [266, 159] width 118 height 11
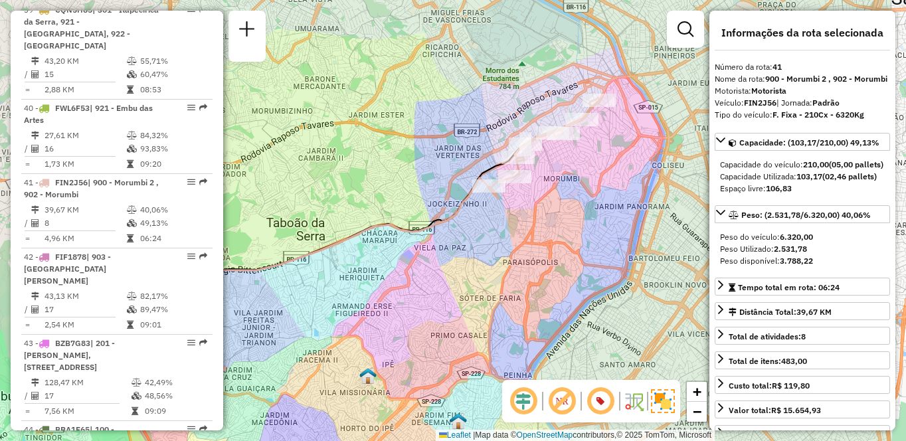
drag, startPoint x: 441, startPoint y: 285, endPoint x: 418, endPoint y: 292, distance: 24.4
click at [418, 292] on div "Janela de atendimento Grade de atendimento Capacidade Transportadoras Veículos …" at bounding box center [453, 220] width 906 height 441
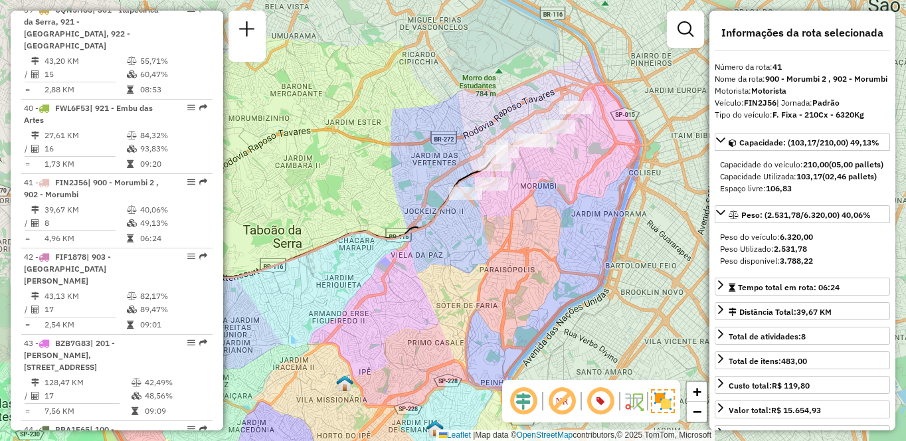
scroll to position [4267, 0]
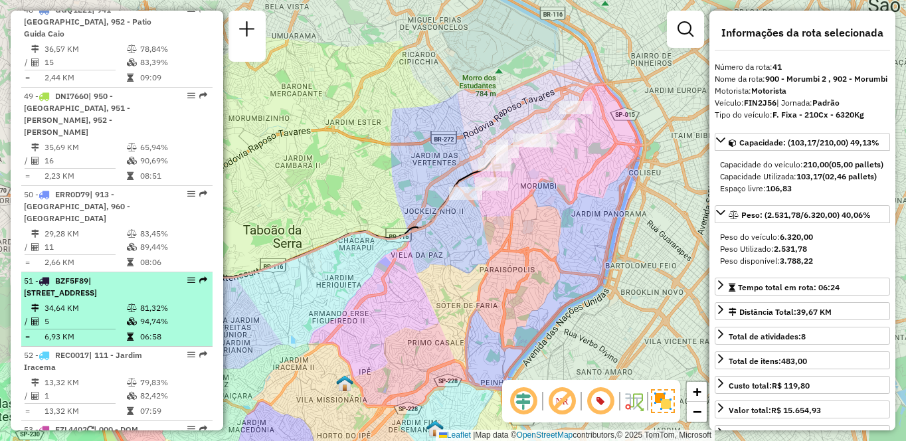
click at [98, 272] on li "51 - BZF5F89 | 103 - [GEOGRAPHIC_DATA], 910 - [GEOGRAPHIC_DATA] , 912 - [GEOGRA…" at bounding box center [116, 309] width 191 height 74
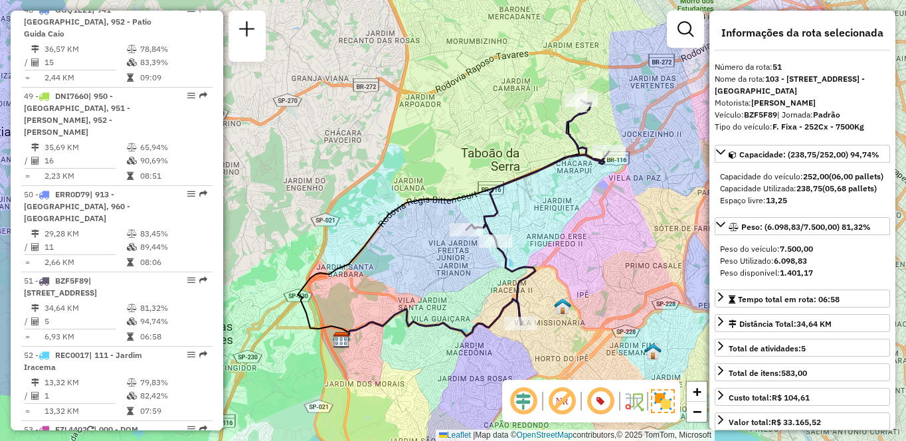
scroll to position [3612, 0]
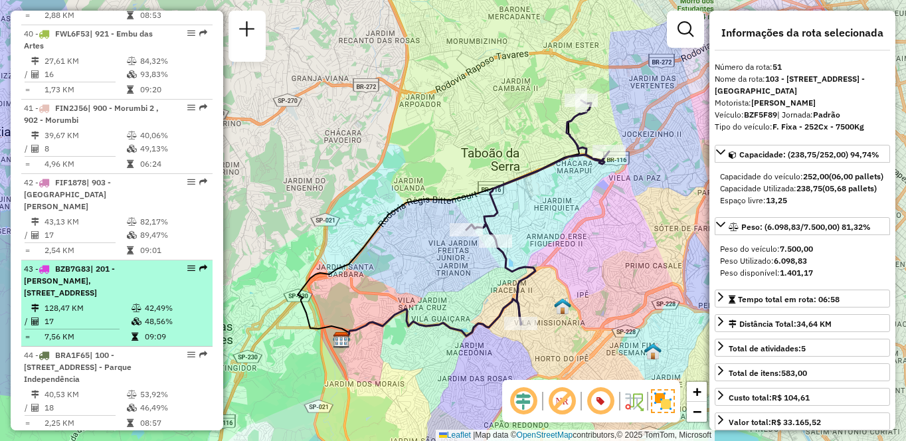
click at [64, 302] on td "128,47 KM" at bounding box center [87, 308] width 87 height 13
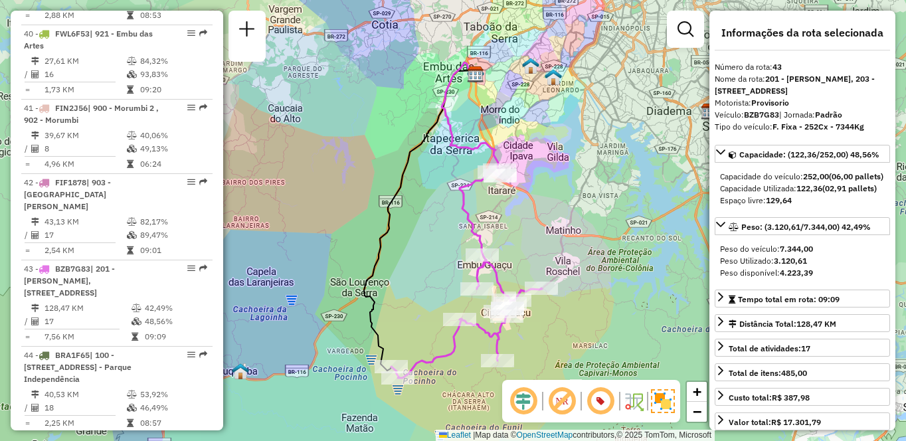
scroll to position [3031, 0]
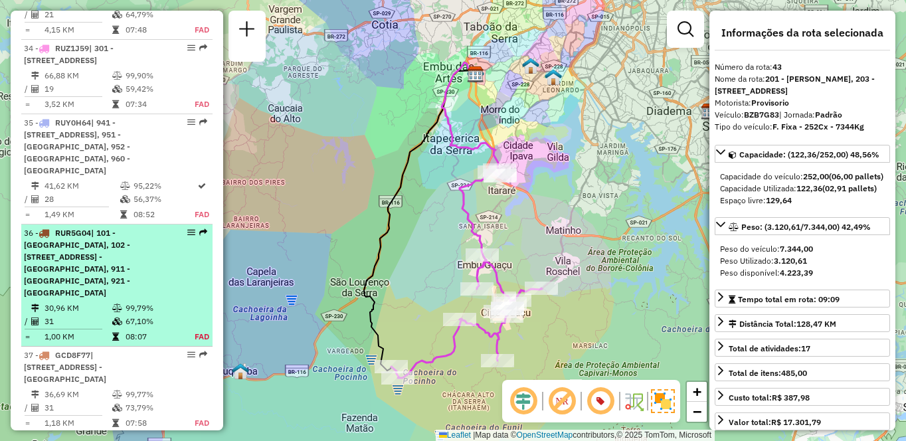
click at [112, 253] on span "| 101 - [GEOGRAPHIC_DATA], 102 - [STREET_ADDRESS] - [GEOGRAPHIC_DATA], 911 - [G…" at bounding box center [77, 263] width 106 height 70
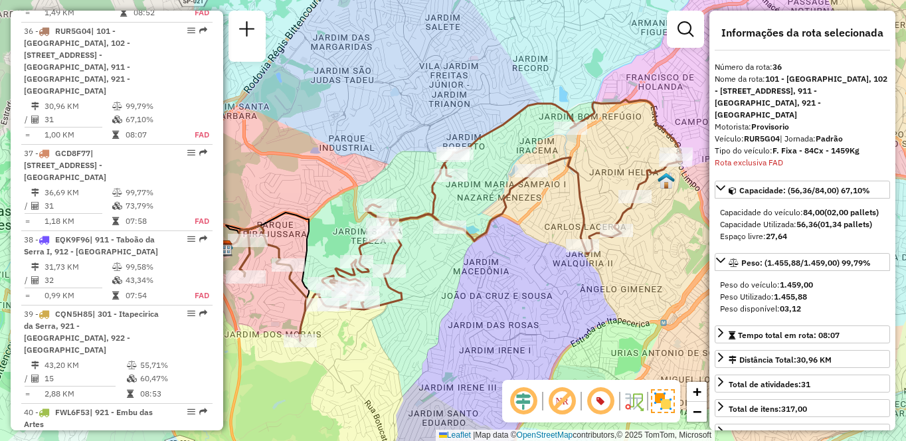
scroll to position [2921, 0]
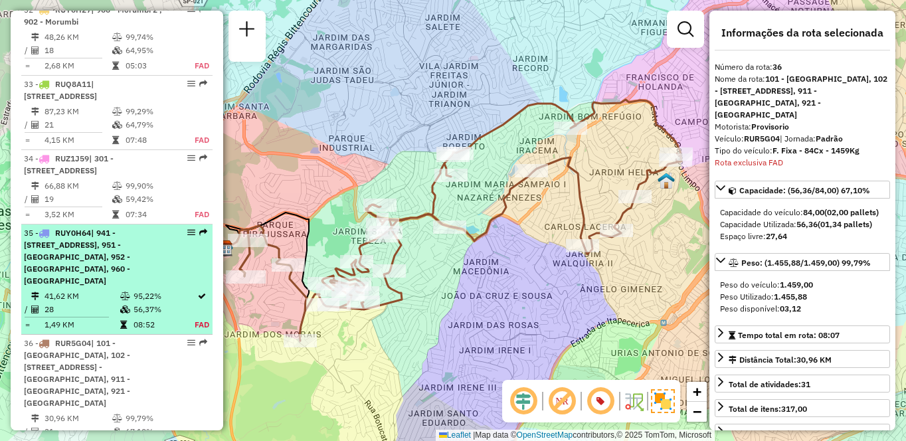
click at [115, 246] on span "| 941 - [STREET_ADDRESS], 951 - [GEOGRAPHIC_DATA], 952 - [GEOGRAPHIC_DATA], 960…" at bounding box center [77, 257] width 106 height 58
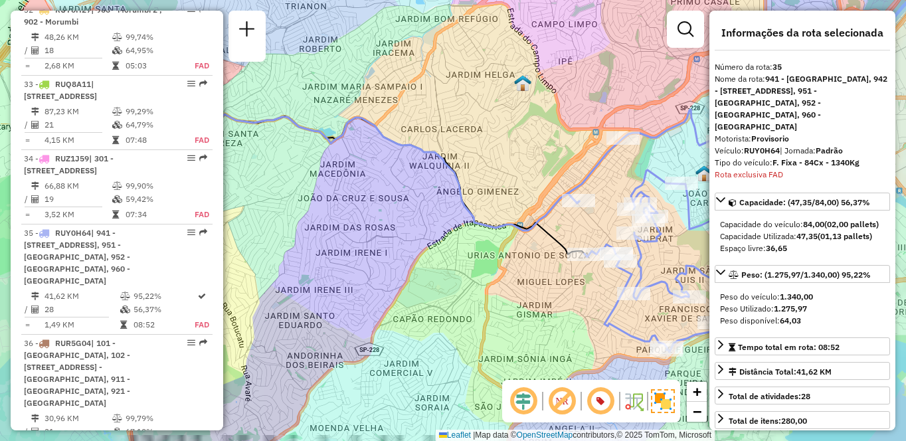
scroll to position [3123, 0]
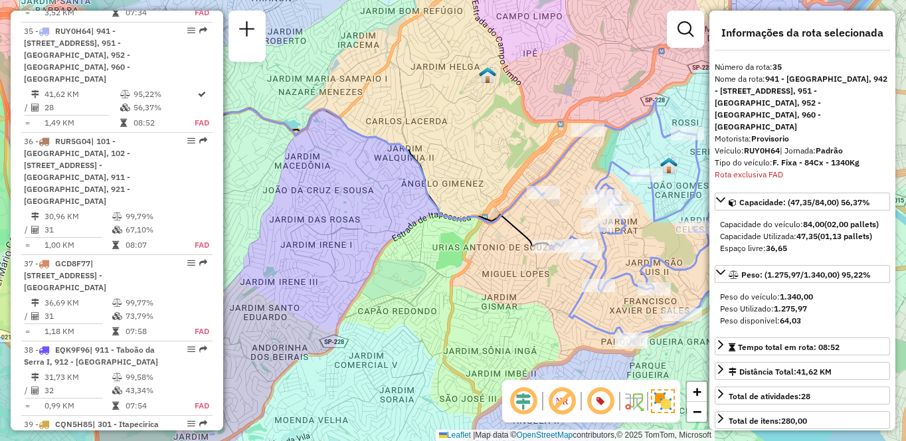
drag, startPoint x: 586, startPoint y: 304, endPoint x: 550, endPoint y: 294, distance: 37.4
click at [550, 294] on icon at bounding box center [661, 223] width 257 height 242
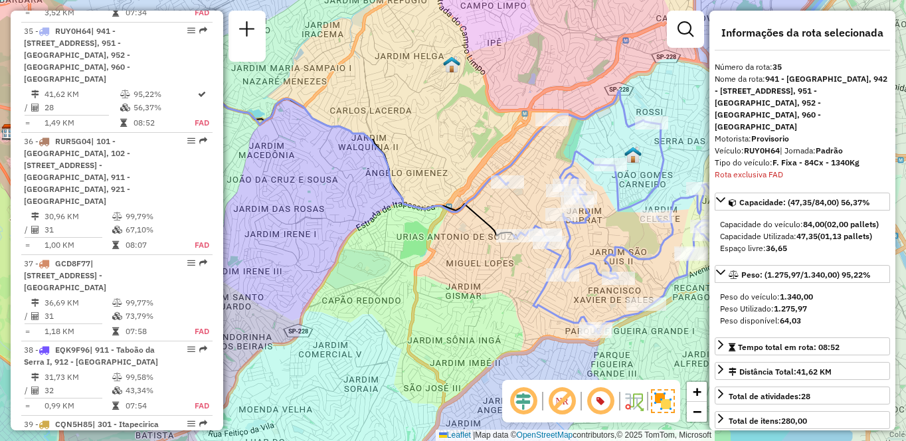
scroll to position [1325, 0]
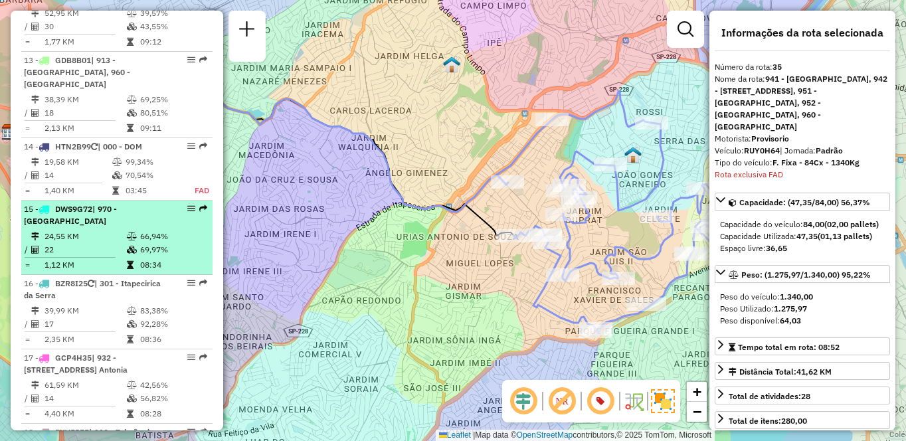
click at [129, 227] on div "15 - DWS9G72 | 970 - [GEOGRAPHIC_DATA]" at bounding box center [94, 215] width 141 height 24
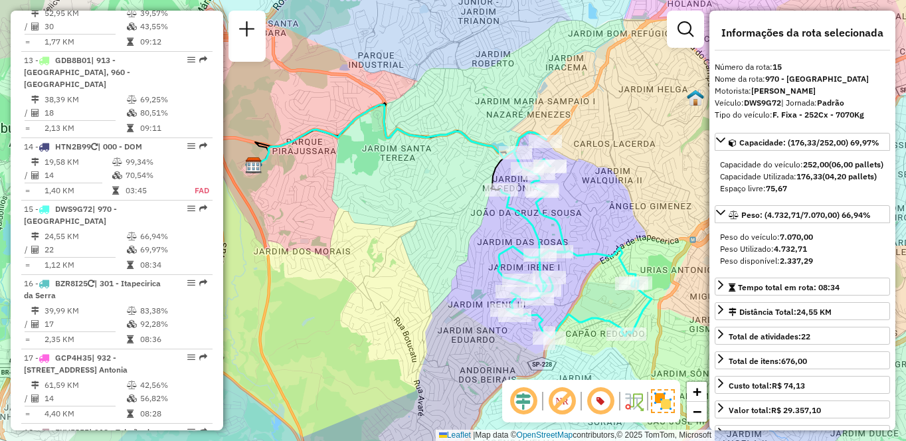
scroll to position [2611, 0]
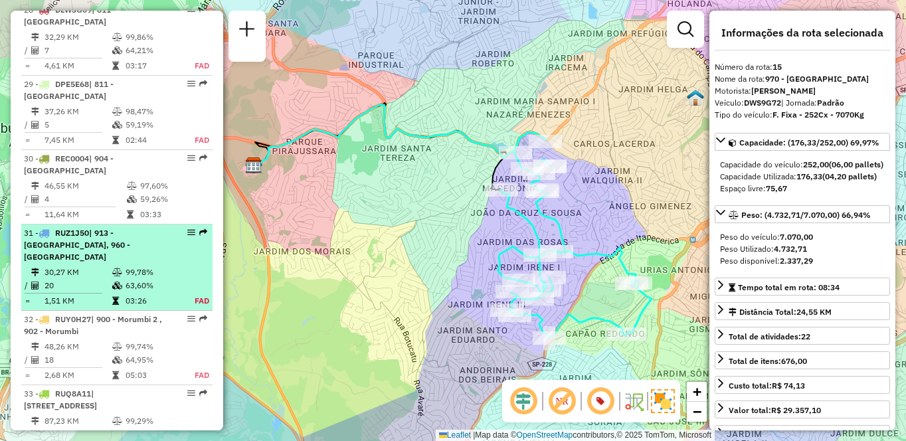
click at [78, 236] on span "| 913 - [GEOGRAPHIC_DATA], 960 - [GEOGRAPHIC_DATA]" at bounding box center [77, 245] width 106 height 34
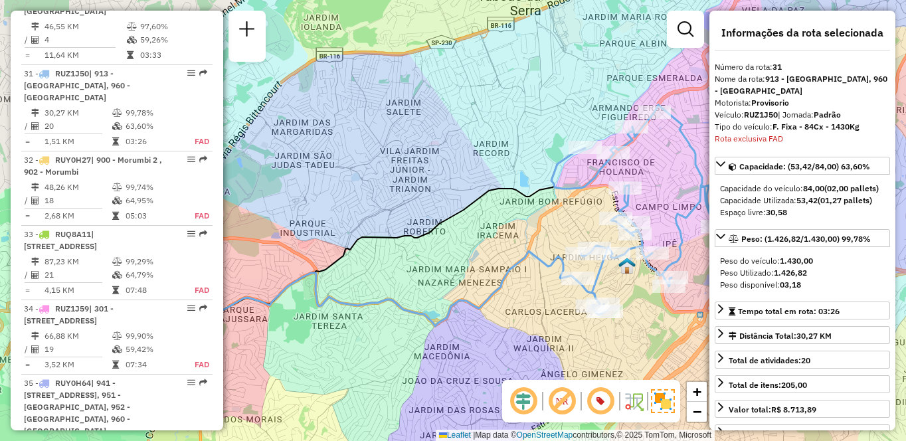
scroll to position [2813, 0]
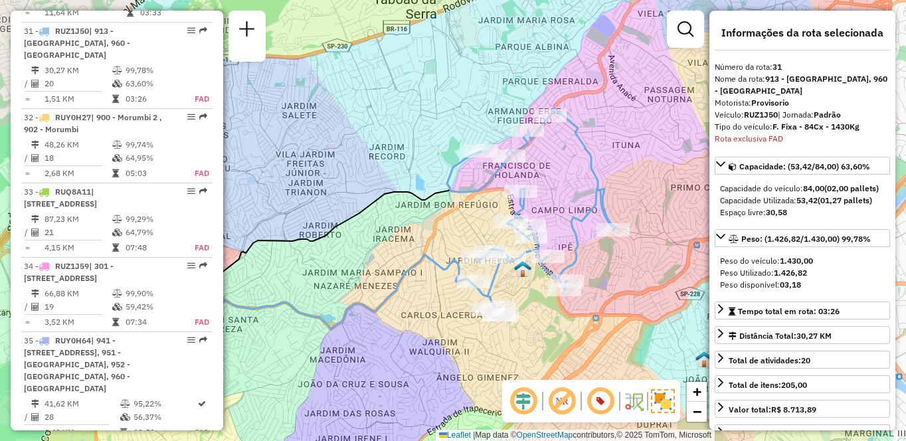
drag, startPoint x: 600, startPoint y: 269, endPoint x: 491, endPoint y: 272, distance: 109.0
click at [491, 272] on icon at bounding box center [531, 213] width 169 height 210
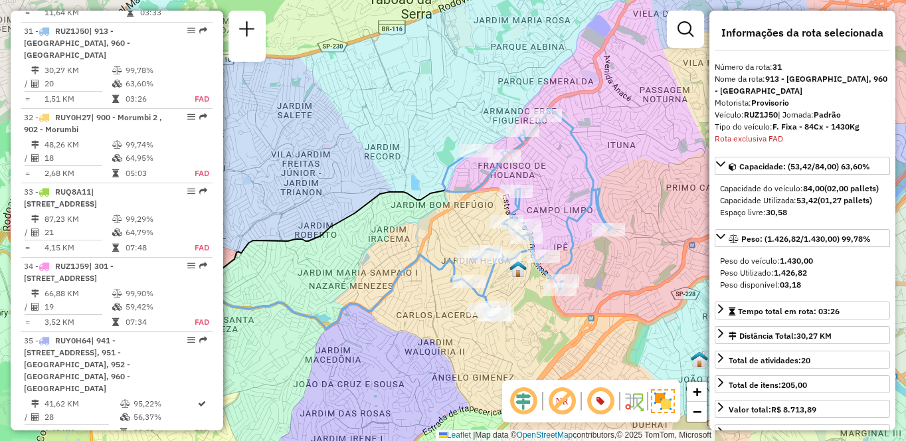
scroll to position [828, 0]
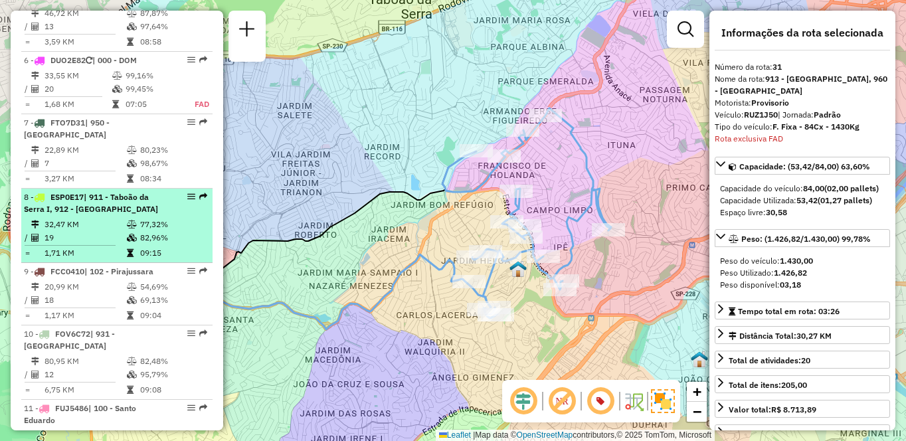
click at [82, 214] on span "| 911 - Taboão da Serra I, 912 - [GEOGRAPHIC_DATA]" at bounding box center [91, 203] width 134 height 22
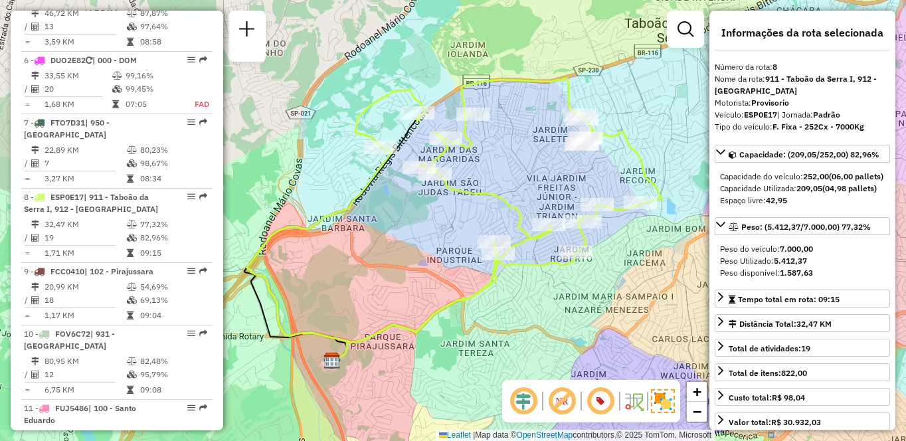
scroll to position [1709, 0]
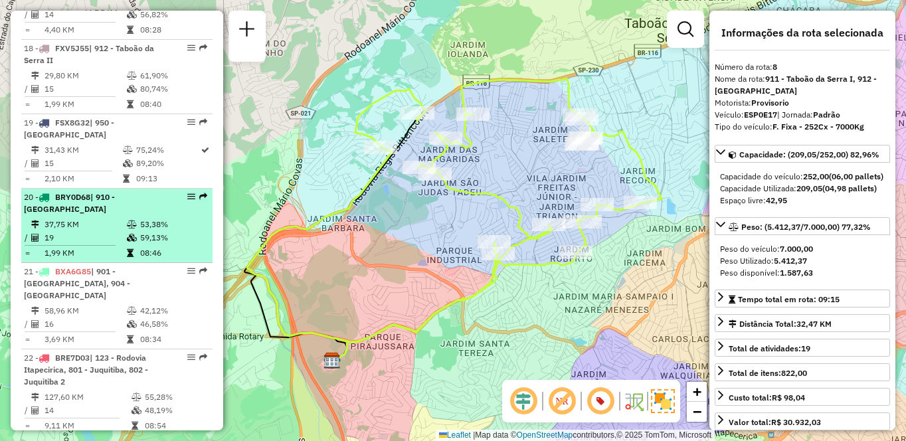
click at [143, 215] on div "20 - BRY0D68 | 910 - [GEOGRAPHIC_DATA]" at bounding box center [94, 203] width 141 height 24
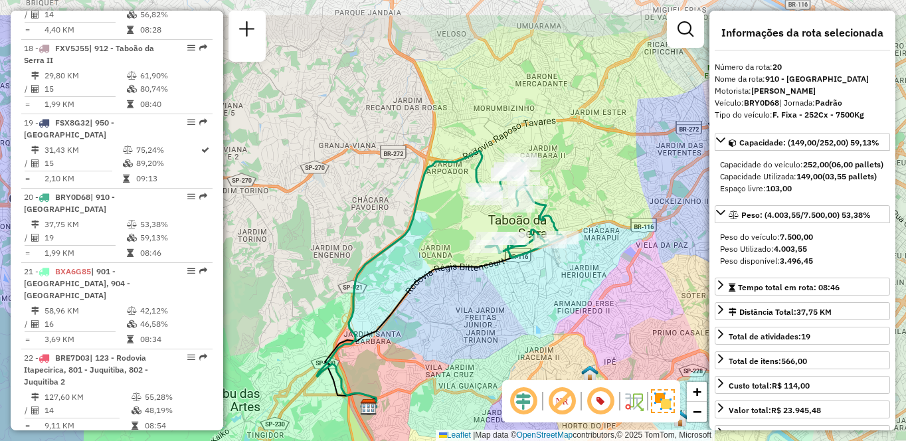
drag, startPoint x: 579, startPoint y: 257, endPoint x: 574, endPoint y: 303, distance: 46.1
click at [574, 303] on div "Janela de atendimento Grade de atendimento Capacidade Transportadoras Veículos …" at bounding box center [453, 220] width 906 height 441
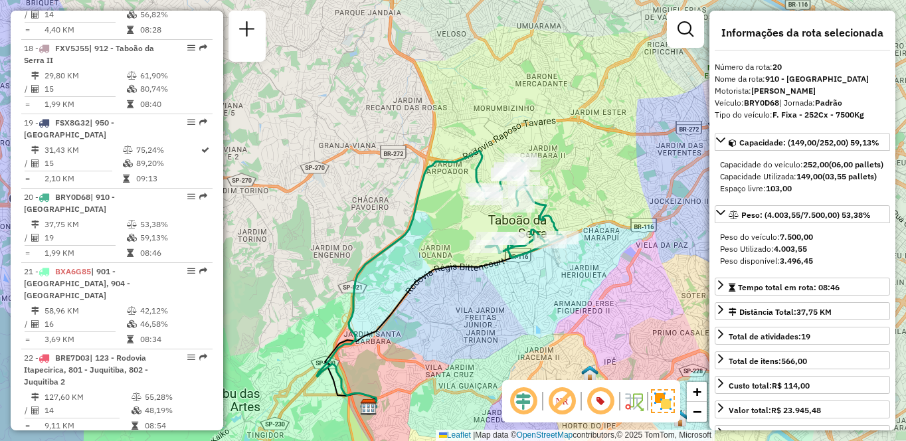
scroll to position [1188, 0]
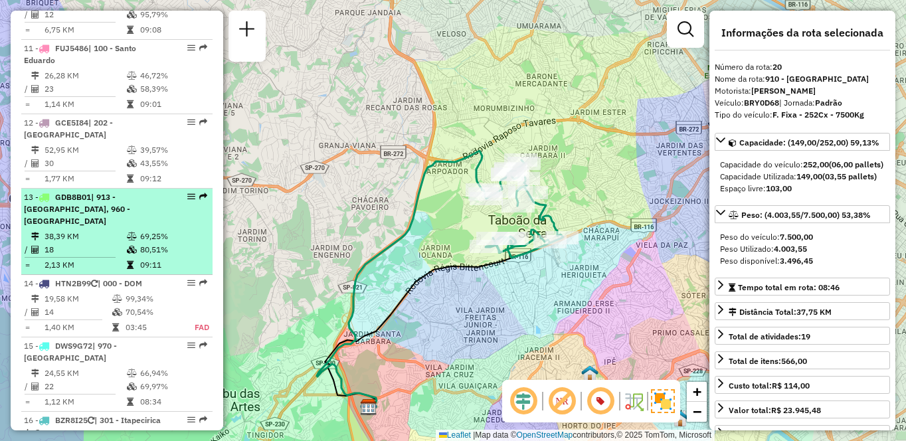
click at [98, 243] on td "38,39 KM" at bounding box center [85, 236] width 82 height 13
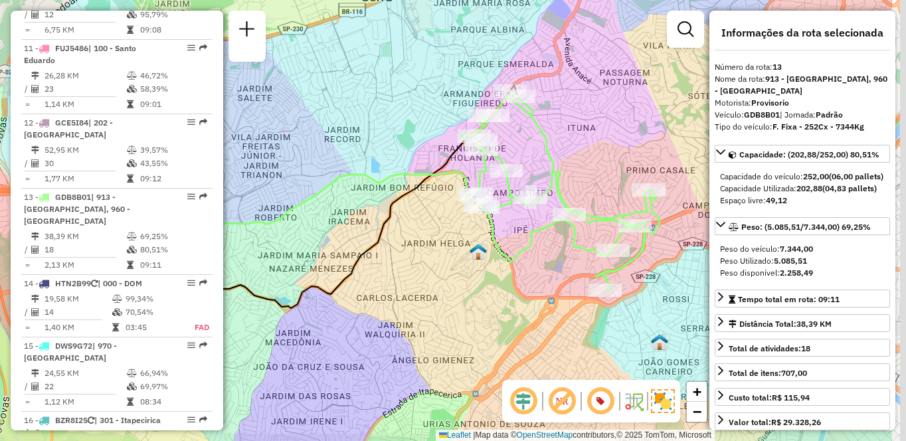
drag, startPoint x: 612, startPoint y: 334, endPoint x: 497, endPoint y: 314, distance: 116.5
click at [497, 314] on div "Janela de atendimento Grade de atendimento Capacidade Transportadoras Veículos …" at bounding box center [453, 220] width 906 height 441
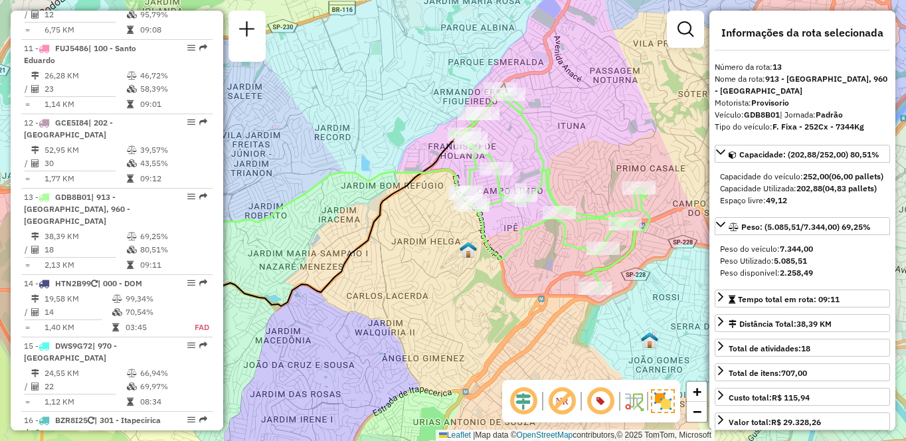
scroll to position [902, 0]
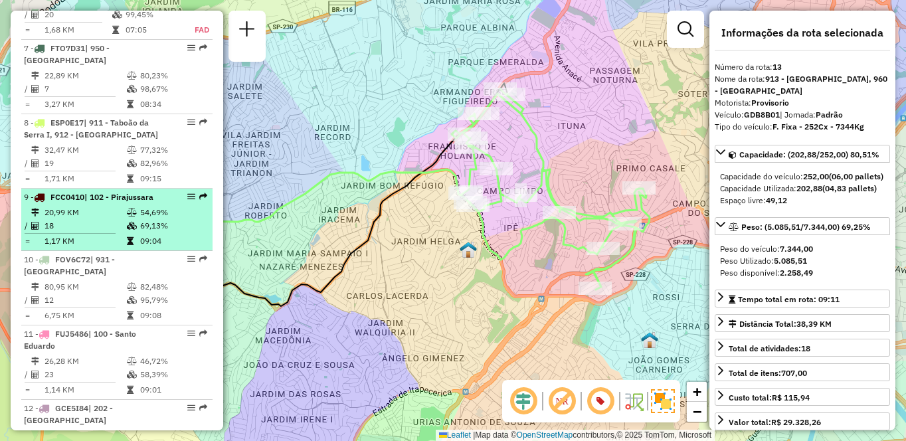
click at [149, 219] on td "54,69%" at bounding box center [173, 212] width 67 height 13
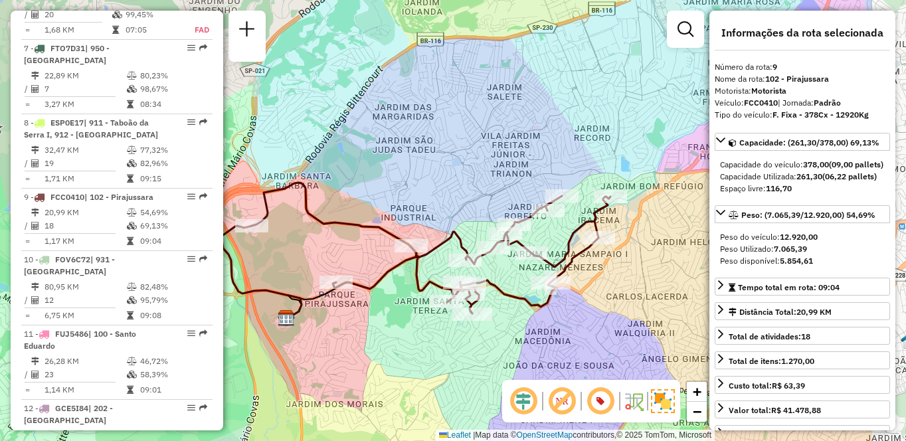
drag, startPoint x: 655, startPoint y: 330, endPoint x: 527, endPoint y: 318, distance: 128.7
click at [527, 318] on div "Janela de atendimento Grade de atendimento Capacidade Transportadoras Veículos …" at bounding box center [453, 220] width 906 height 441
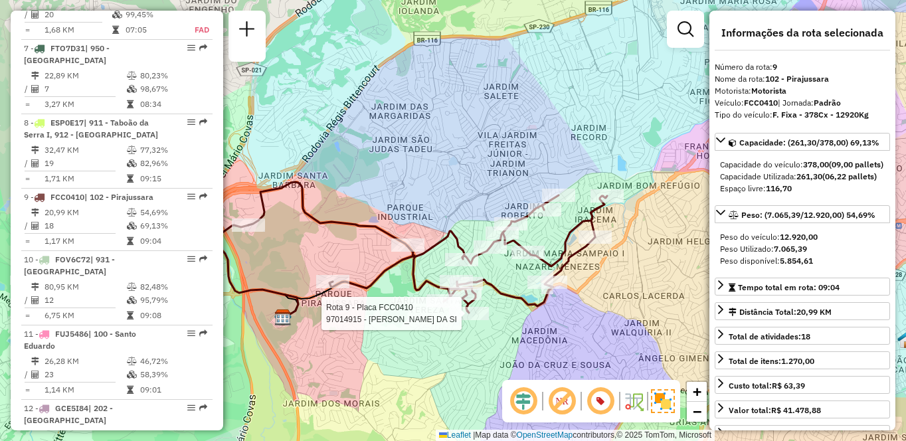
scroll to position [3612, 0]
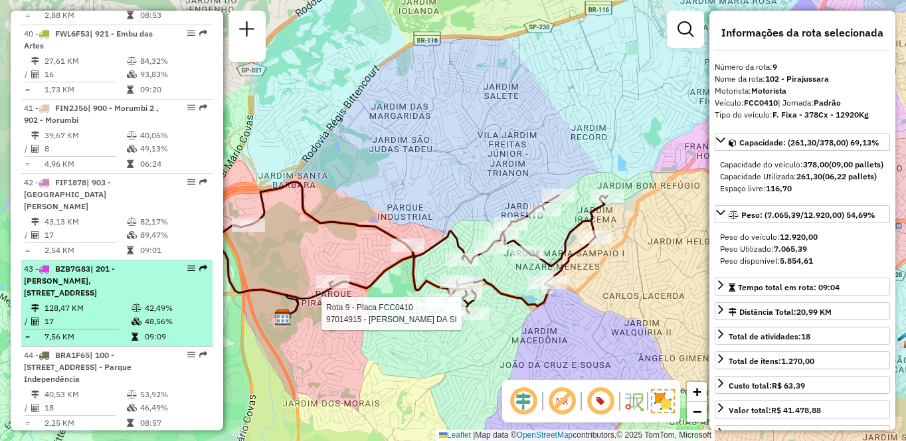
click at [82, 302] on td "128,47 KM" at bounding box center [87, 308] width 87 height 13
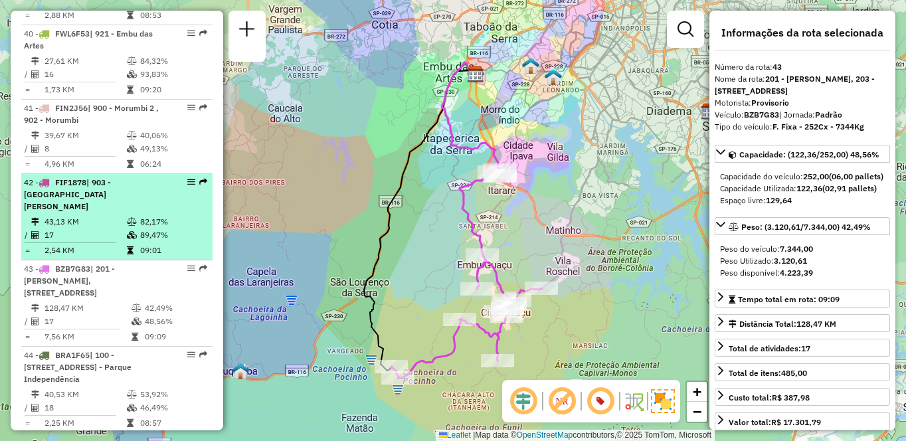
click at [122, 215] on td "43,13 KM" at bounding box center [85, 221] width 82 height 13
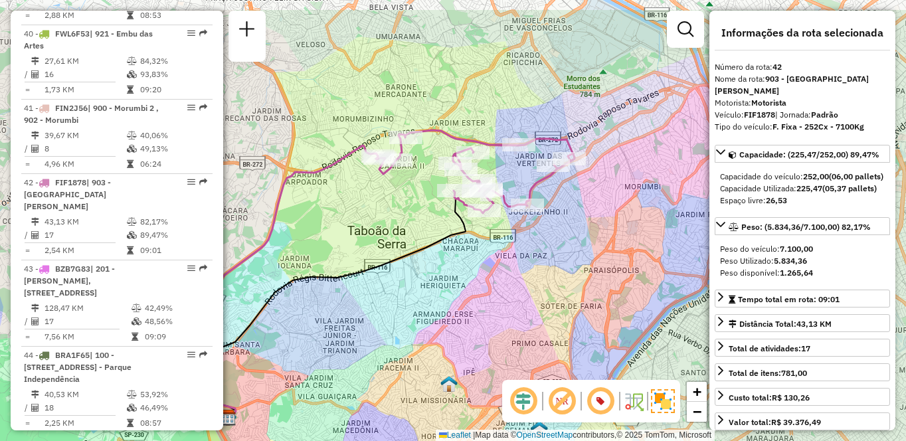
drag, startPoint x: 547, startPoint y: 257, endPoint x: 501, endPoint y: 301, distance: 63.9
click at [501, 301] on div "Janela de atendimento Grade de atendimento Capacidade Transportadoras Veículos …" at bounding box center [453, 220] width 906 height 441
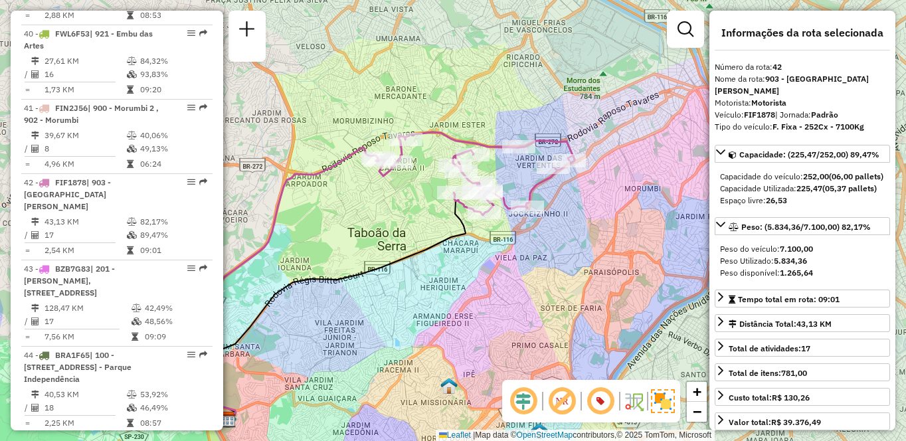
scroll to position [1783, 0]
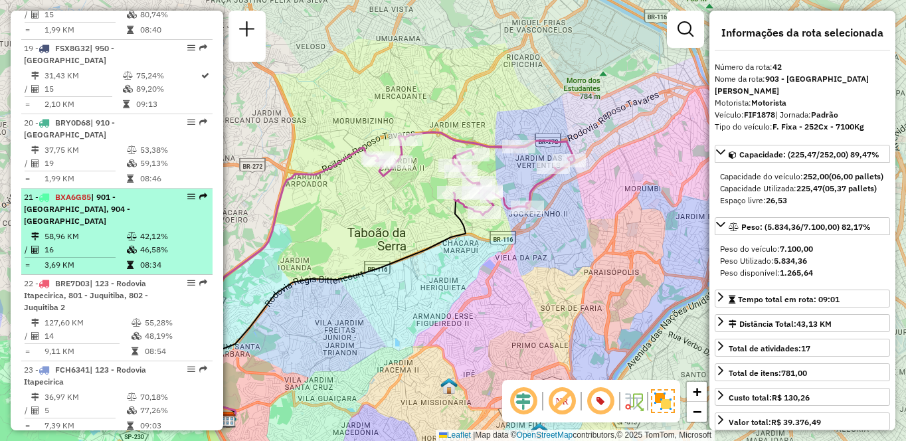
click at [165, 227] on div "21 - BXA6G85 | [STREET_ADDRESS]" at bounding box center [117, 209] width 186 height 36
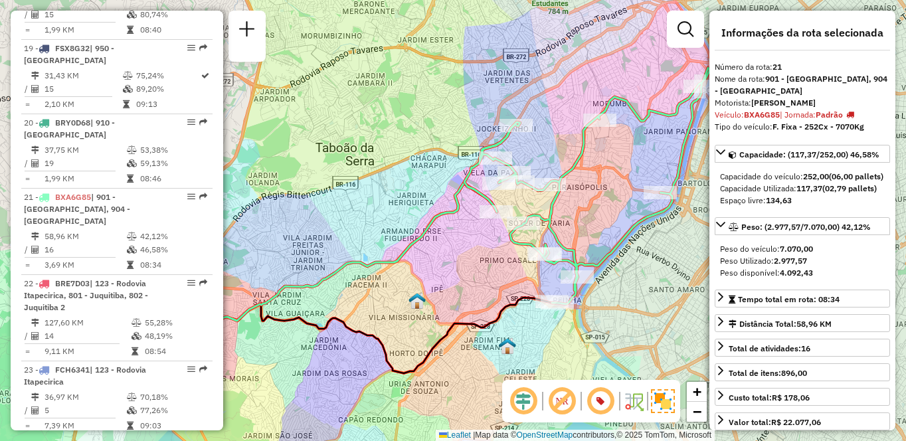
scroll to position [3388, 0]
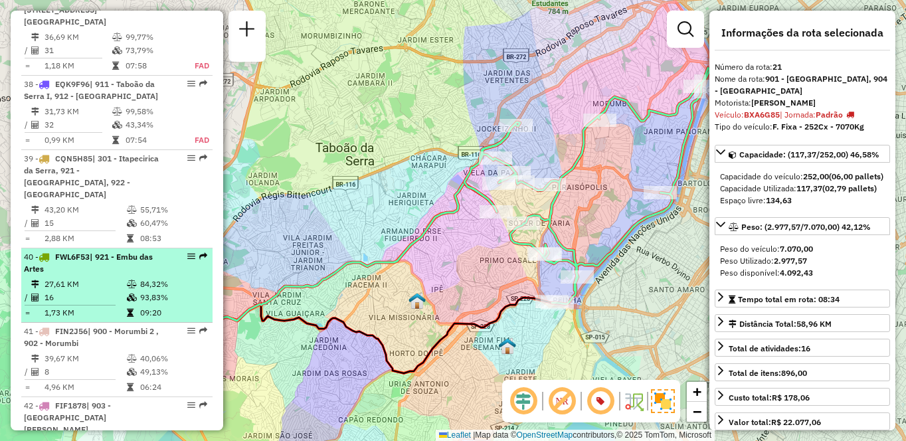
click at [110, 278] on td "27,61 KM" at bounding box center [85, 284] width 82 height 13
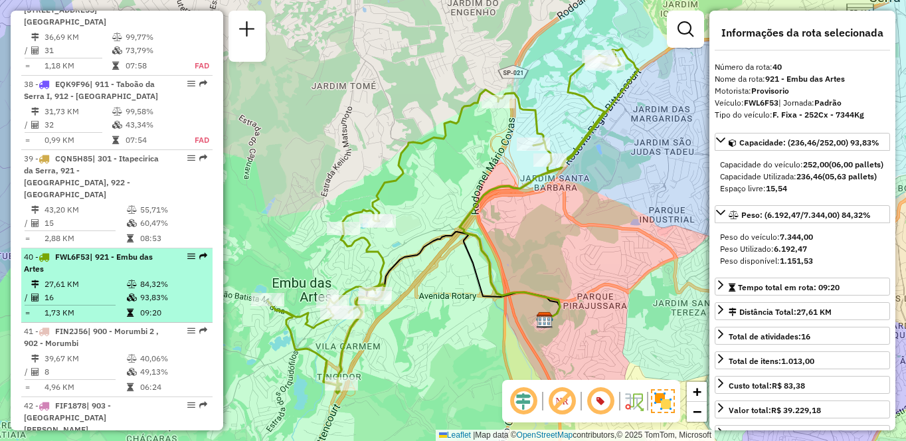
click at [155, 291] on td "93,83%" at bounding box center [173, 297] width 67 height 13
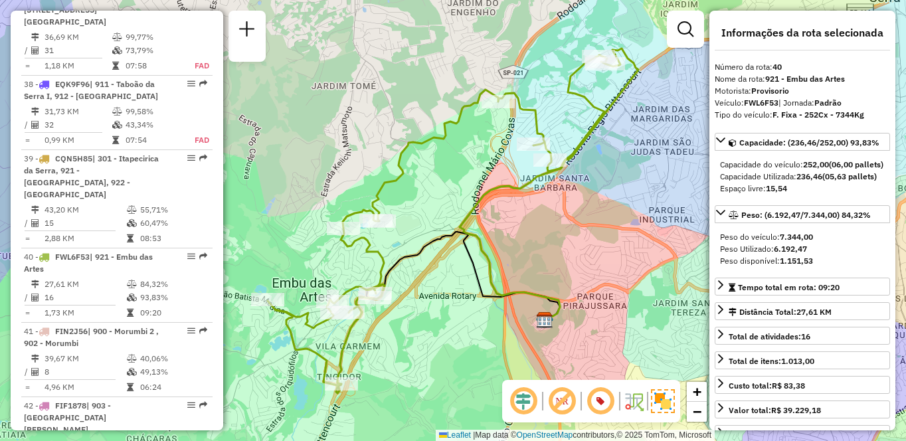
scroll to position [417, 0]
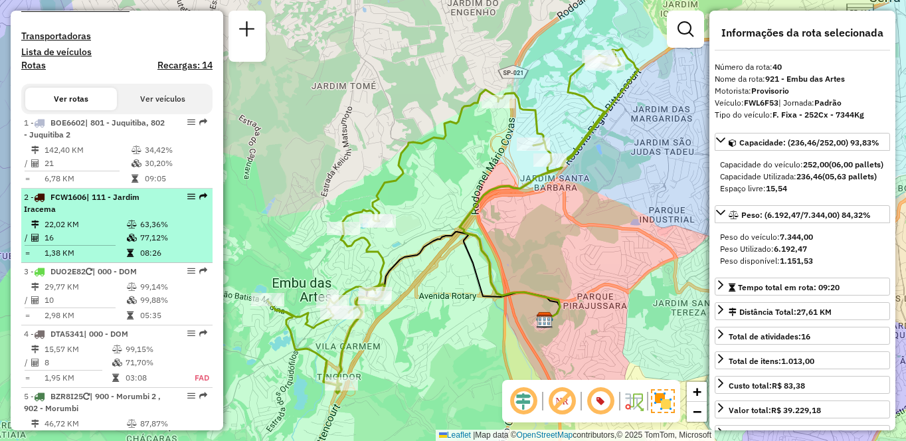
click at [128, 215] on div "2 - FCW1606 | 111 - [GEOGRAPHIC_DATA]" at bounding box center [94, 203] width 141 height 24
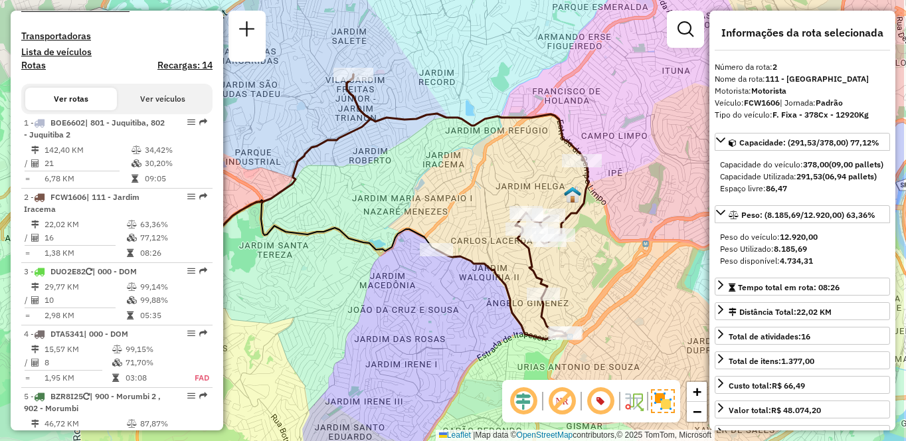
drag, startPoint x: 573, startPoint y: 258, endPoint x: 526, endPoint y: 249, distance: 48.1
click at [526, 249] on icon at bounding box center [468, 206] width 242 height 265
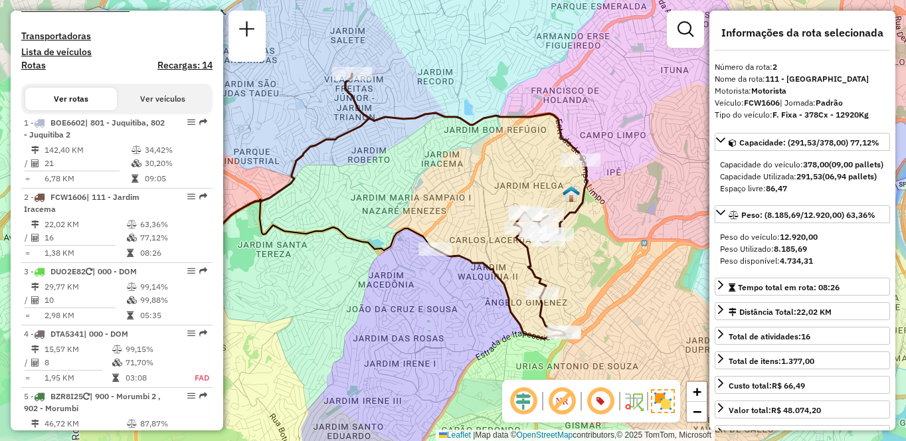
scroll to position [1560, 0]
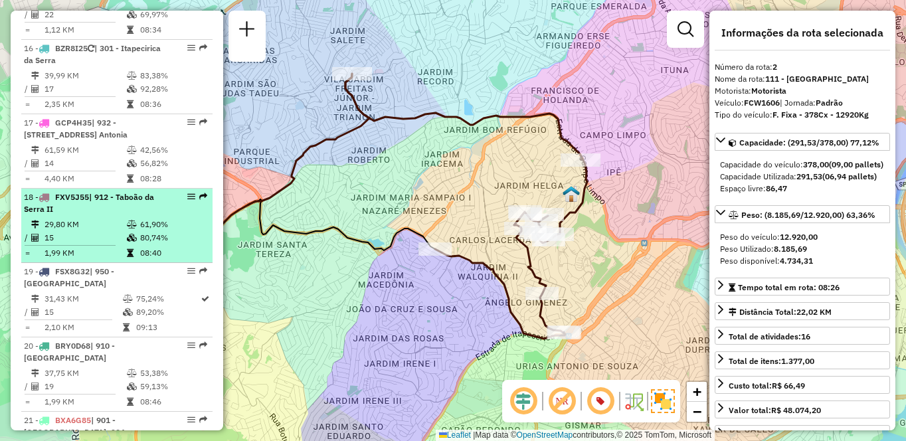
click at [128, 215] on div "18 - FXV5J55 | 912 - Taboão da Serra II" at bounding box center [94, 203] width 141 height 24
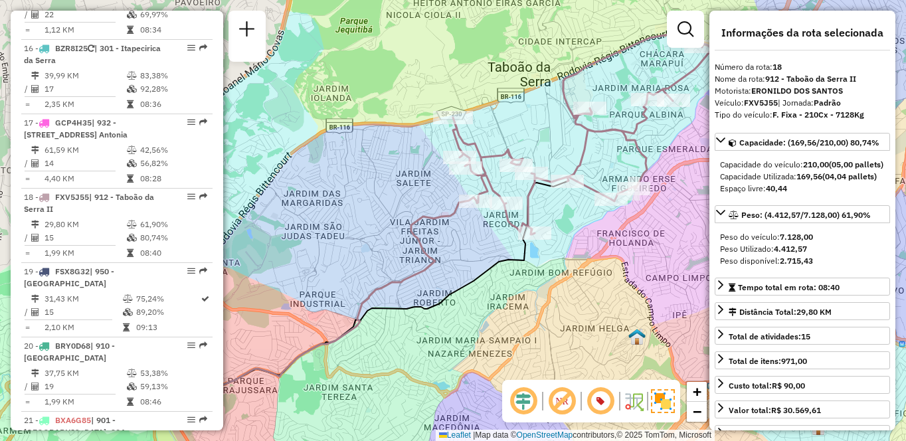
scroll to position [2289, 0]
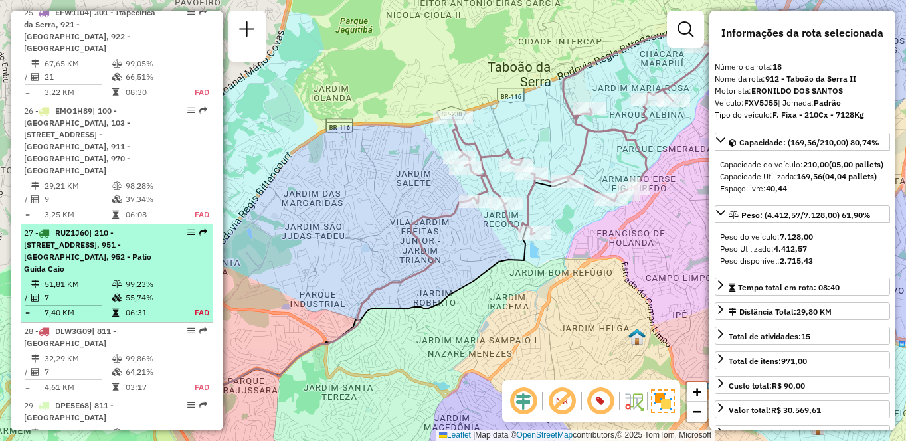
click at [94, 278] on td "51,81 KM" at bounding box center [78, 284] width 68 height 13
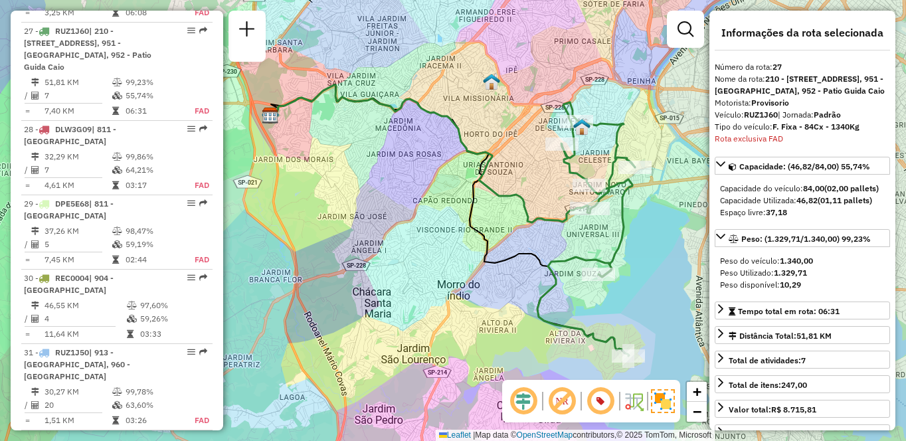
scroll to position [2921, 0]
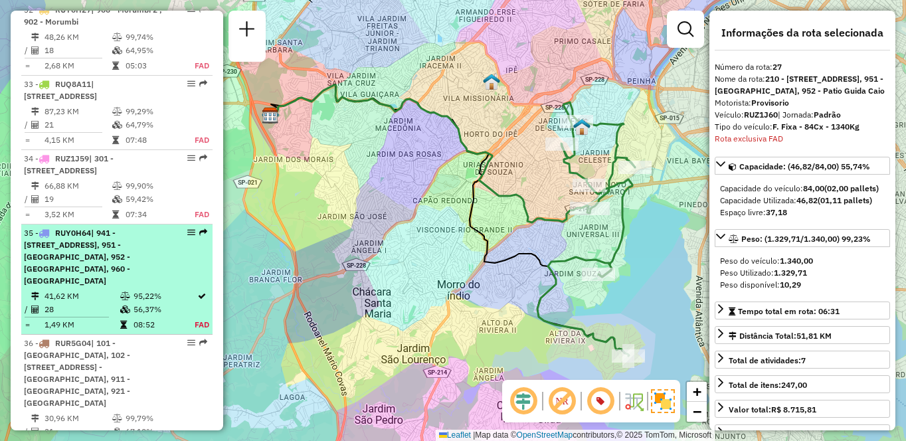
click at [72, 260] on span "| 941 - [STREET_ADDRESS], 951 - [GEOGRAPHIC_DATA], 952 - [GEOGRAPHIC_DATA], 960…" at bounding box center [77, 257] width 106 height 58
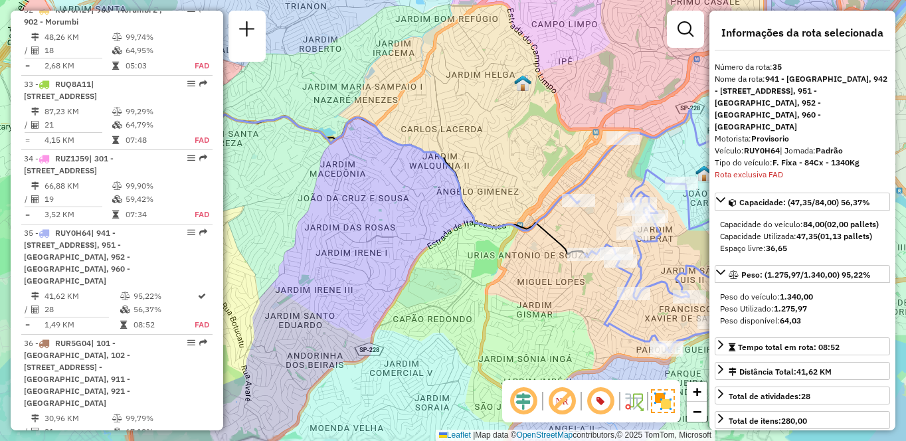
scroll to position [3123, 0]
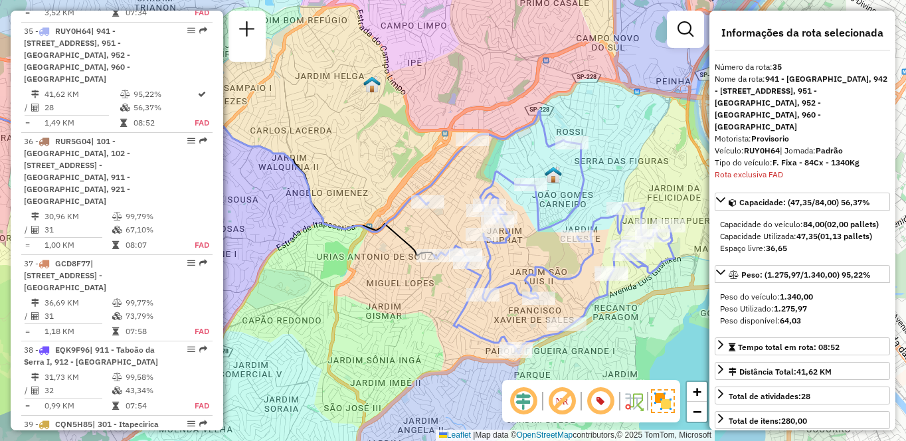
drag, startPoint x: 613, startPoint y: 244, endPoint x: 456, endPoint y: 245, distance: 157.5
click at [456, 245] on icon at bounding box center [545, 232] width 257 height 242
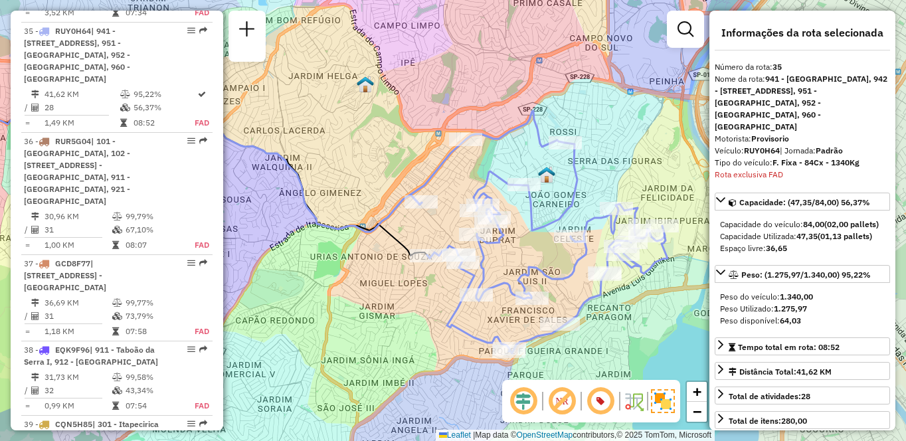
scroll to position [753, 0]
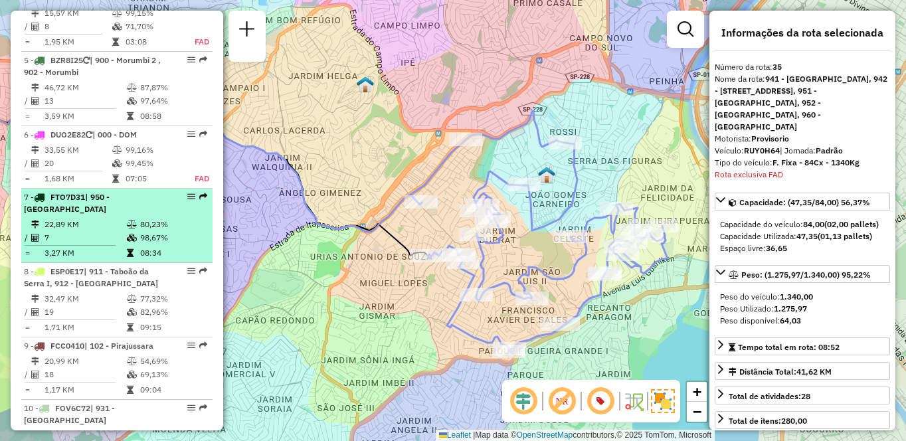
click at [154, 215] on div "7 - FTO7D31 | 950 - [GEOGRAPHIC_DATA]" at bounding box center [94, 203] width 141 height 24
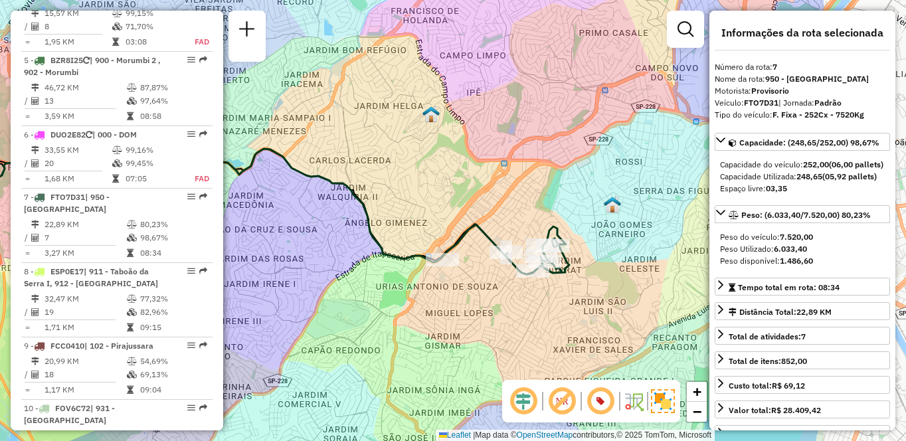
drag, startPoint x: 501, startPoint y: 302, endPoint x: 429, endPoint y: 301, distance: 72.4
click at [429, 302] on div "Janela de atendimento Grade de atendimento Capacidade Transportadoras Veículos …" at bounding box center [453, 220] width 906 height 441
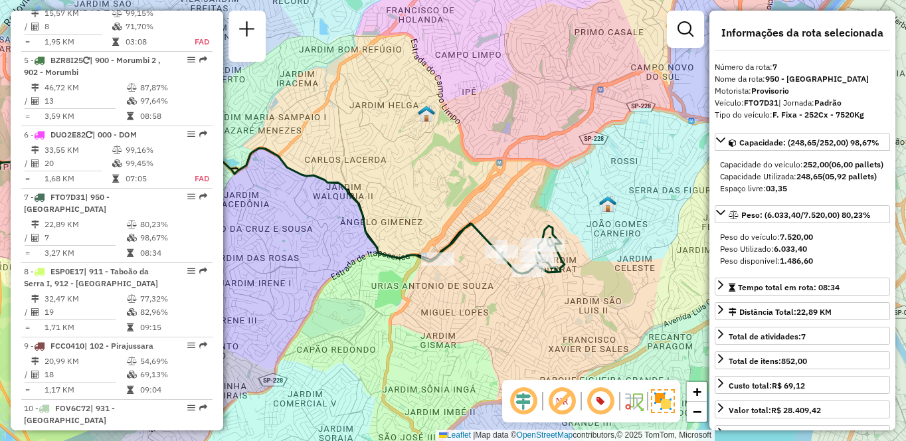
scroll to position [4267, 0]
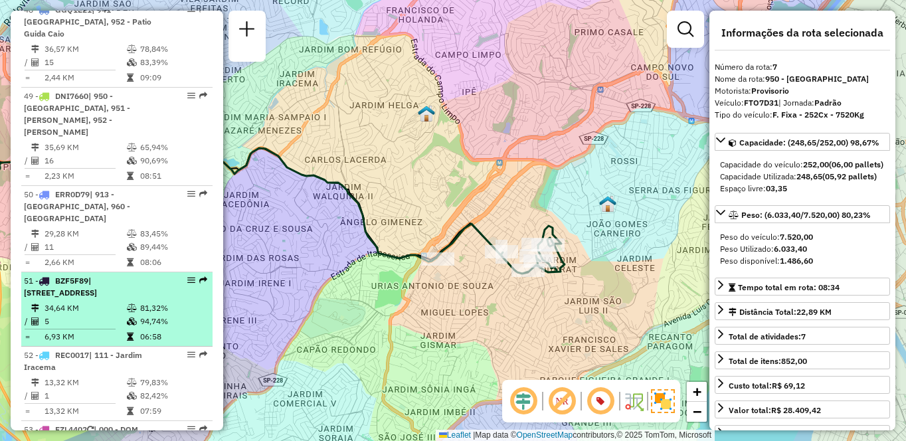
click at [83, 276] on span "| [STREET_ADDRESS]" at bounding box center [60, 287] width 73 height 22
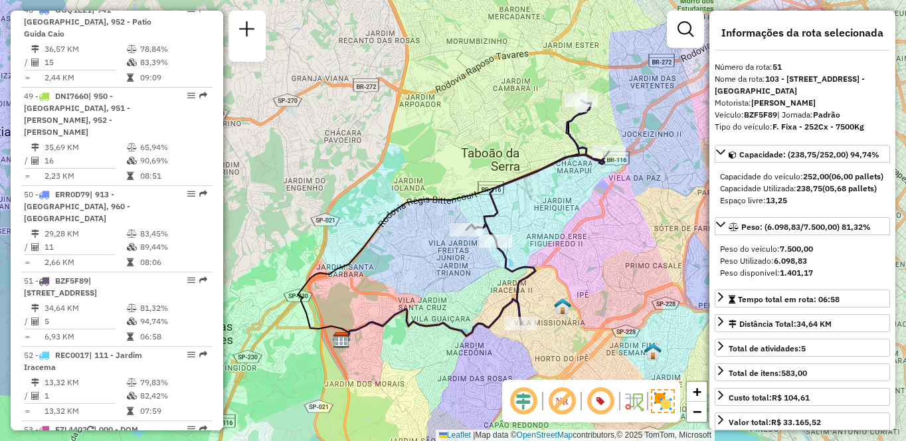
scroll to position [3388, 0]
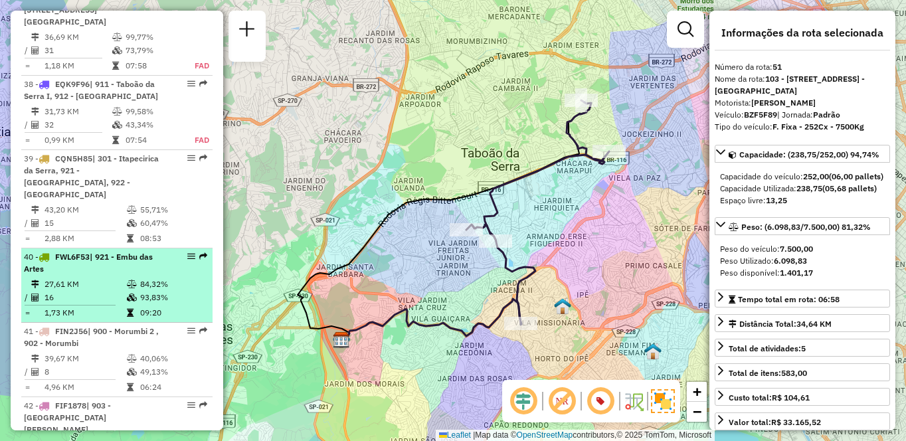
click at [126, 248] on li "40 - FWL6F53 | 921 - Embu das Artes 27,61 KM 84,32% / 16 93,83% = 1,73 KM 09:20" at bounding box center [116, 285] width 191 height 74
